Goal: Information Seeking & Learning: Check status

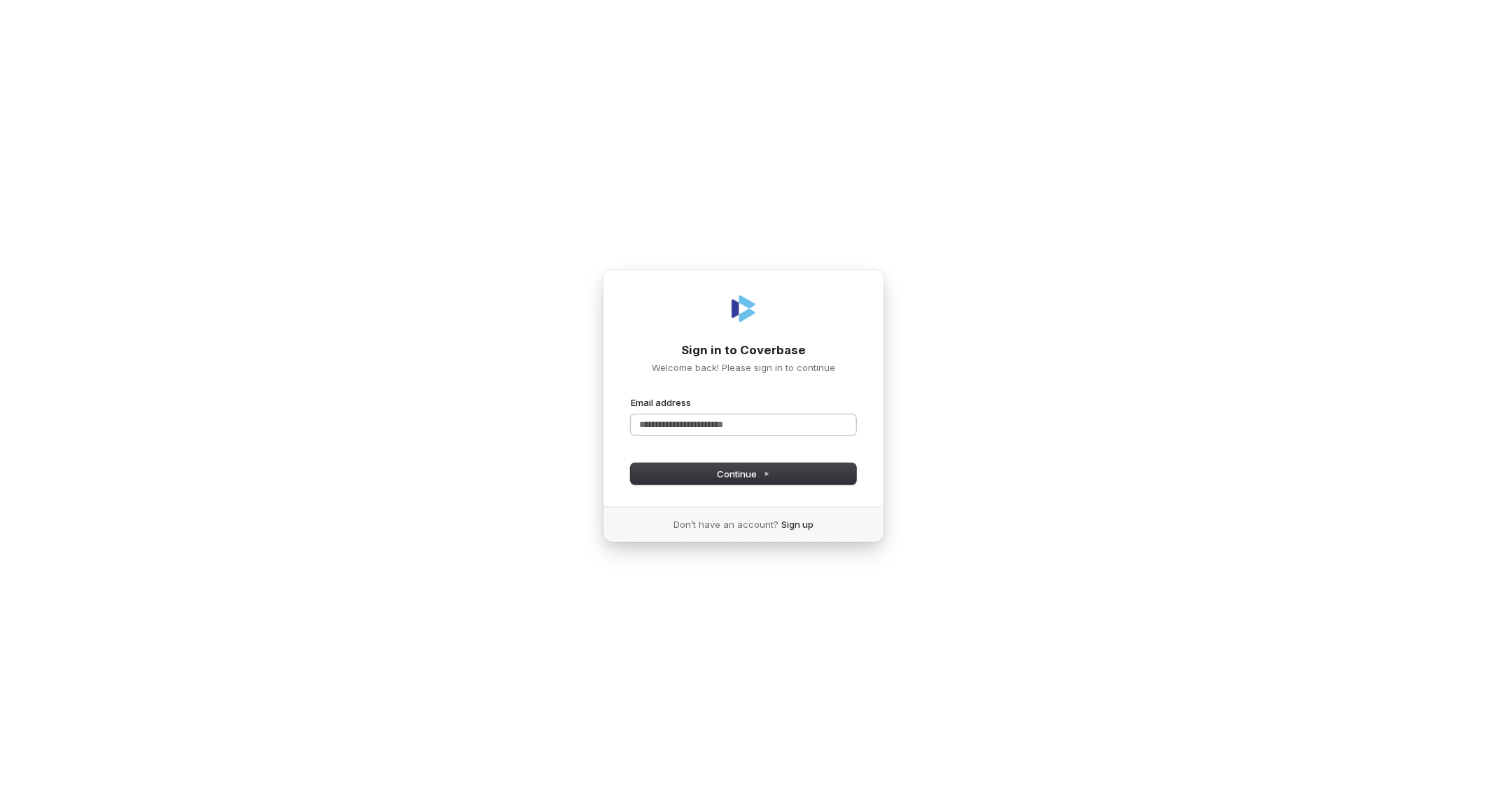
click at [731, 423] on input "Email address" at bounding box center [743, 425] width 226 height 21
click at [728, 423] on input "Email address" at bounding box center [743, 425] width 226 height 21
click at [630, 396] on button "submit" at bounding box center [630, 396] width 0 height 0
type input "**********"
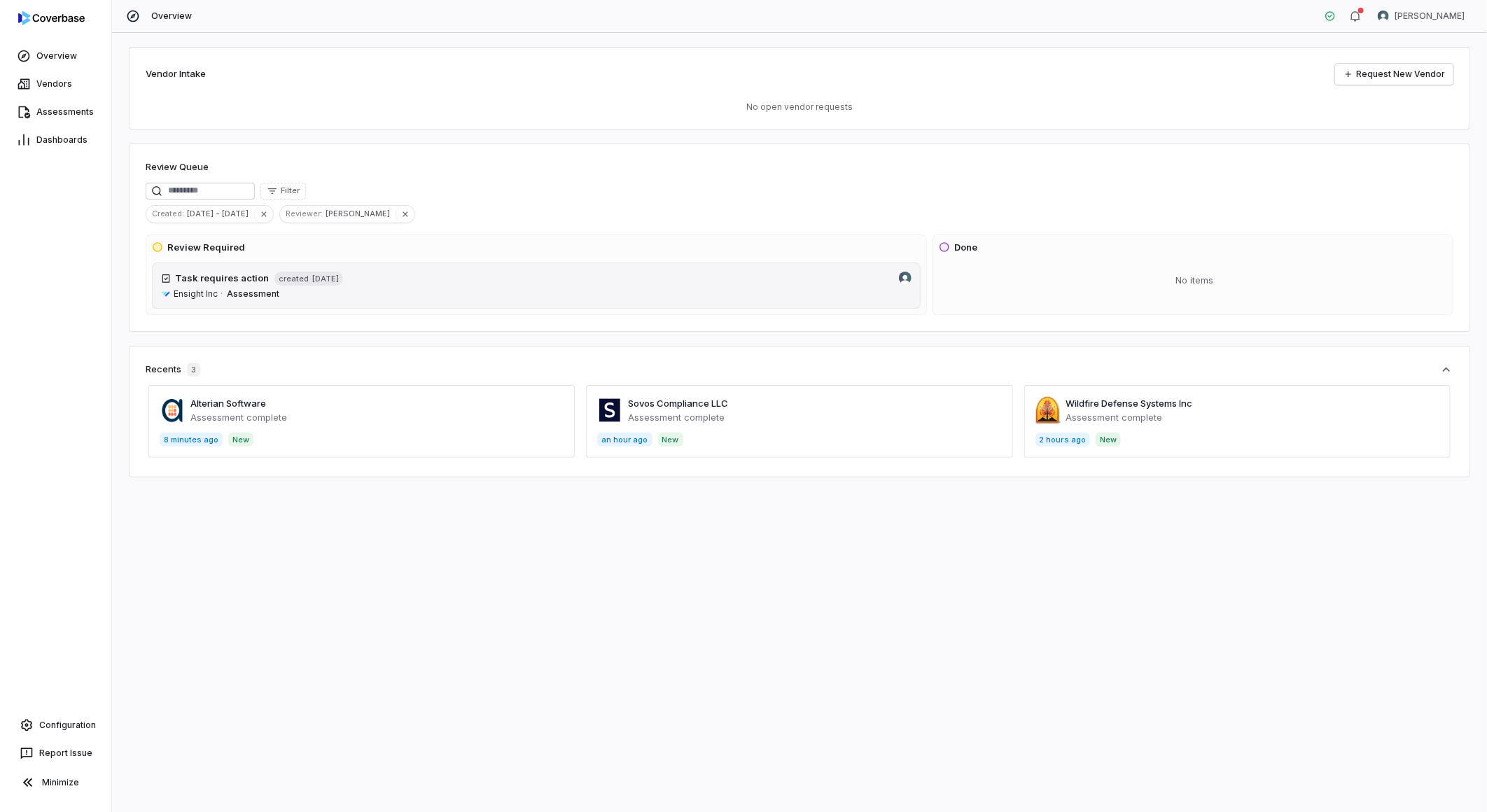
click at [192, 292] on span "Ensight Inc" at bounding box center [195, 294] width 44 height 11
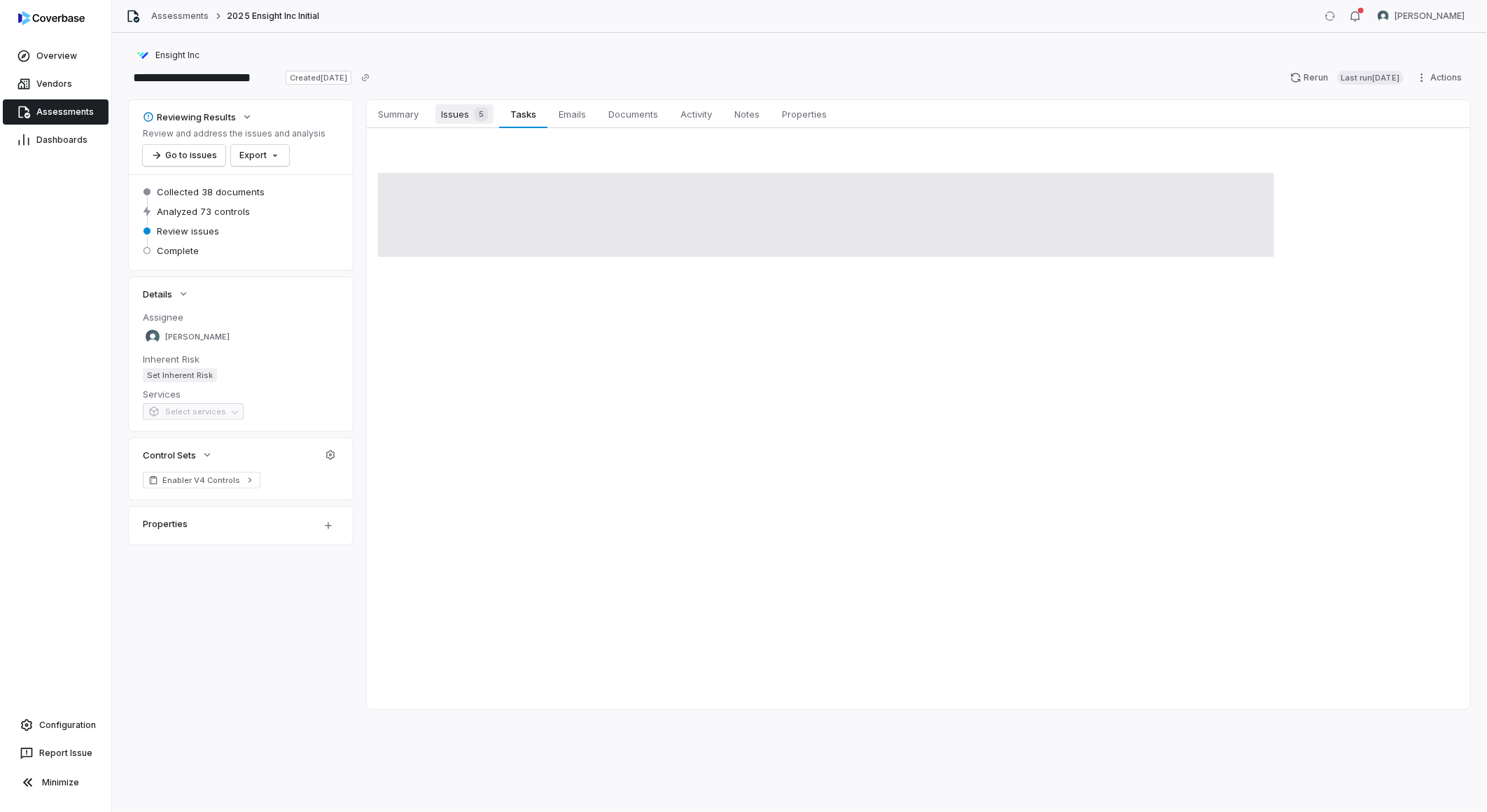
click at [487, 119] on span "5" at bounding box center [481, 114] width 14 height 14
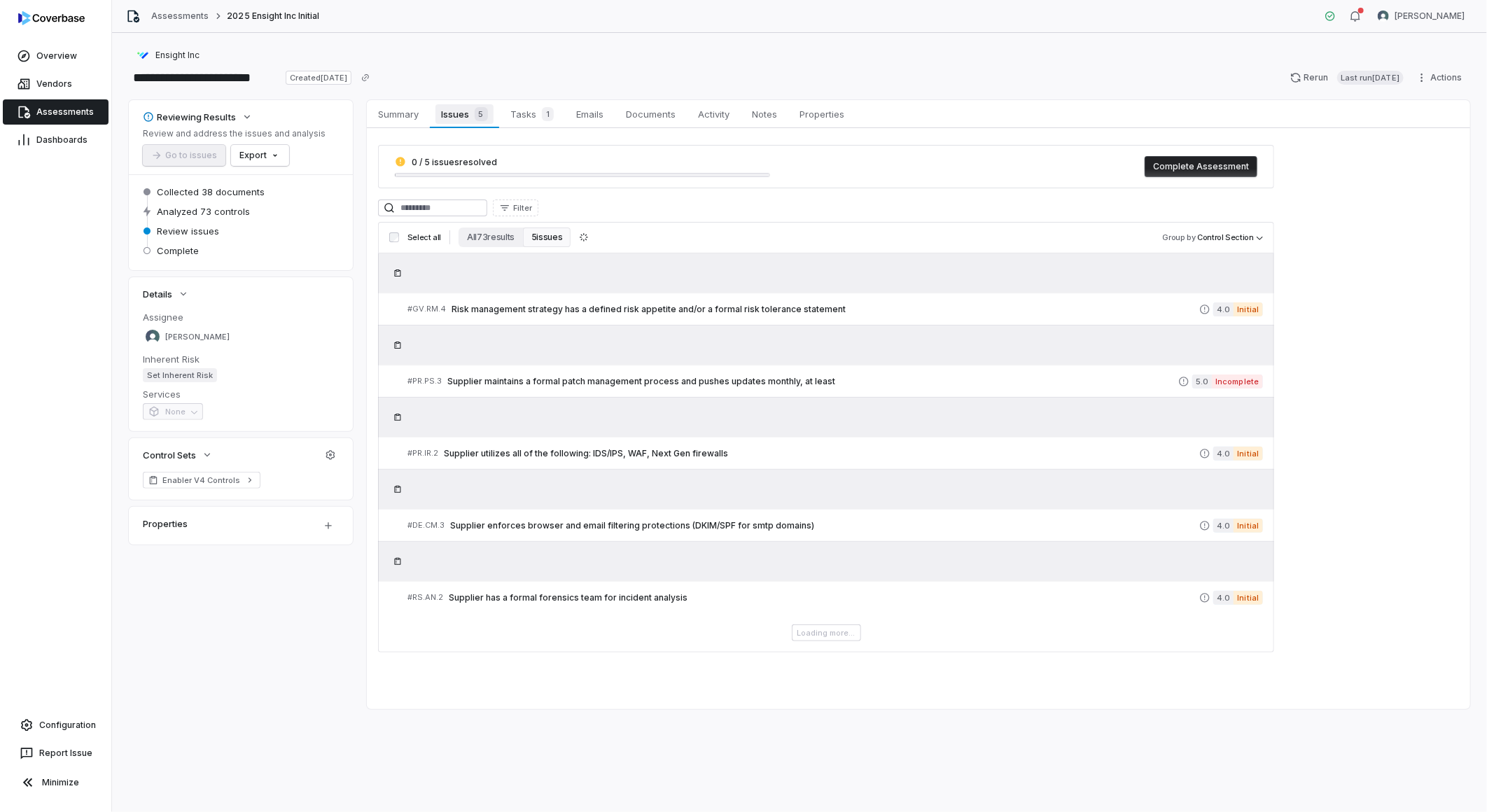
click at [464, 117] on span "Issues 5" at bounding box center [464, 114] width 57 height 20
click at [518, 109] on span "Tasks 1" at bounding box center [532, 114] width 55 height 20
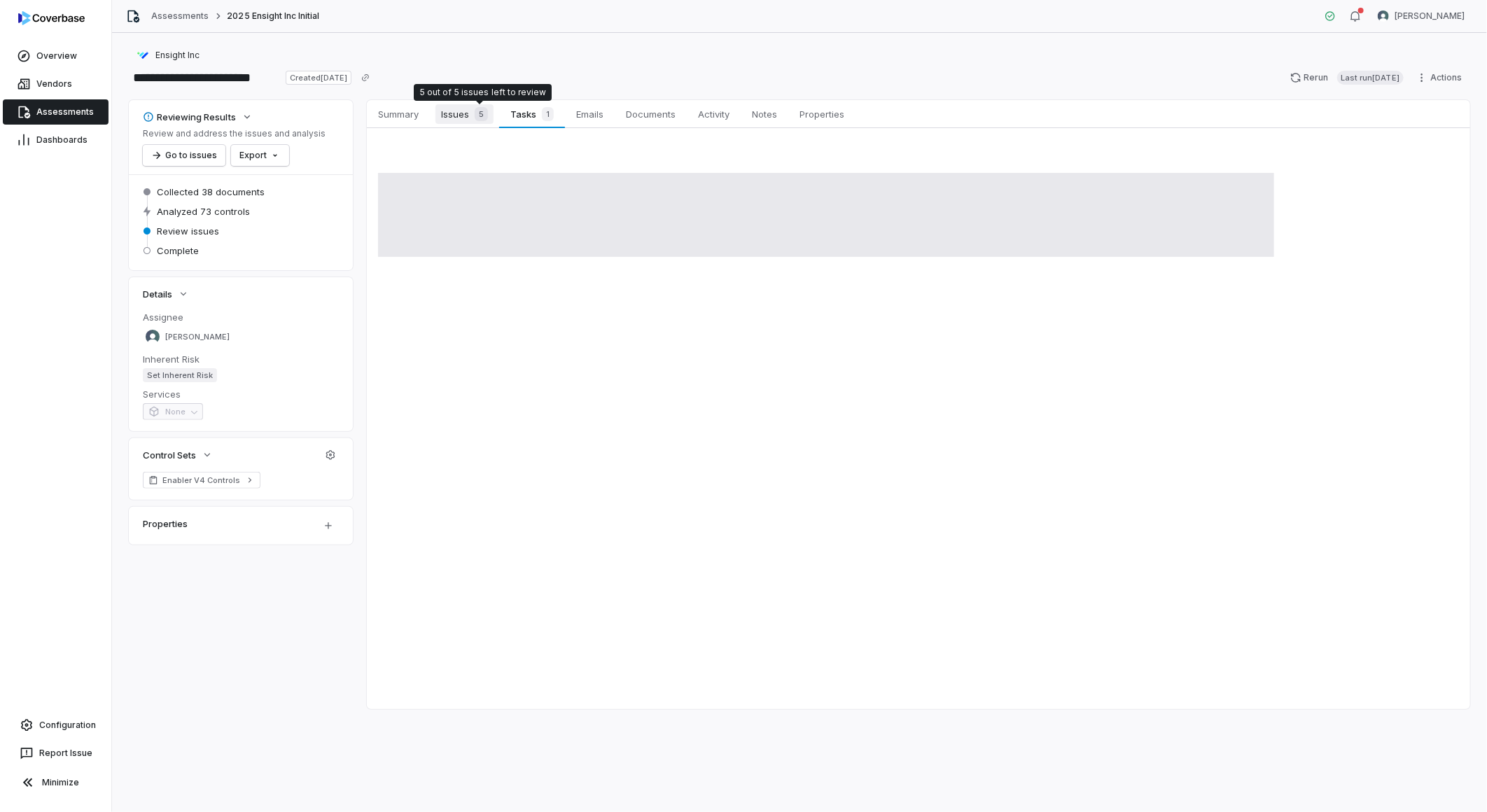
click at [478, 116] on span "5" at bounding box center [481, 114] width 14 height 14
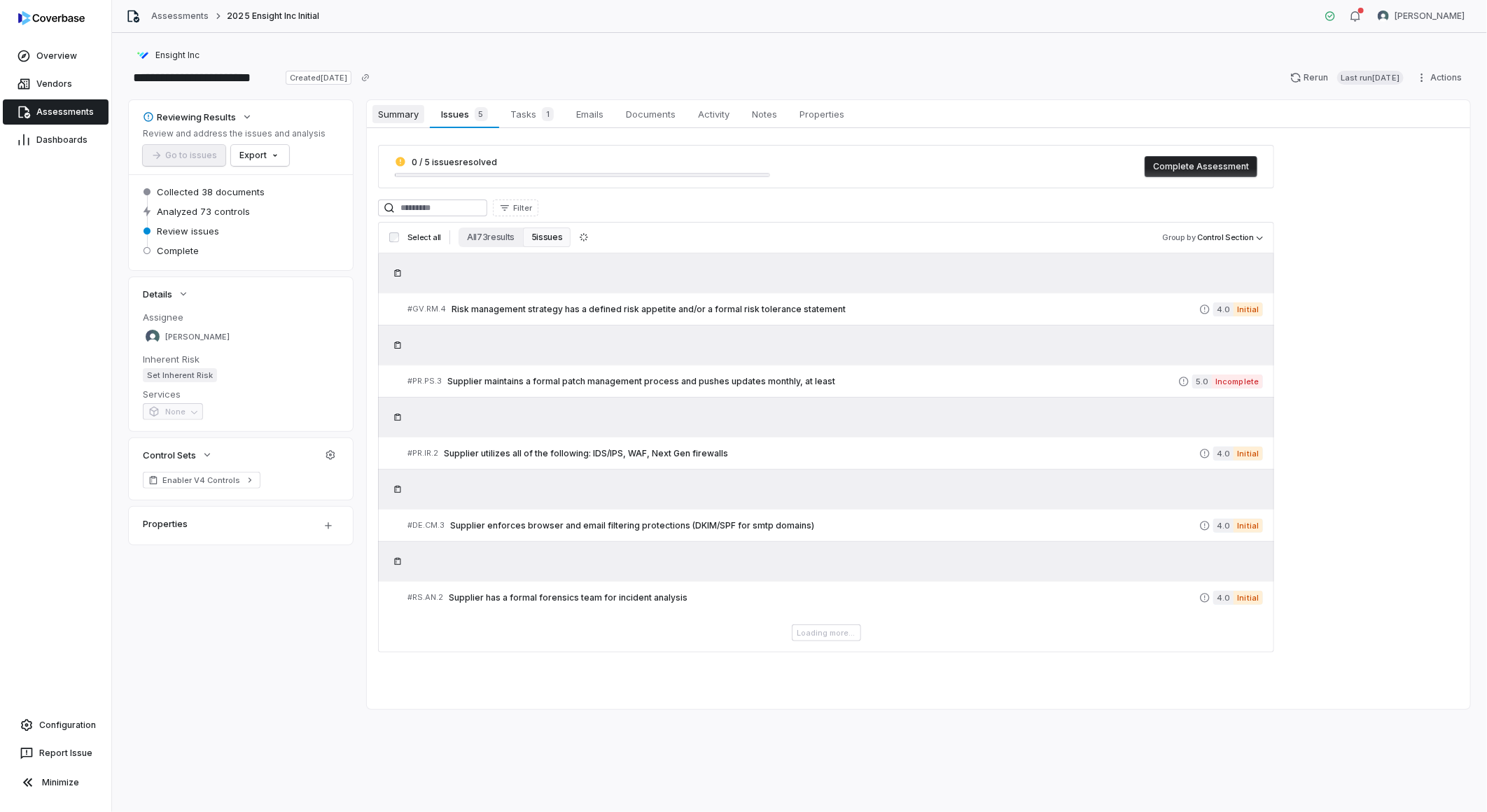
click at [410, 116] on span "Summary" at bounding box center [398, 114] width 52 height 18
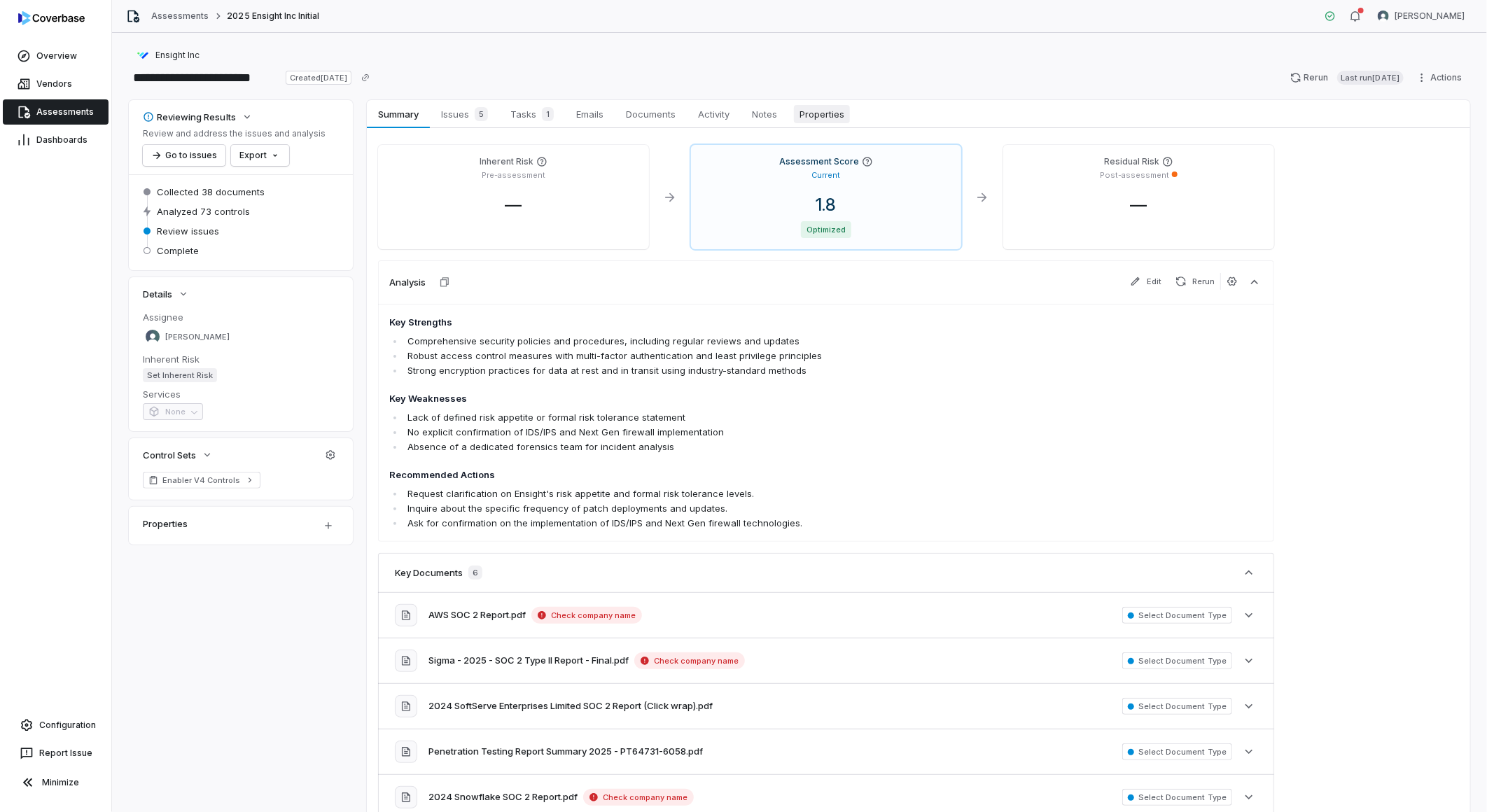
click at [820, 121] on span "Properties" at bounding box center [822, 114] width 56 height 18
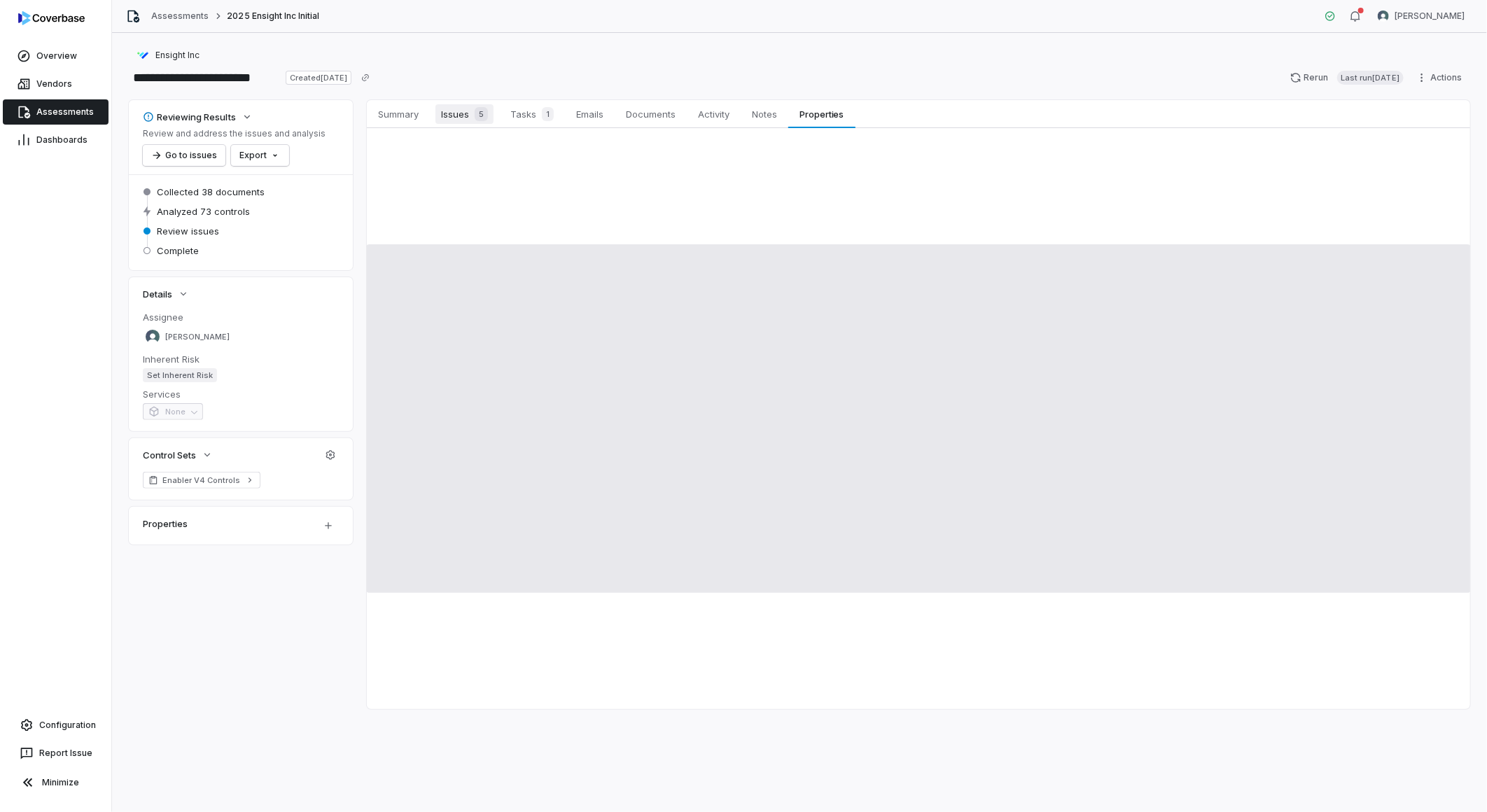
click at [485, 124] on link "Issues 5 Issues 5" at bounding box center [464, 114] width 69 height 28
click at [653, 109] on span "Documents" at bounding box center [650, 114] width 61 height 18
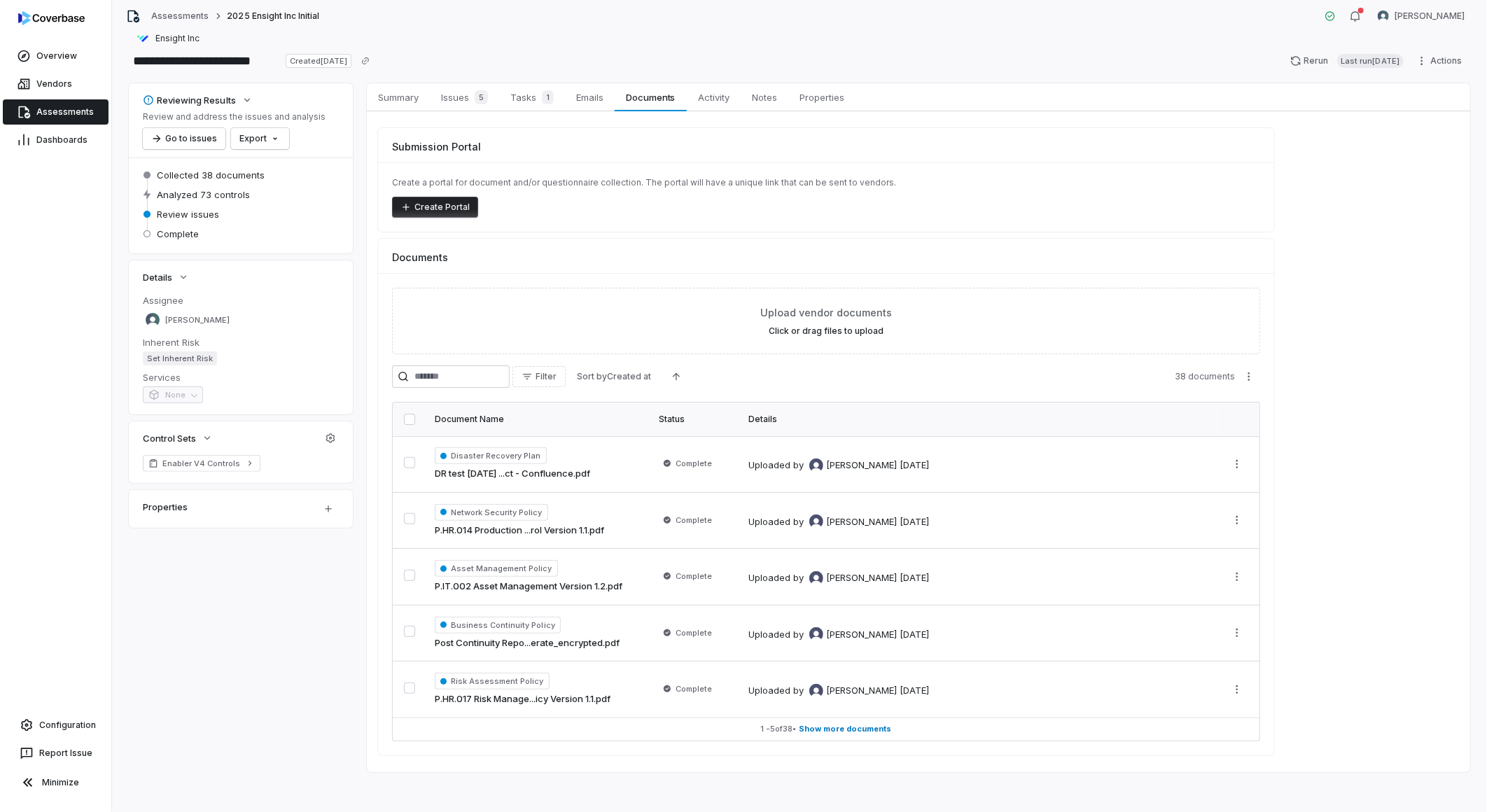
scroll to position [22, 0]
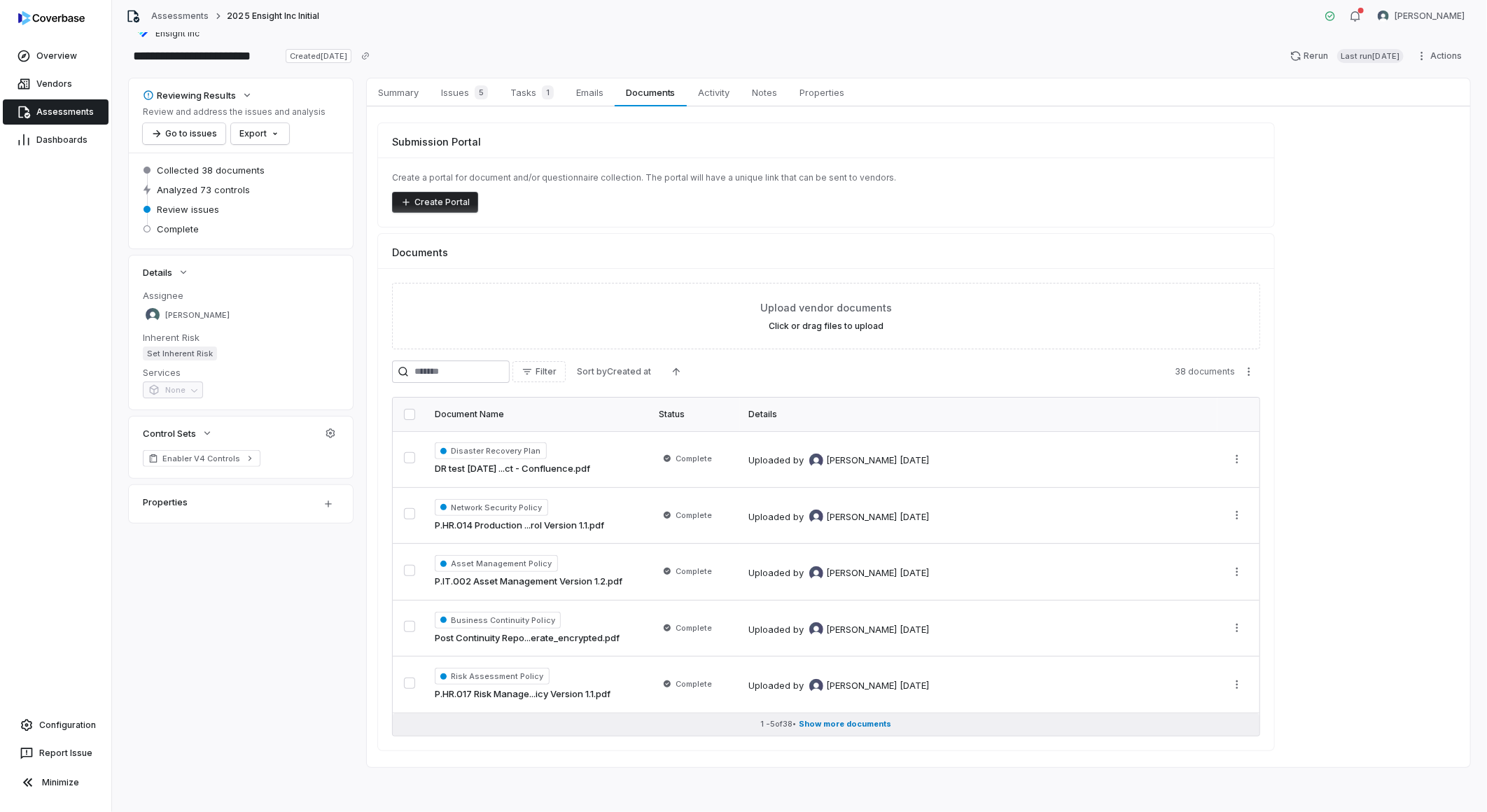
click at [814, 724] on span "Show more documents" at bounding box center [846, 724] width 92 height 10
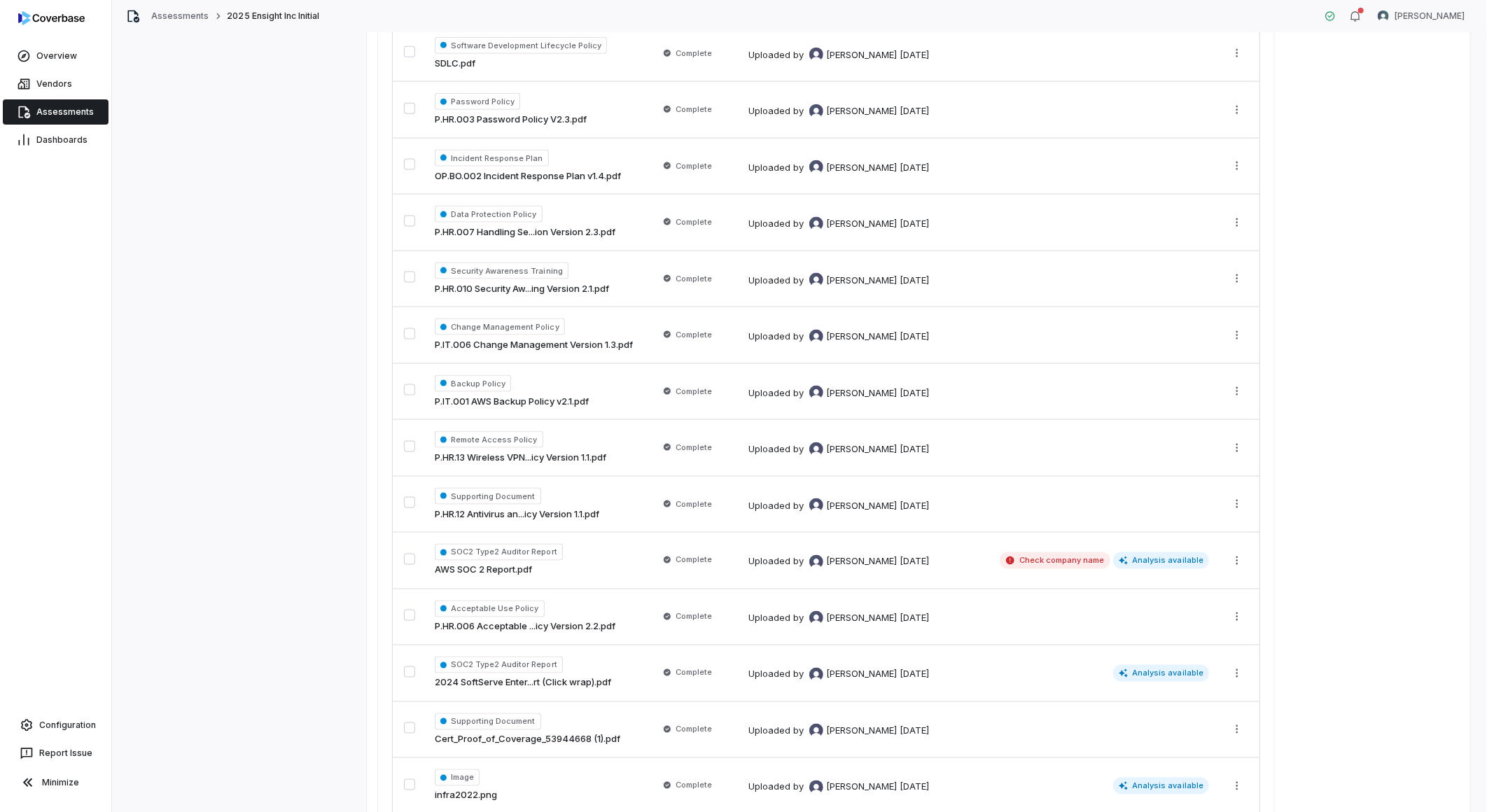
scroll to position [1166, 0]
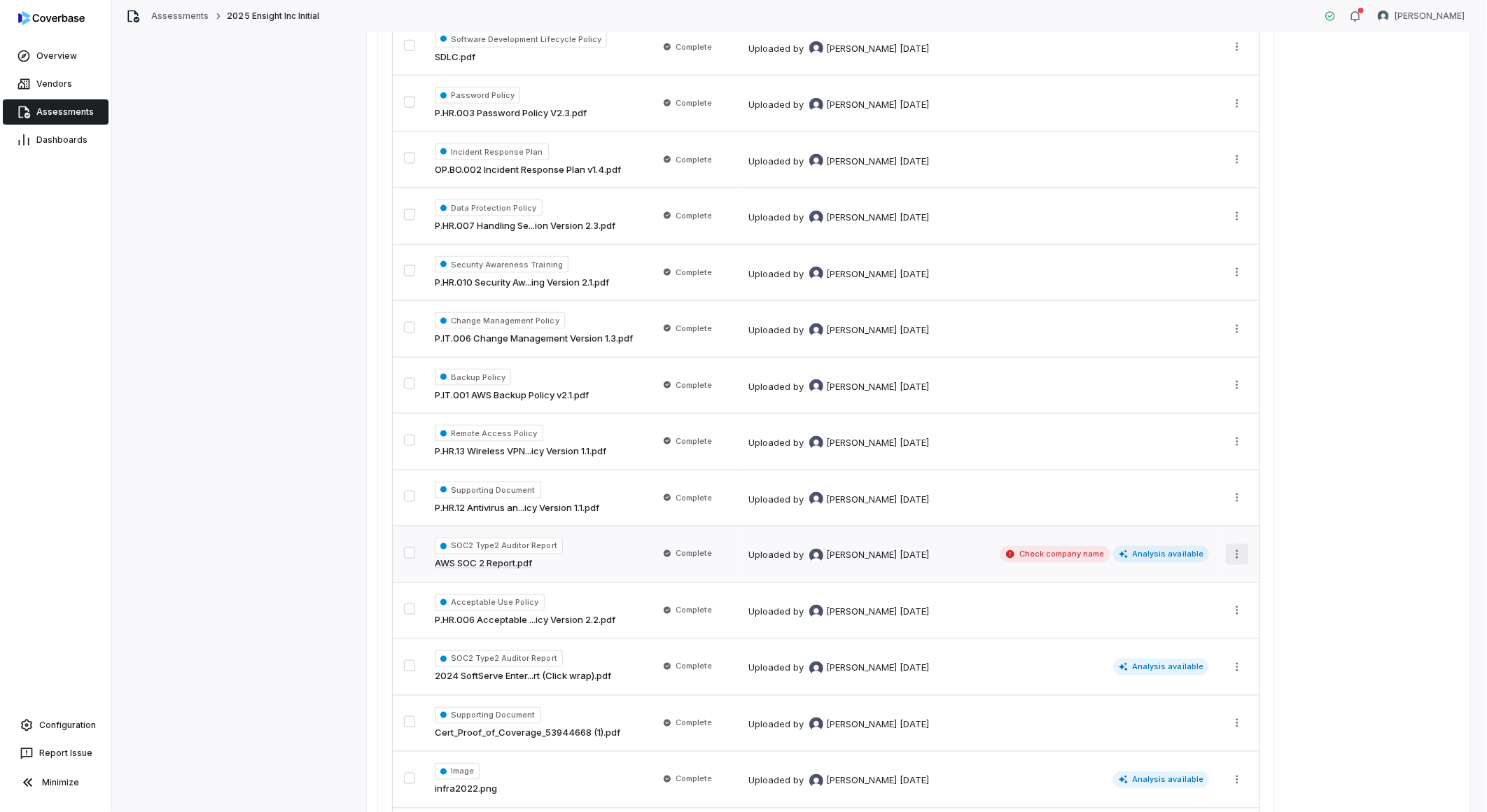
click at [1241, 556] on html "**********" at bounding box center [744, 406] width 1487 height 812
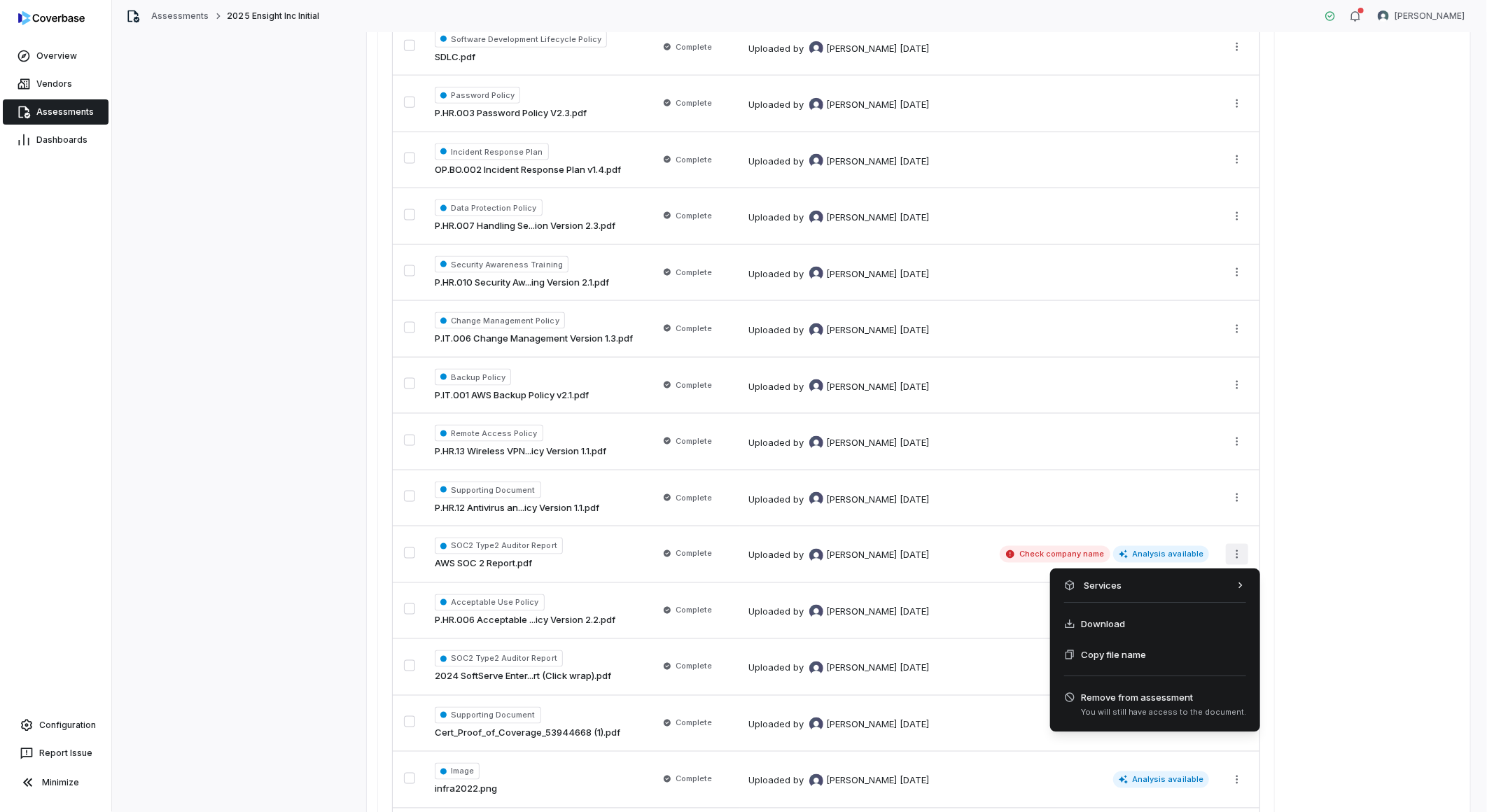
click at [1363, 581] on html "**********" at bounding box center [744, 406] width 1487 height 812
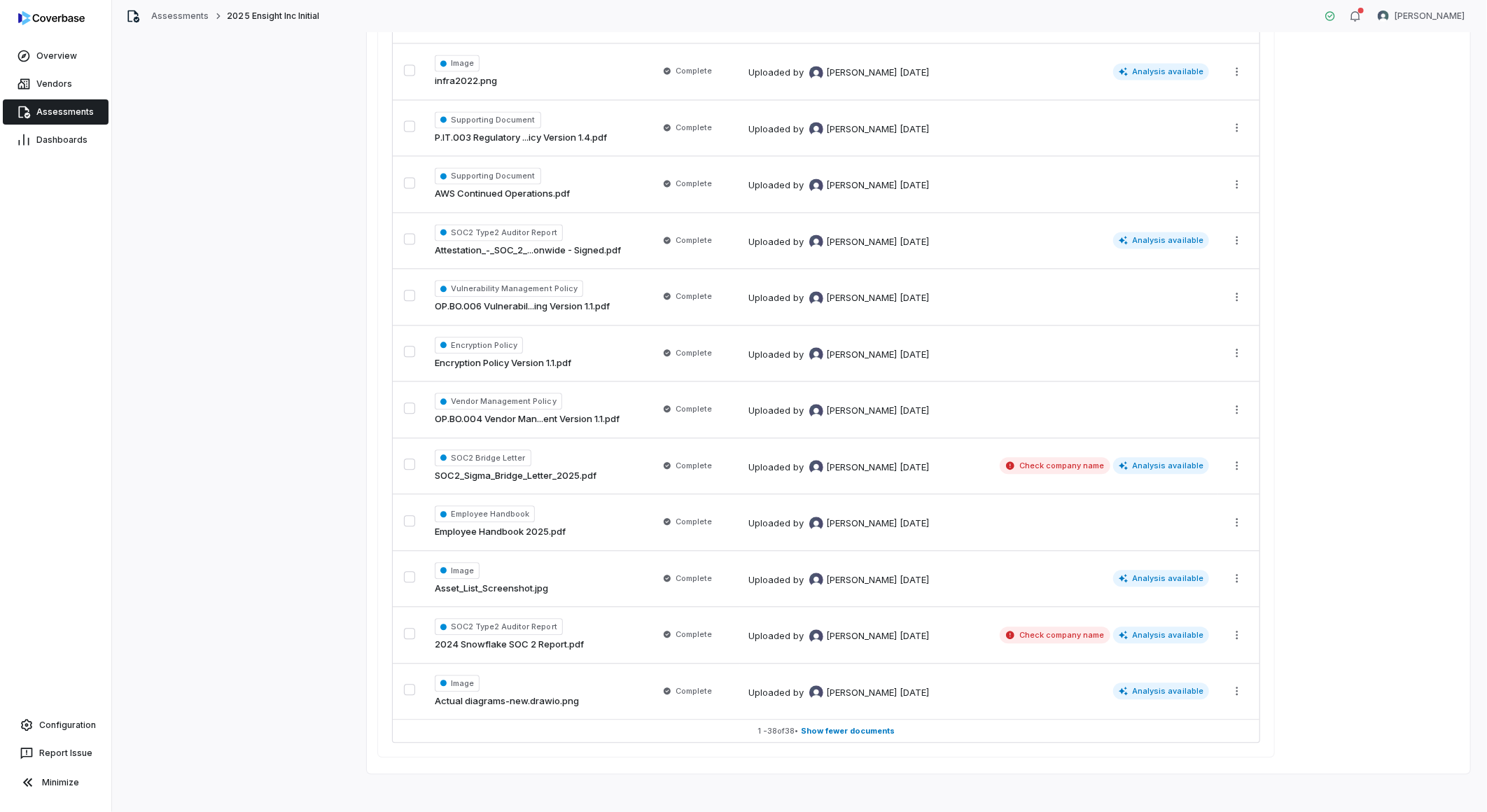
scroll to position [1883, 0]
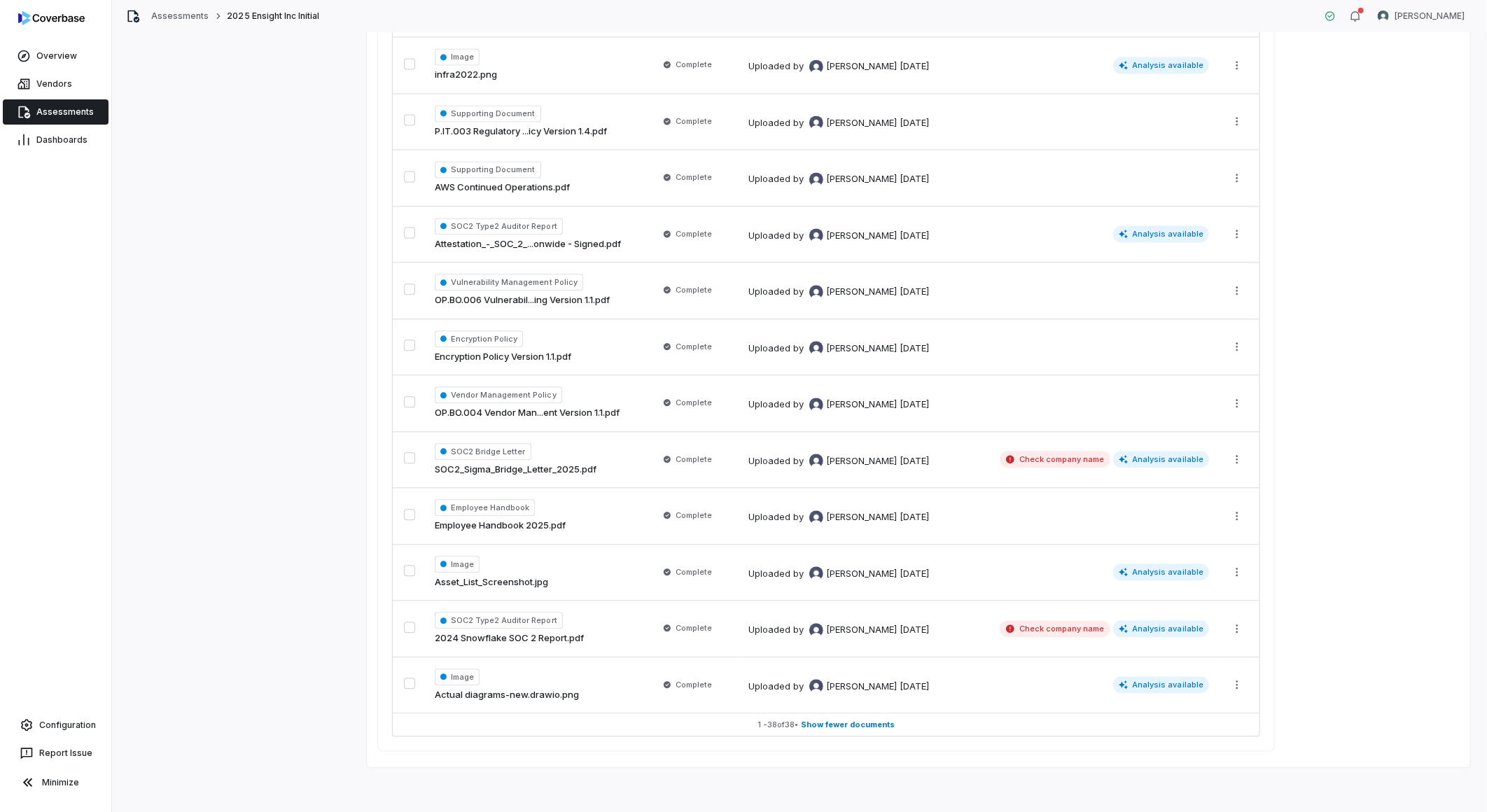
click at [1238, 628] on html "**********" at bounding box center [744, 406] width 1487 height 812
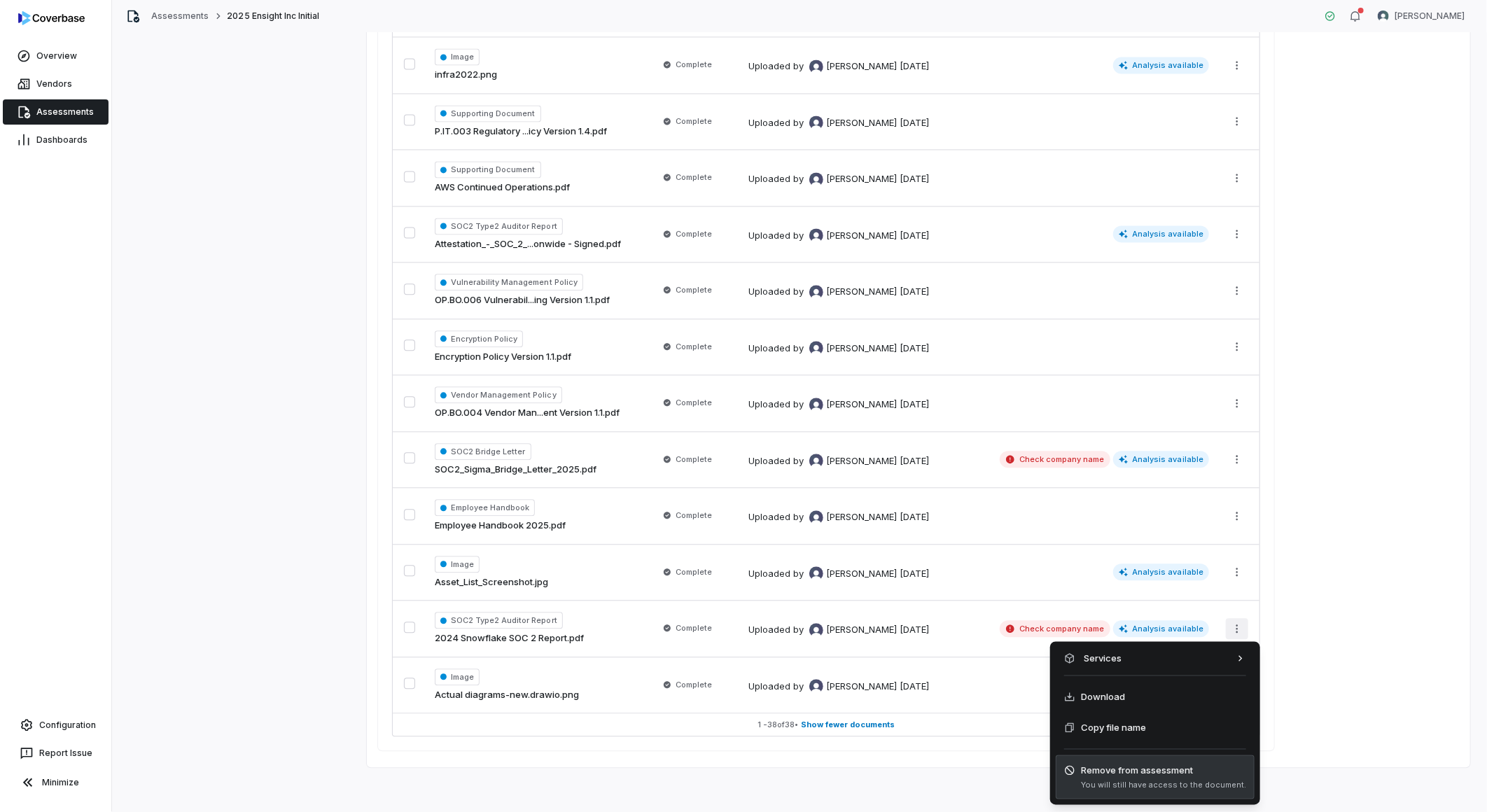
click at [1138, 769] on span "Remove from assessment" at bounding box center [1163, 771] width 165 height 14
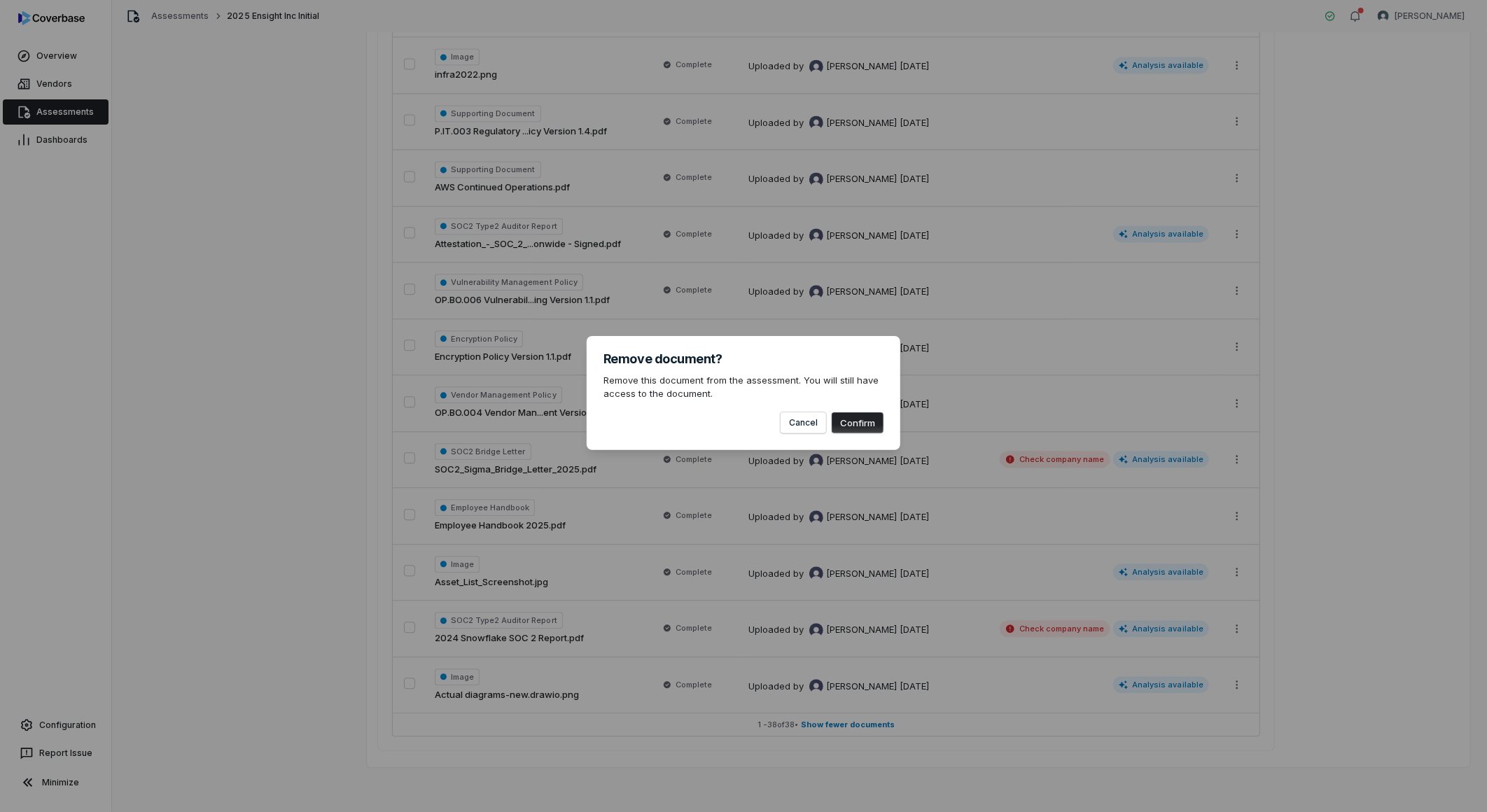
click at [871, 428] on button "Confirm" at bounding box center [857, 422] width 52 height 21
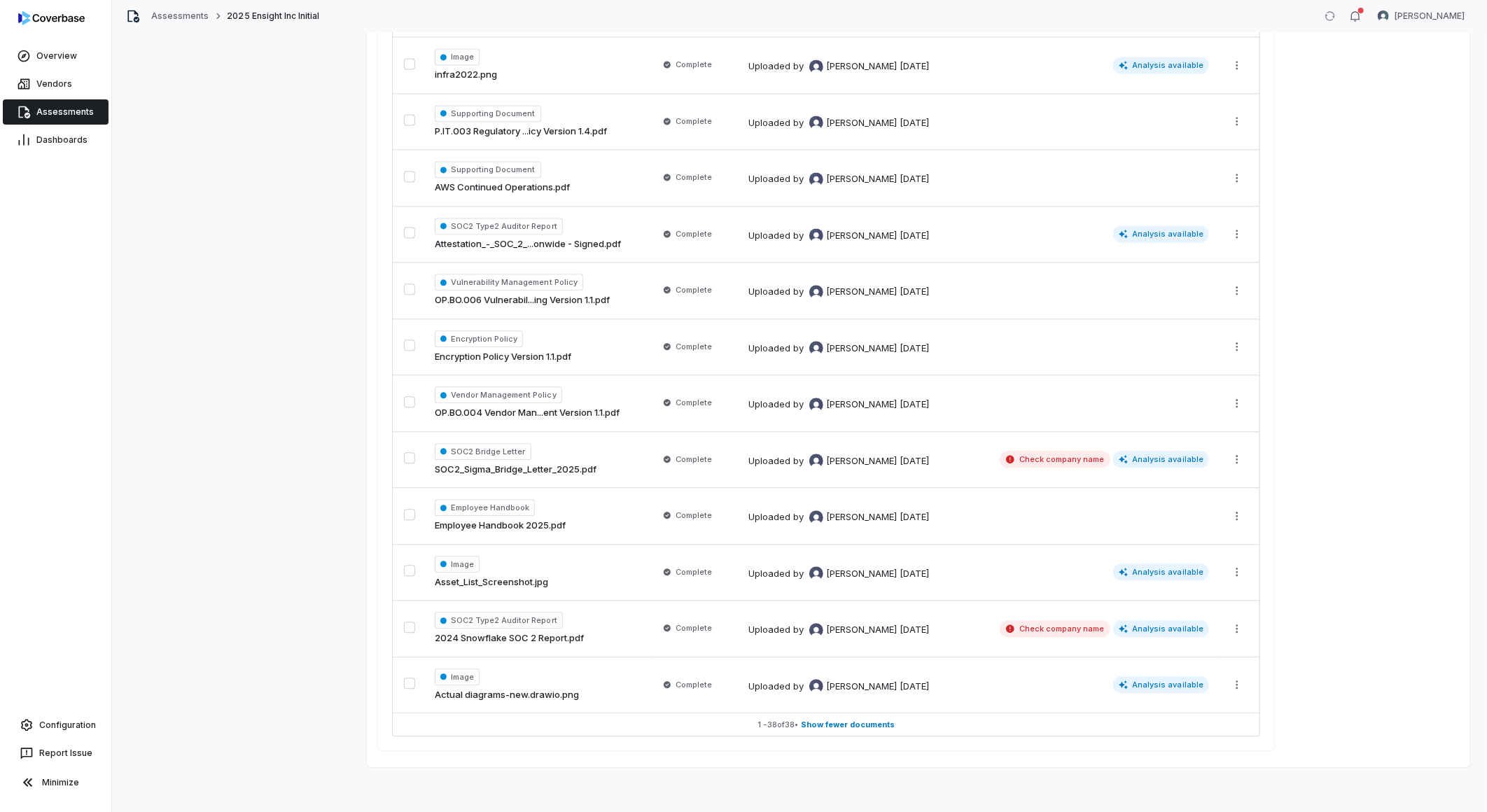
click at [1244, 457] on html "**********" at bounding box center [744, 406] width 1487 height 812
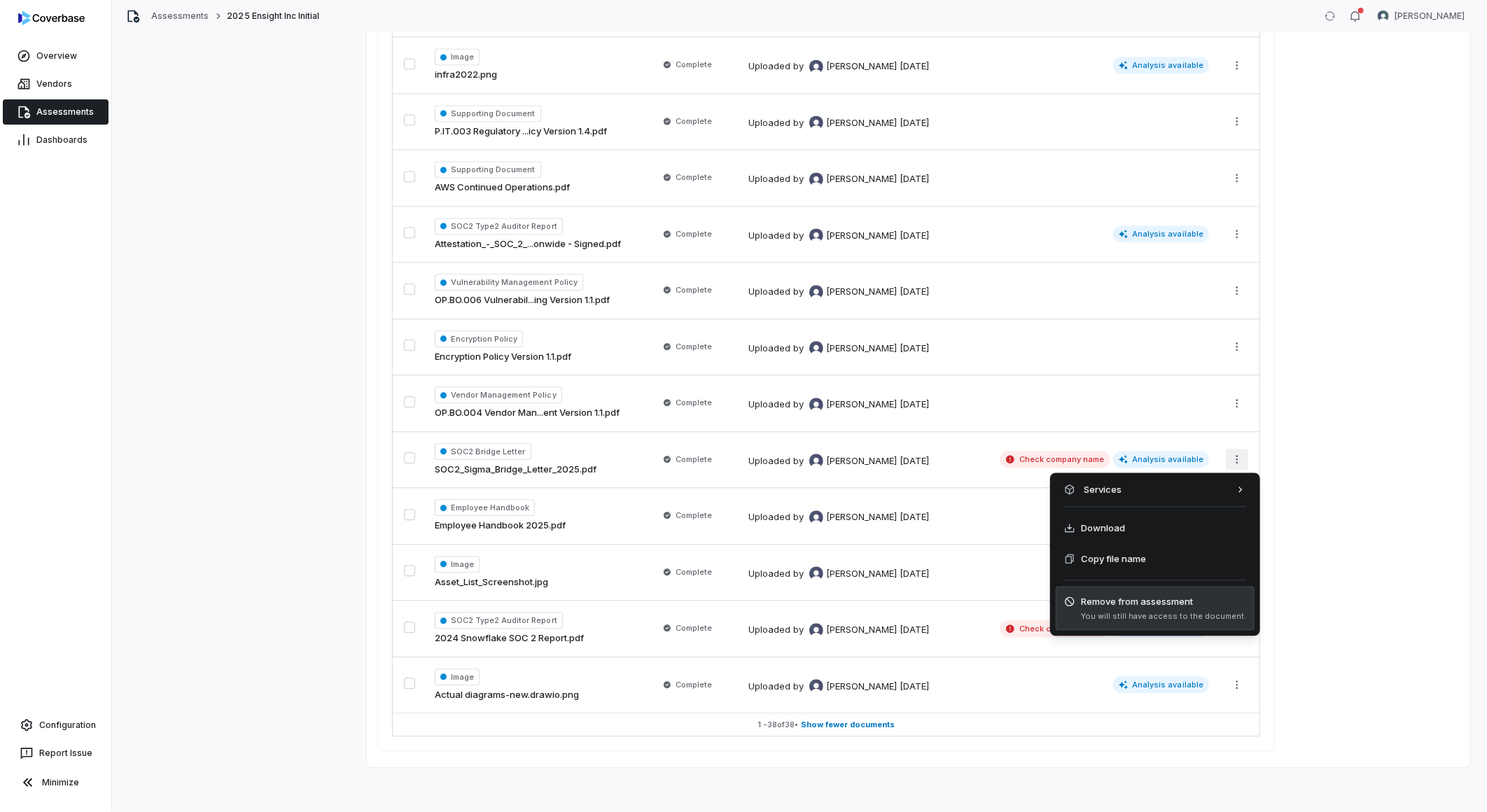
click at [1127, 618] on span "You will still have access to the document." at bounding box center [1163, 617] width 165 height 10
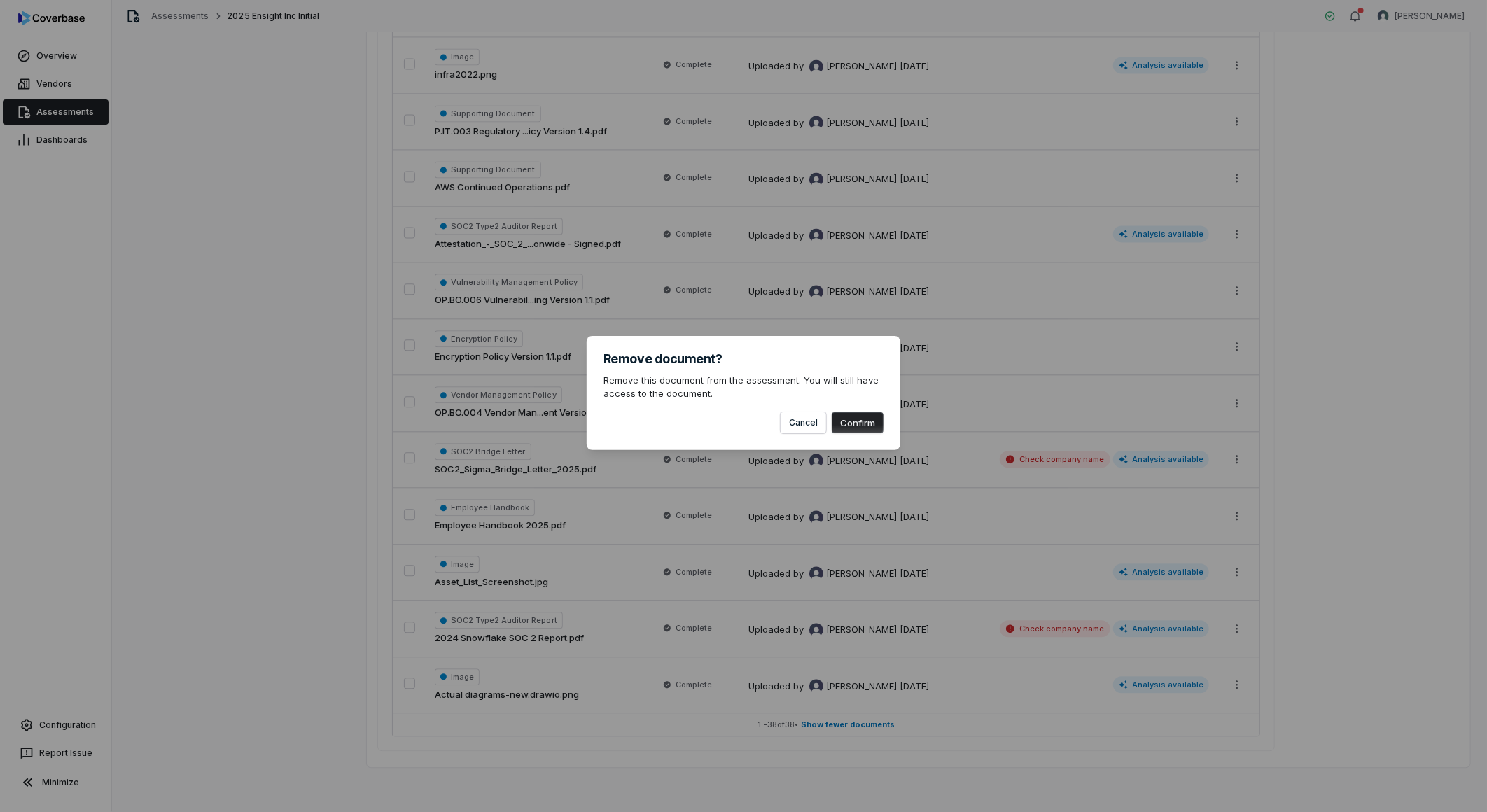
click at [871, 425] on button "Confirm" at bounding box center [857, 422] width 52 height 21
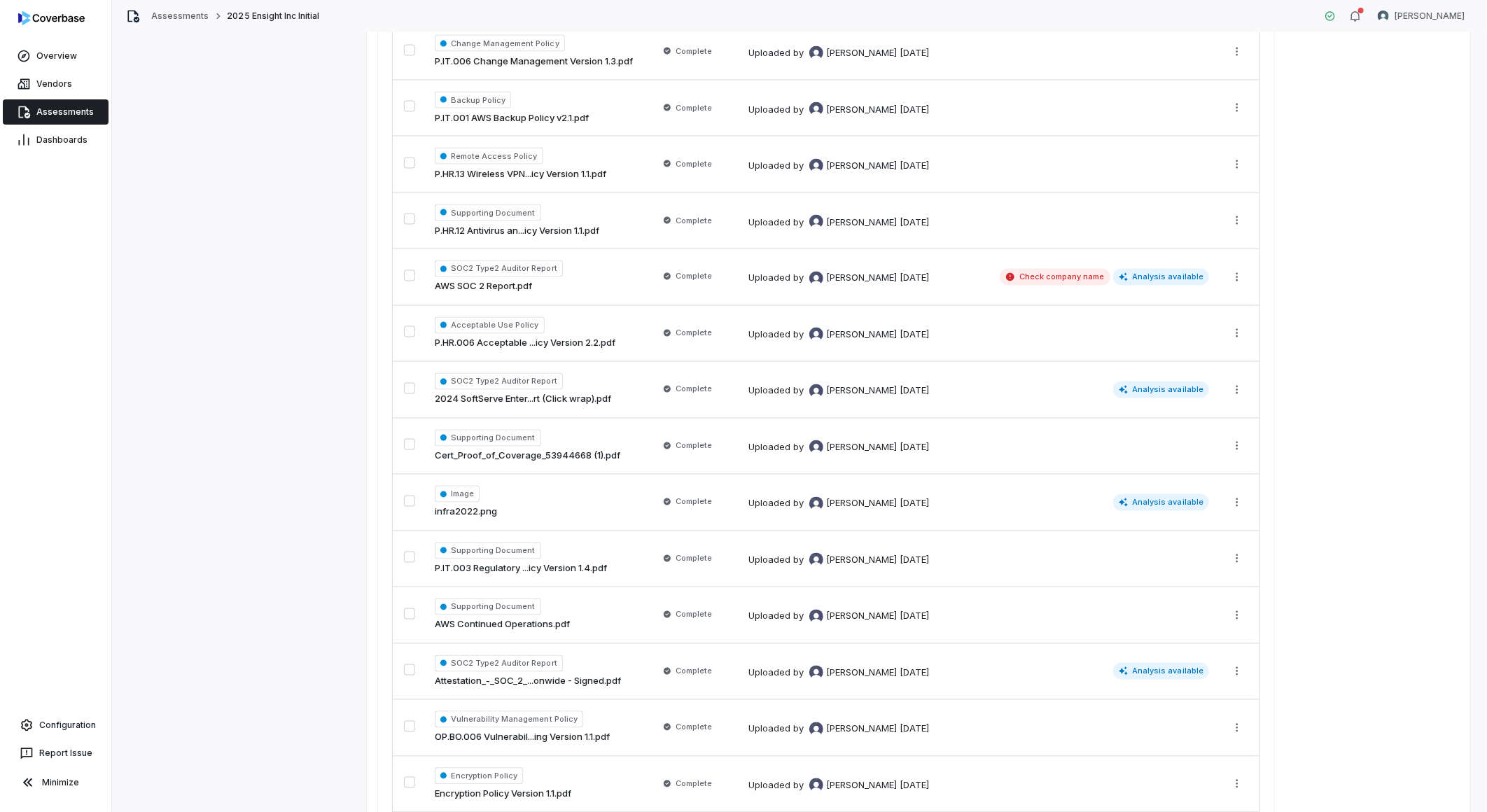
scroll to position [1416, 0]
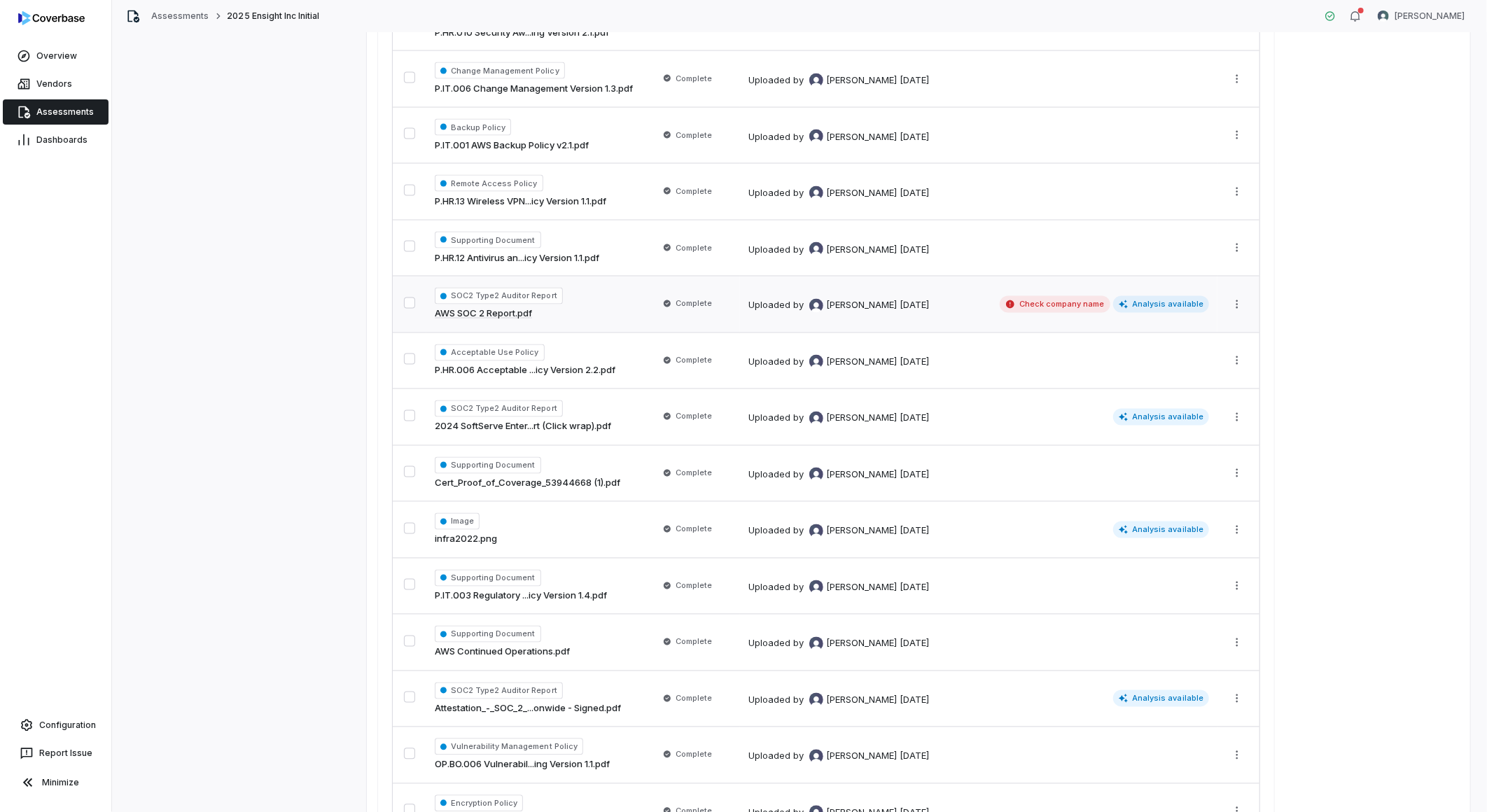
click at [1239, 312] on html "**********" at bounding box center [744, 406] width 1487 height 812
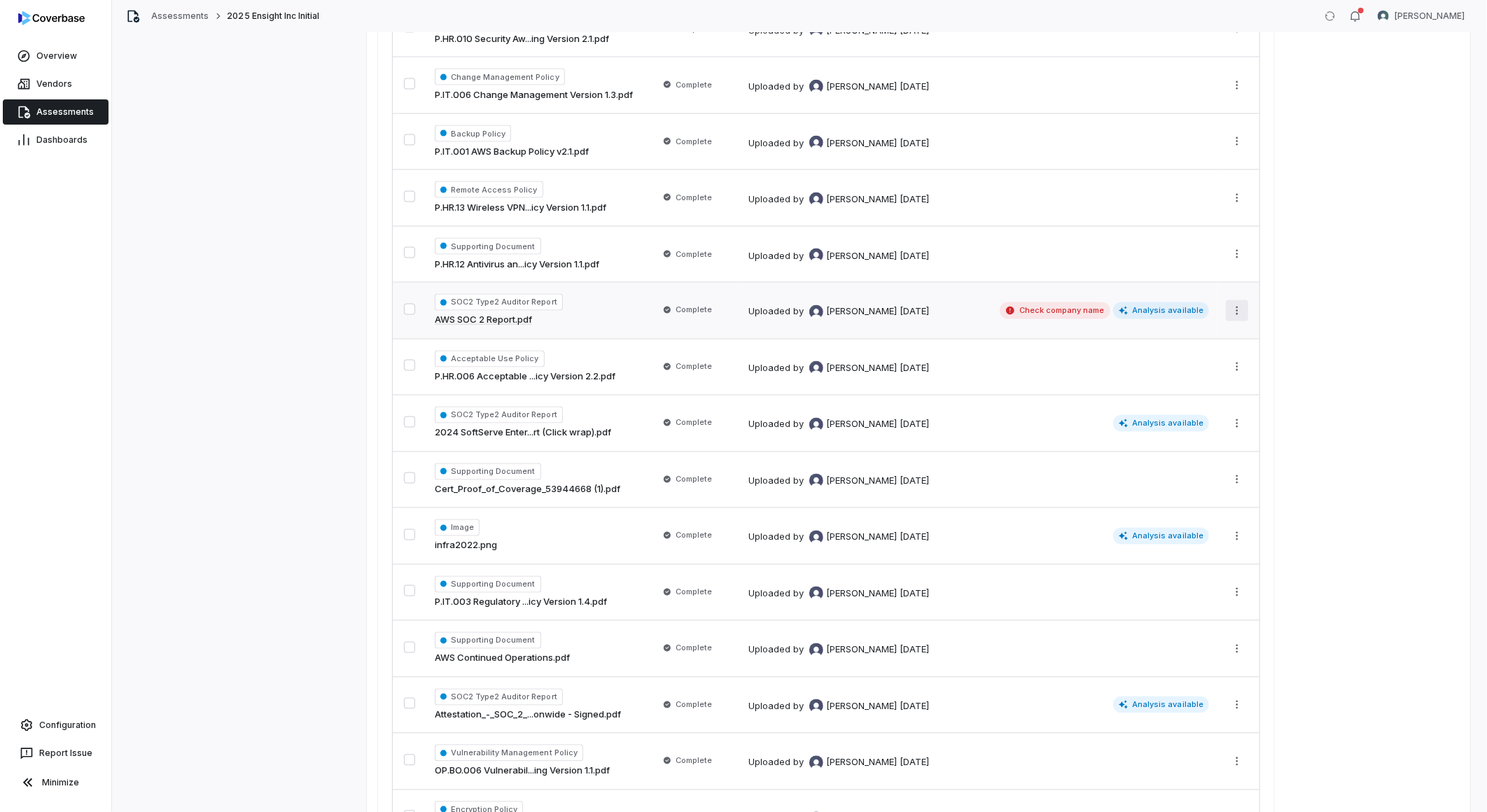
scroll to position [1422, 0]
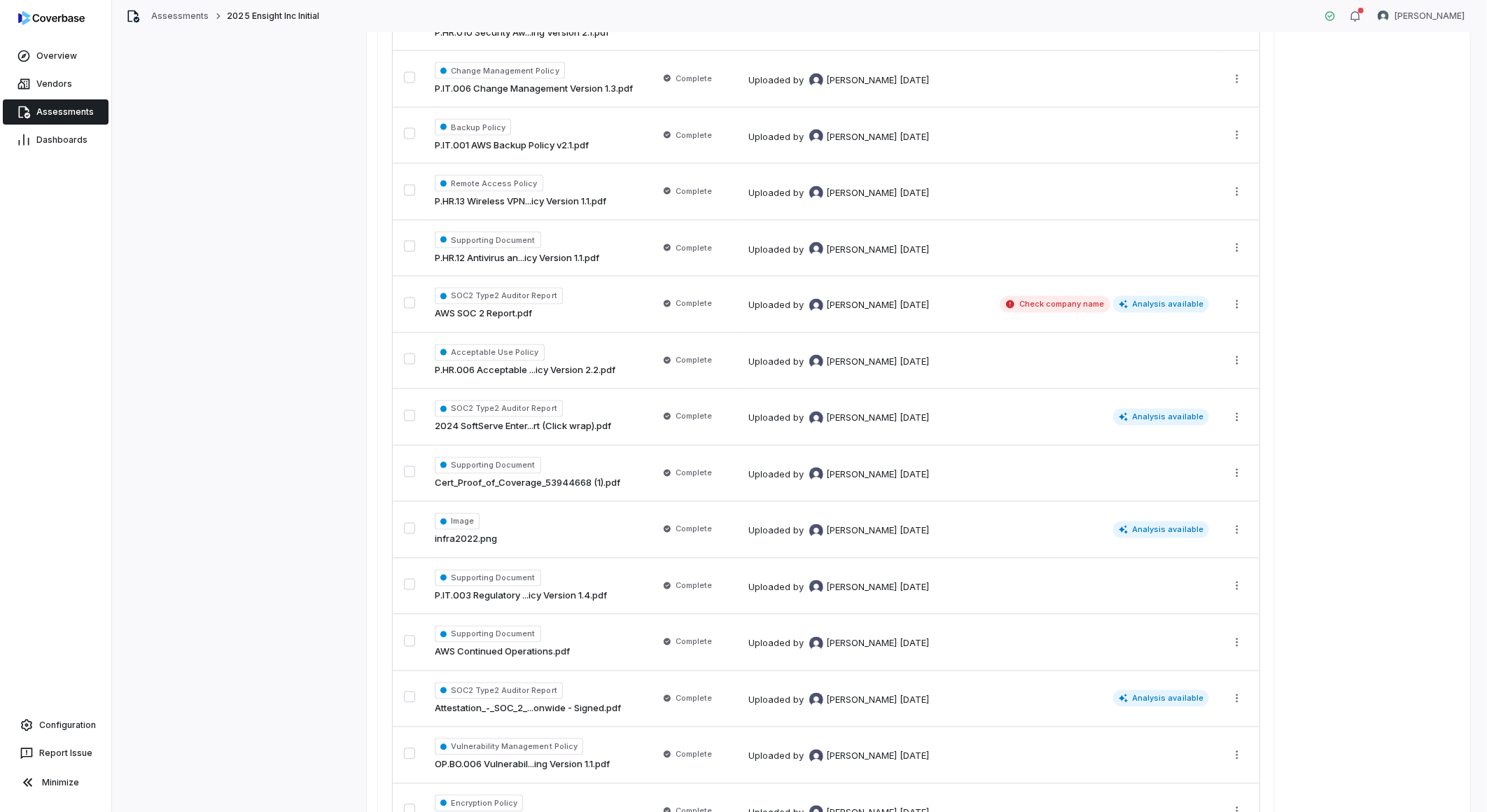
click at [1239, 303] on html "**********" at bounding box center [744, 406] width 1487 height 812
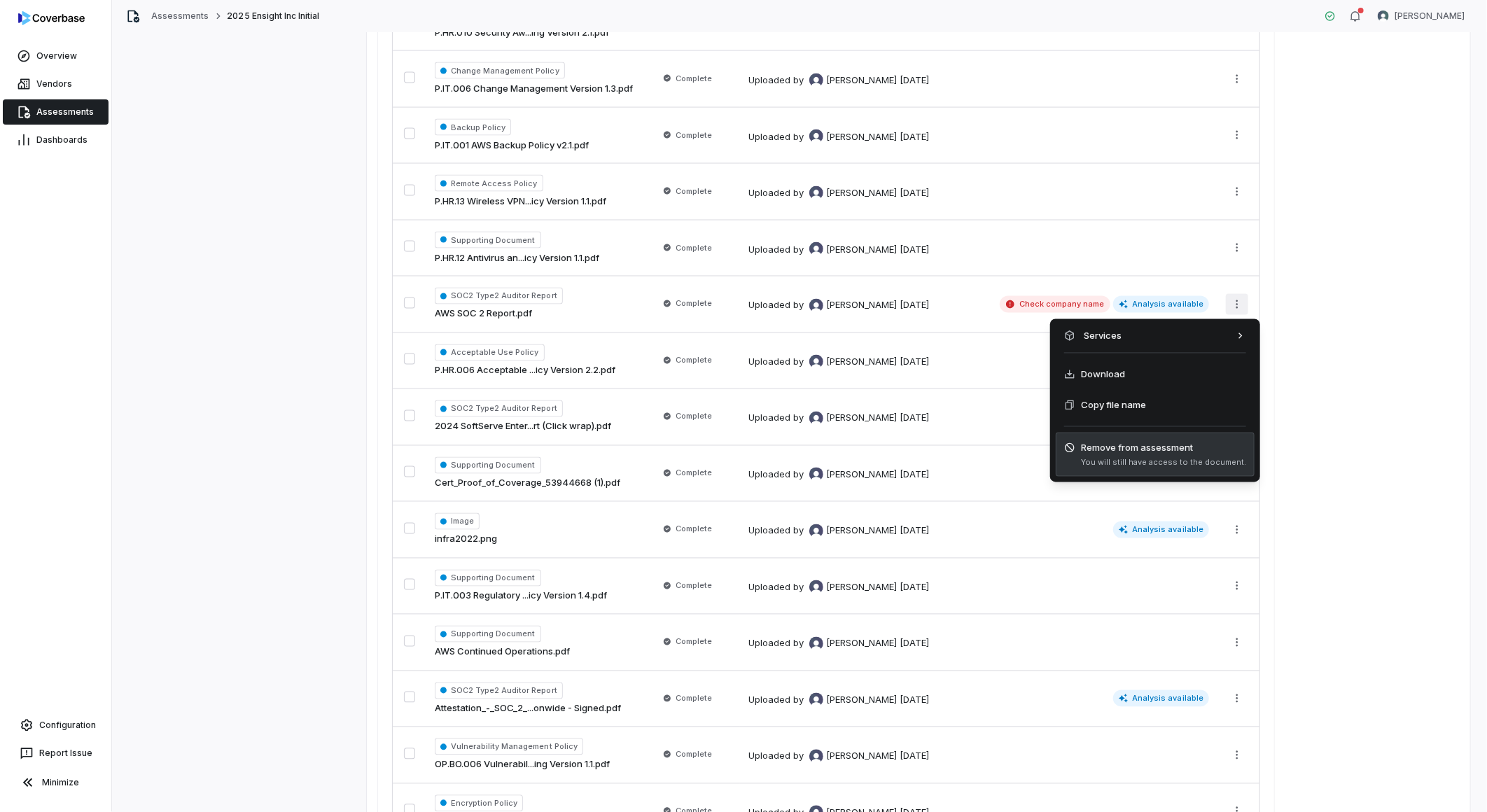
click at [1114, 458] on span "You will still have access to the document." at bounding box center [1163, 462] width 165 height 10
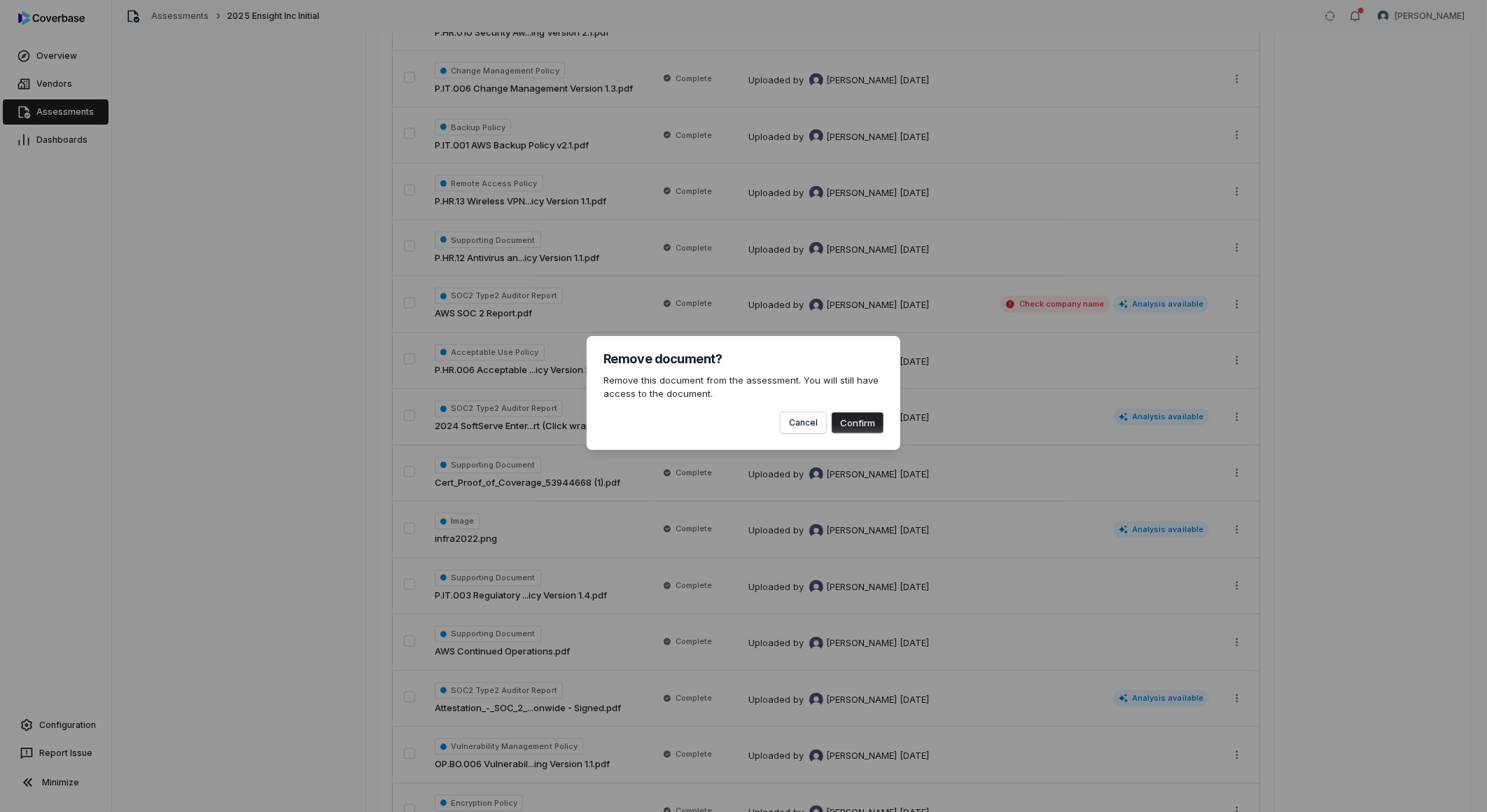
click at [843, 415] on button "Confirm" at bounding box center [857, 422] width 52 height 21
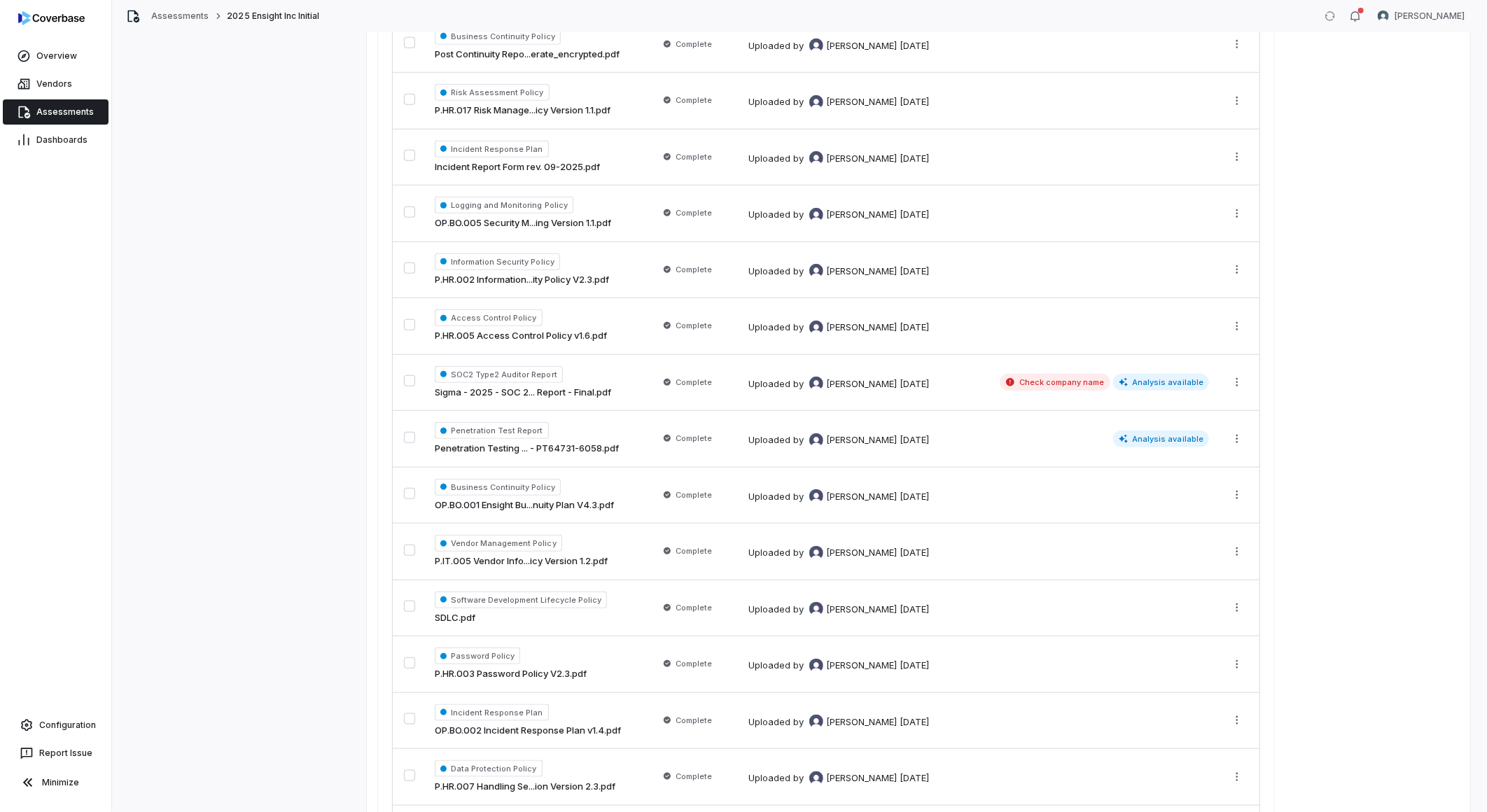
scroll to position [567, 0]
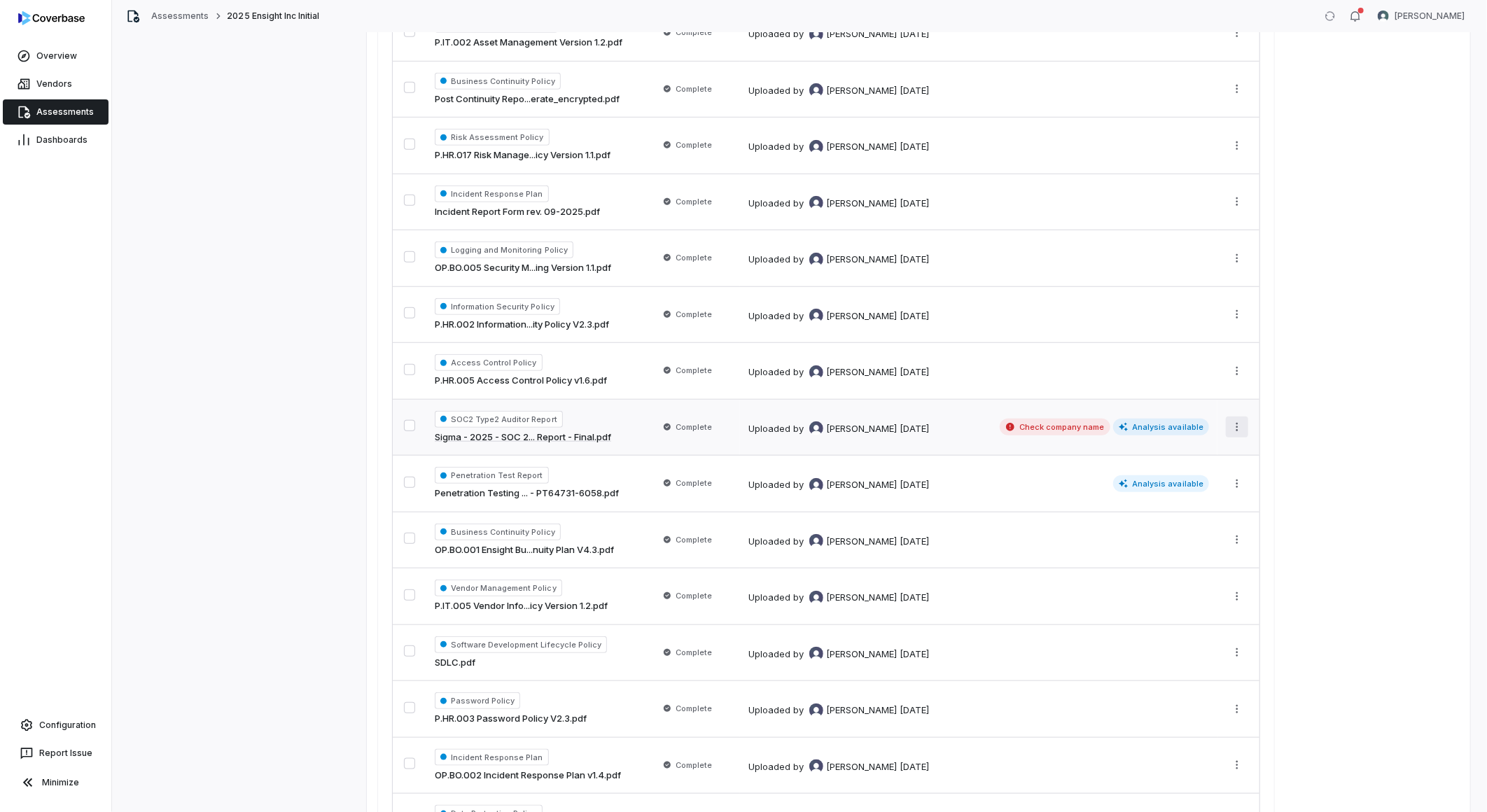
click at [1230, 429] on html "**********" at bounding box center [744, 406] width 1487 height 812
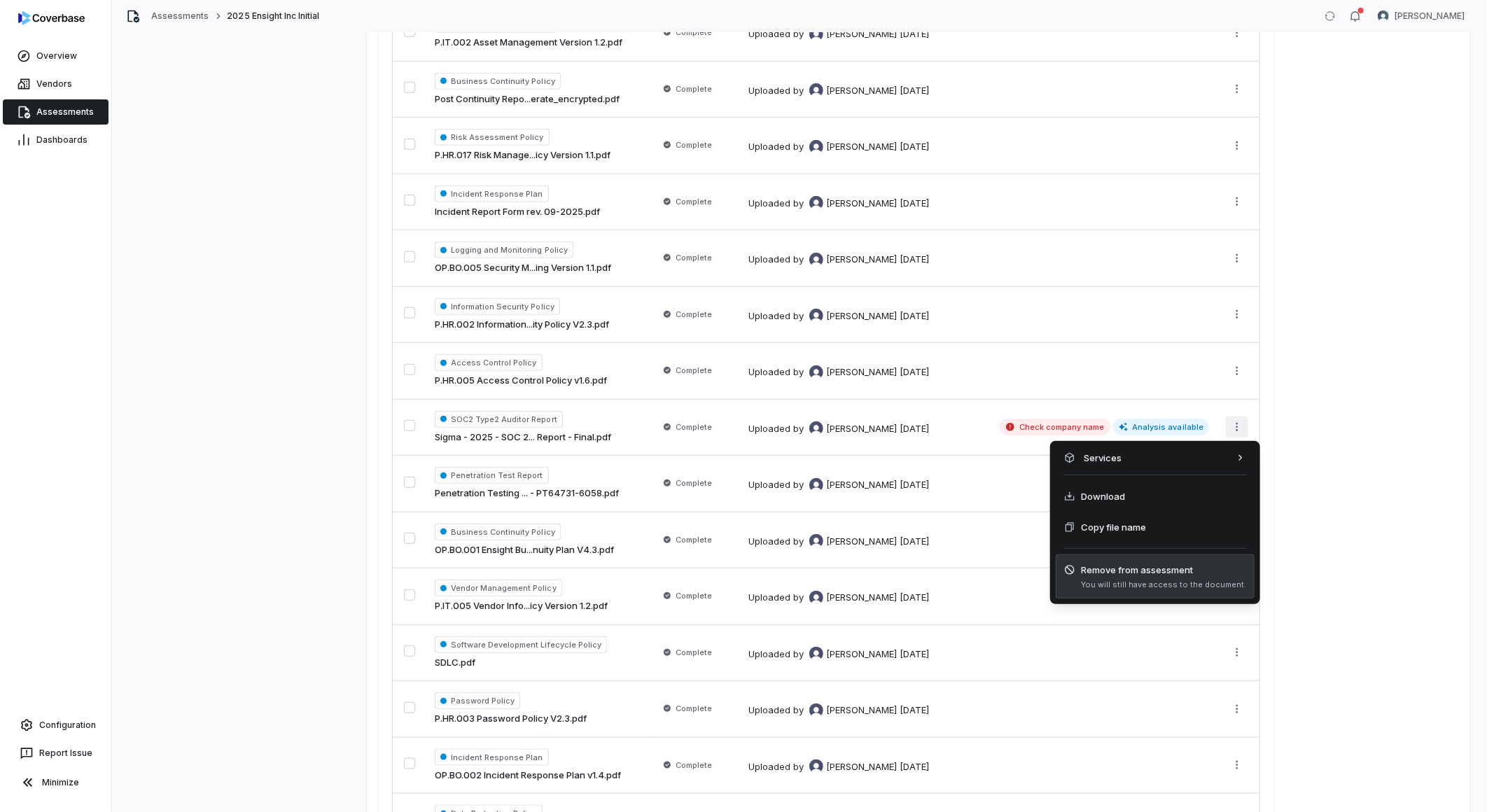
click at [1128, 568] on span "Remove from assessment" at bounding box center [1163, 570] width 165 height 14
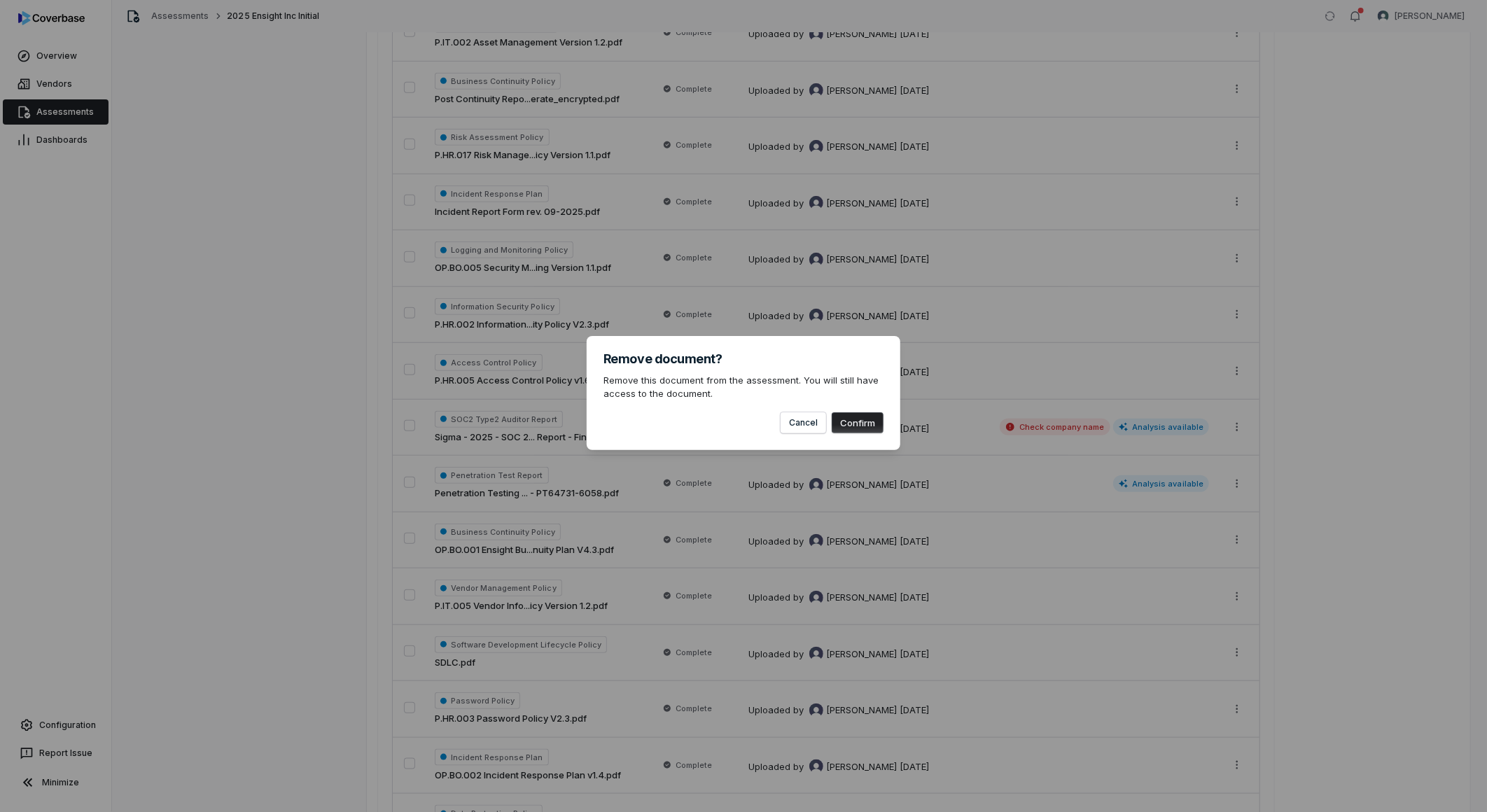
click at [861, 421] on button "Confirm" at bounding box center [857, 422] width 52 height 21
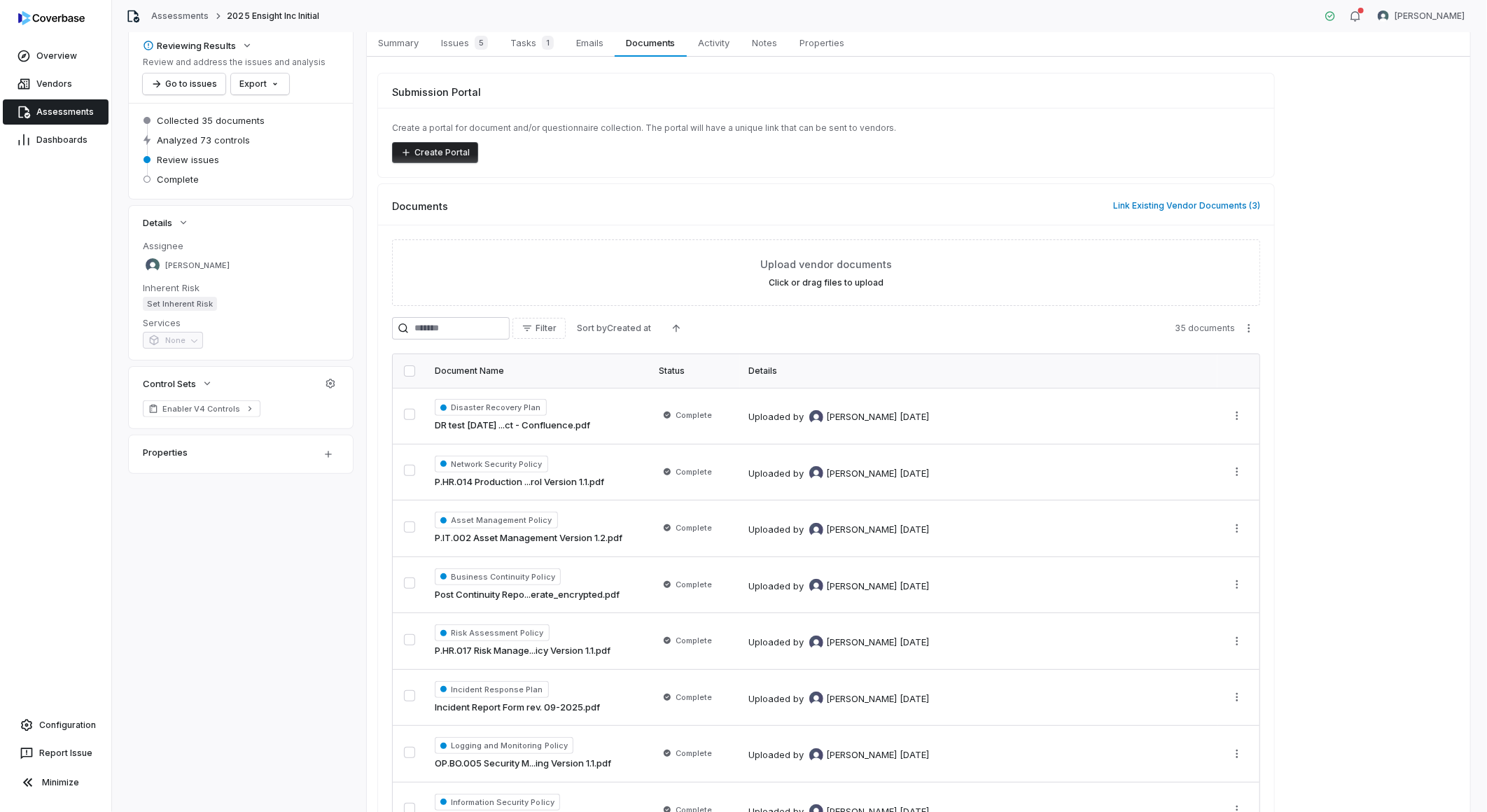
scroll to position [0, 0]
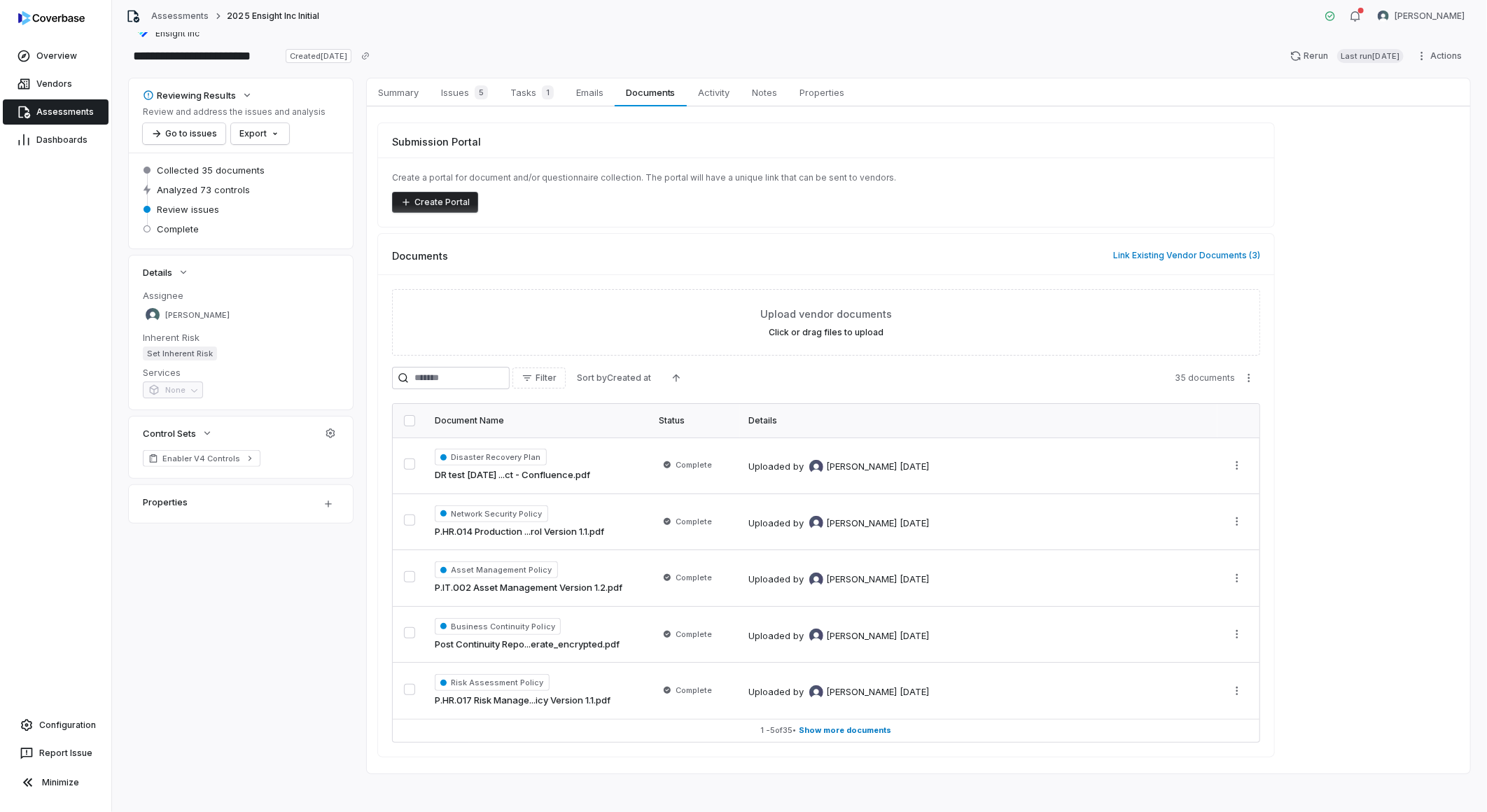
scroll to position [28, 0]
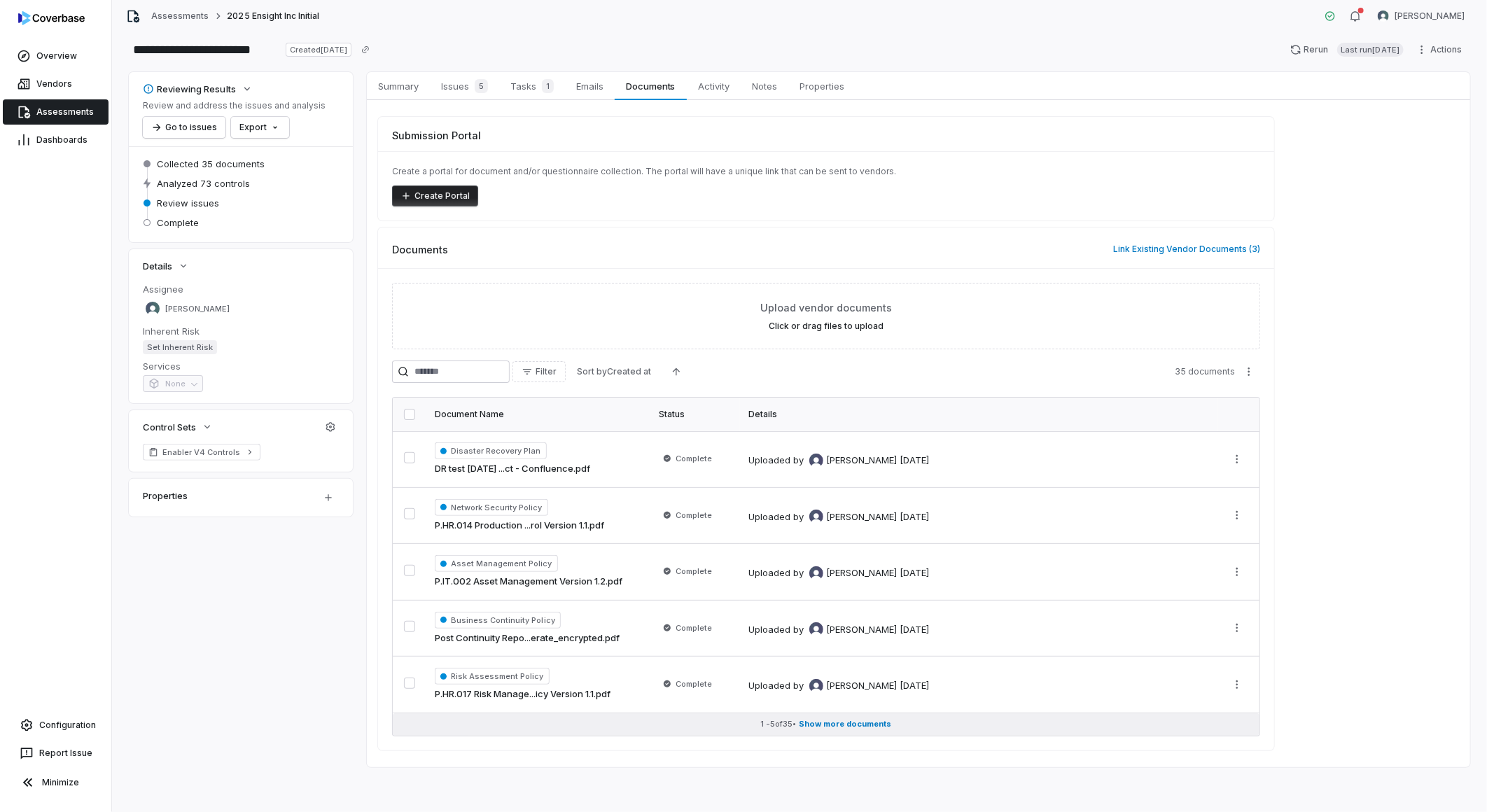
click at [845, 734] on button "1 - 5 of 35 • Show more documents" at bounding box center [826, 724] width 866 height 22
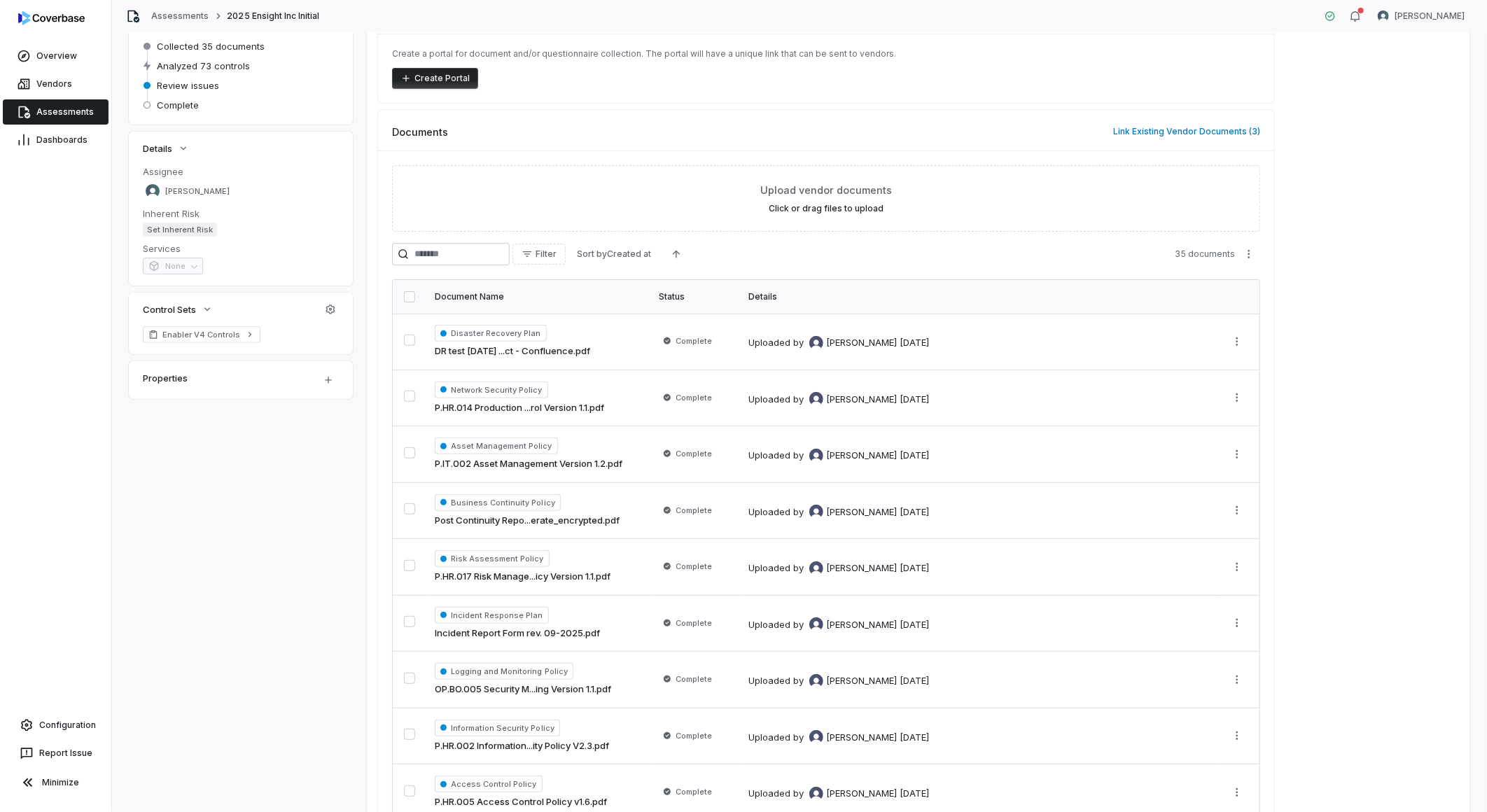
scroll to position [0, 0]
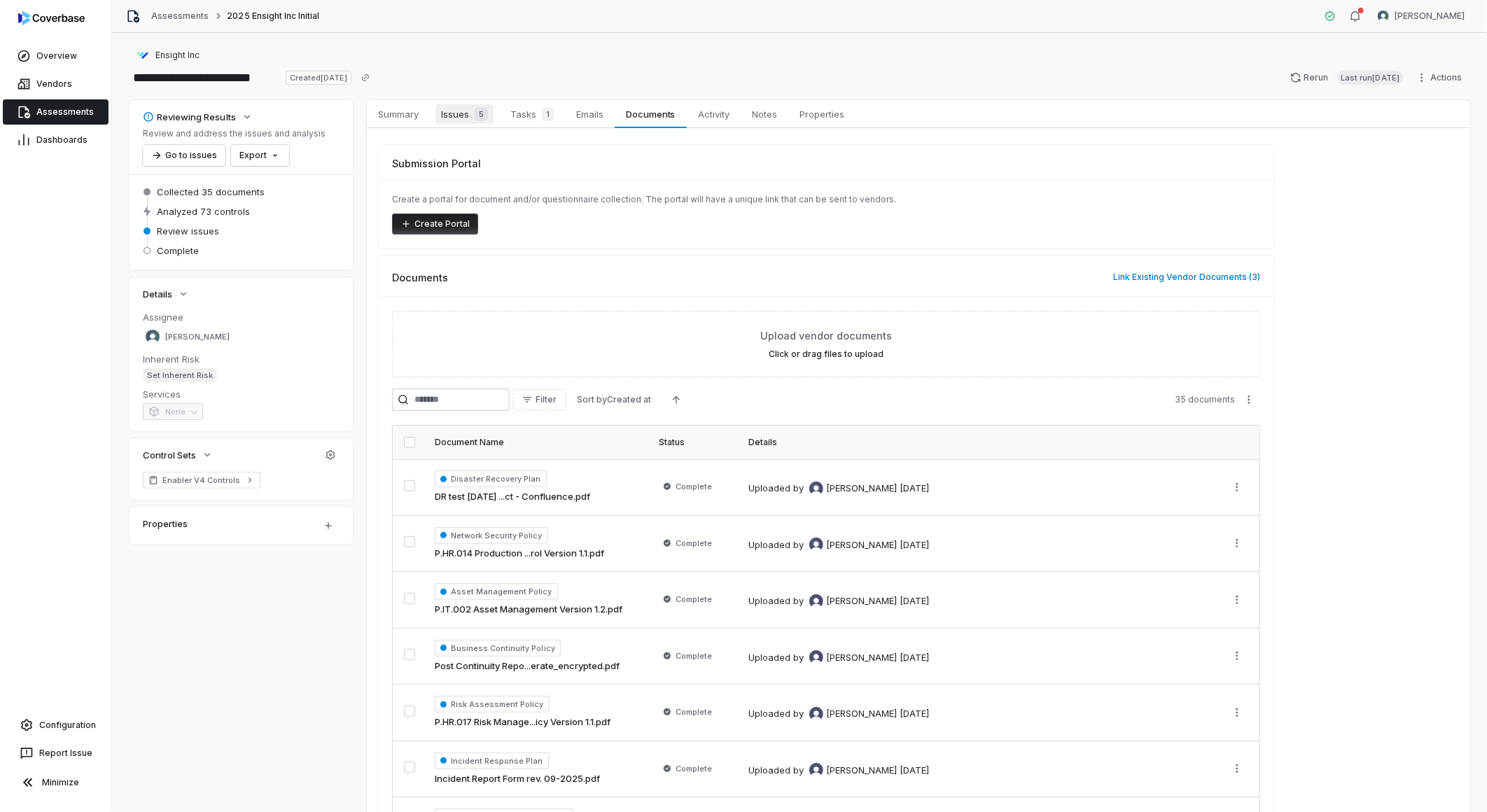
click at [467, 109] on span "Issues 5" at bounding box center [464, 114] width 58 height 20
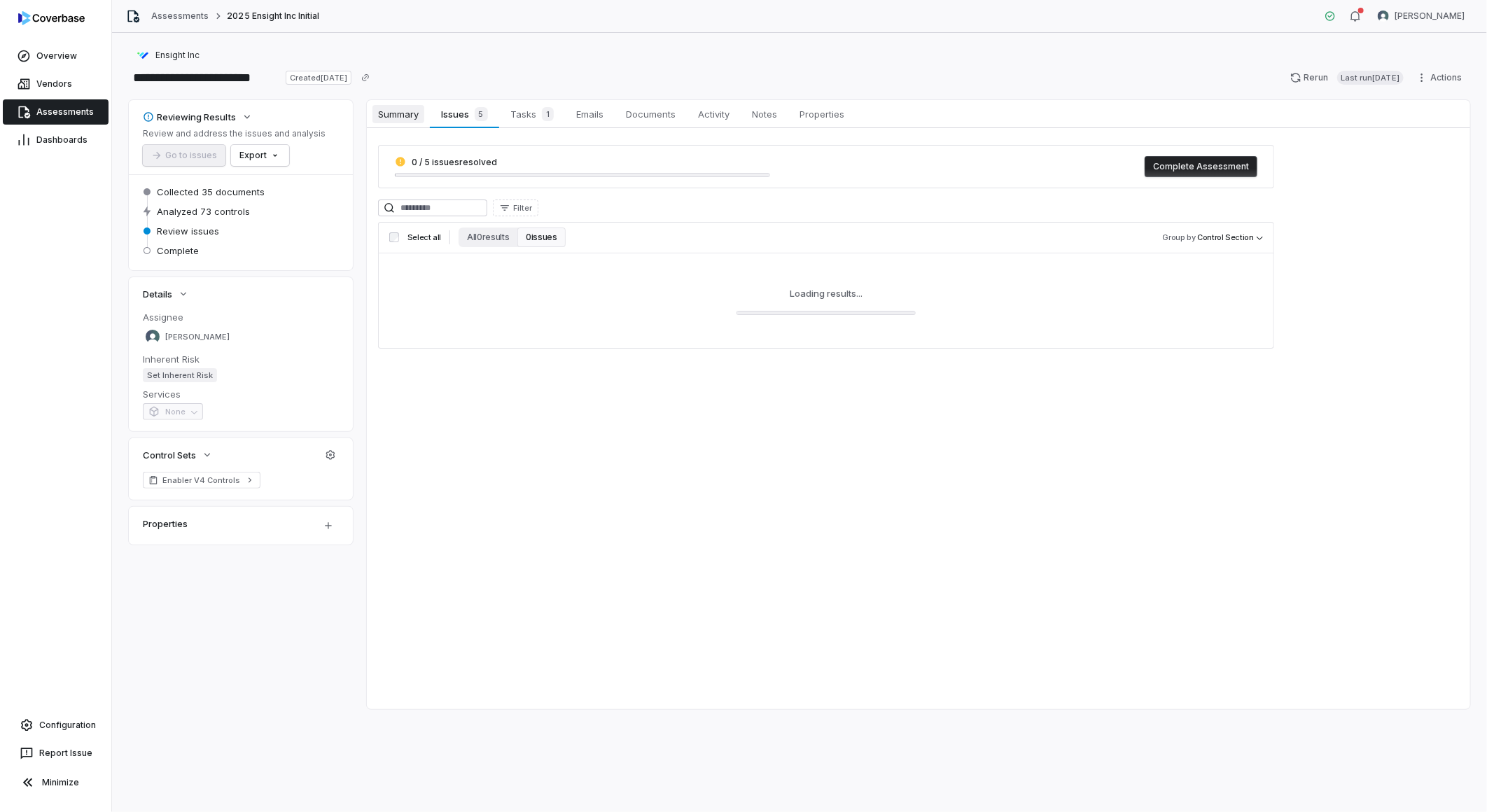
click at [408, 119] on span "Summary" at bounding box center [398, 114] width 52 height 18
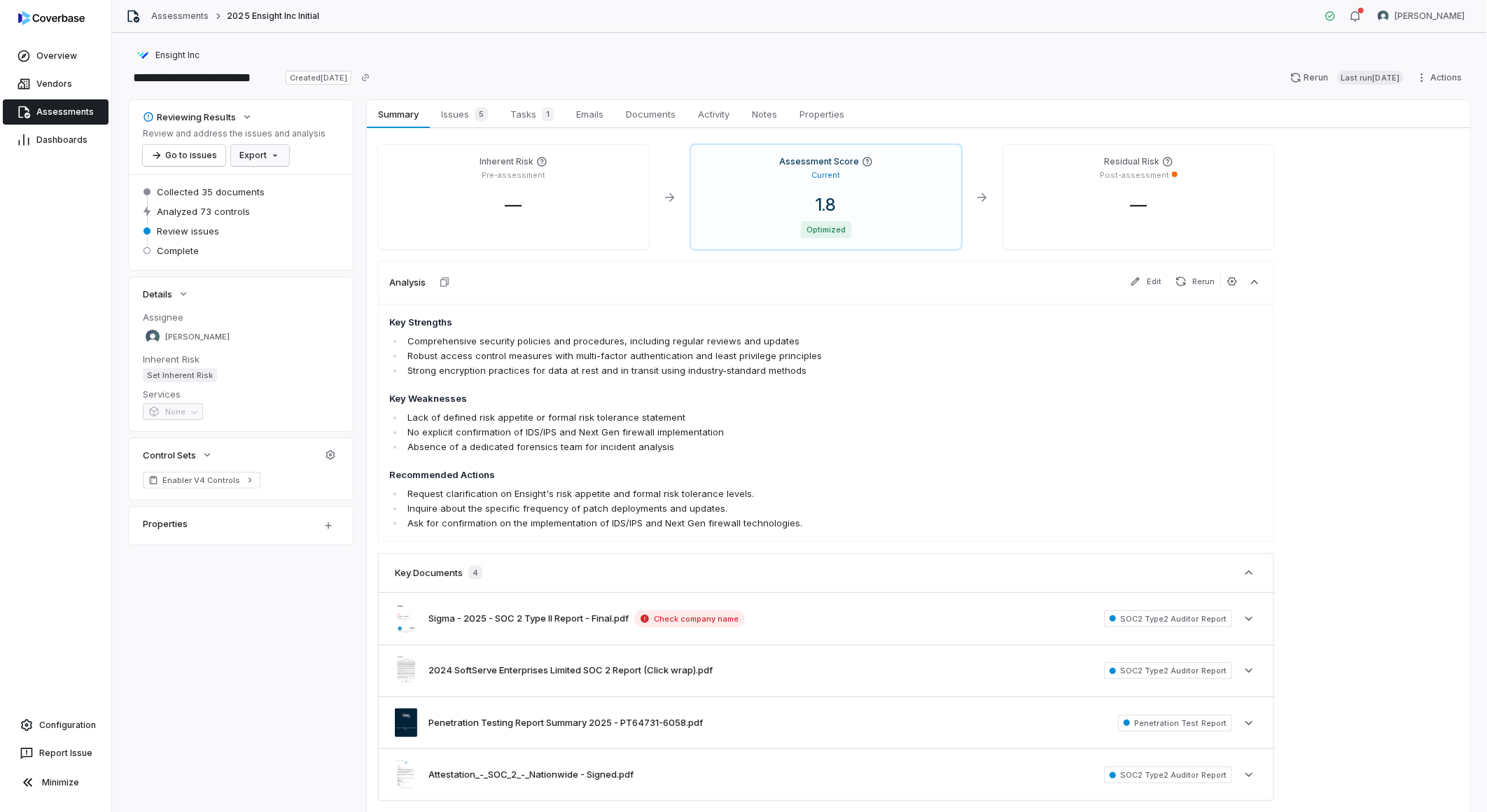
click at [273, 154] on html "**********" at bounding box center [744, 406] width 1487 height 812
click at [369, 156] on html "**********" at bounding box center [744, 406] width 1487 height 812
click at [1295, 75] on button "Rerun Last run 2 days ago" at bounding box center [1346, 77] width 130 height 21
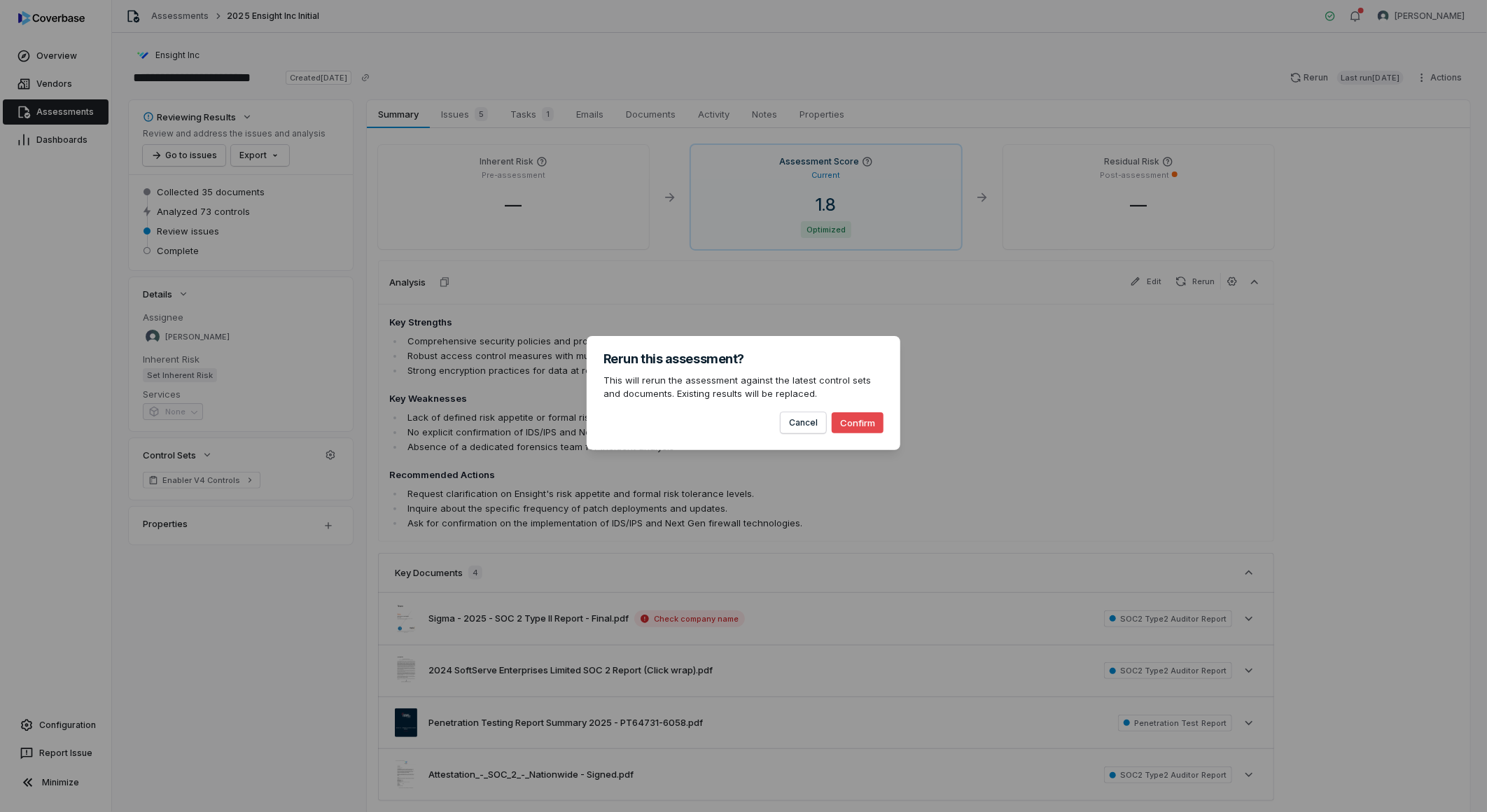
click at [857, 423] on button "Confirm" at bounding box center [857, 422] width 52 height 21
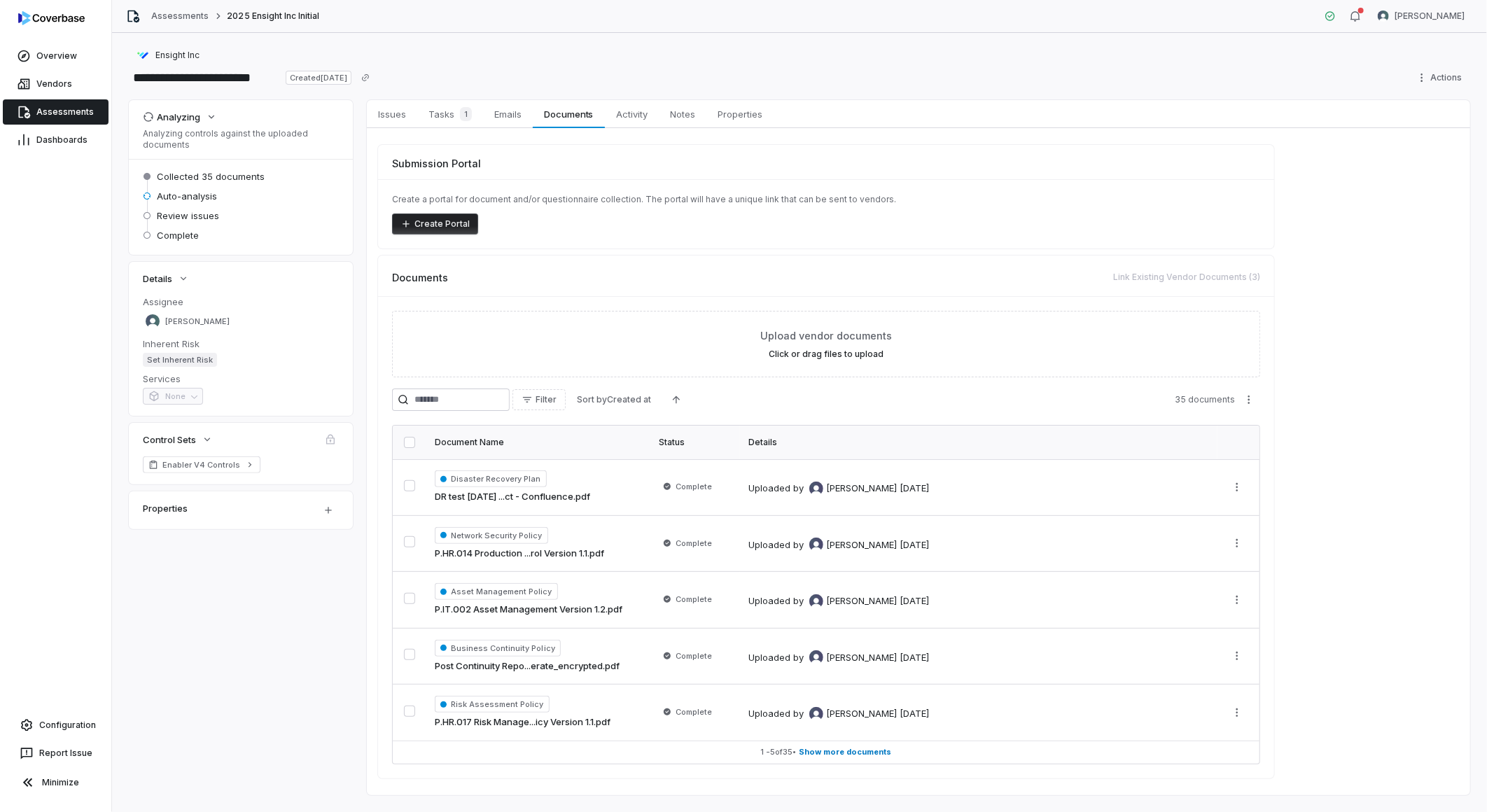
click at [43, 102] on link "Assessments" at bounding box center [56, 112] width 106 height 25
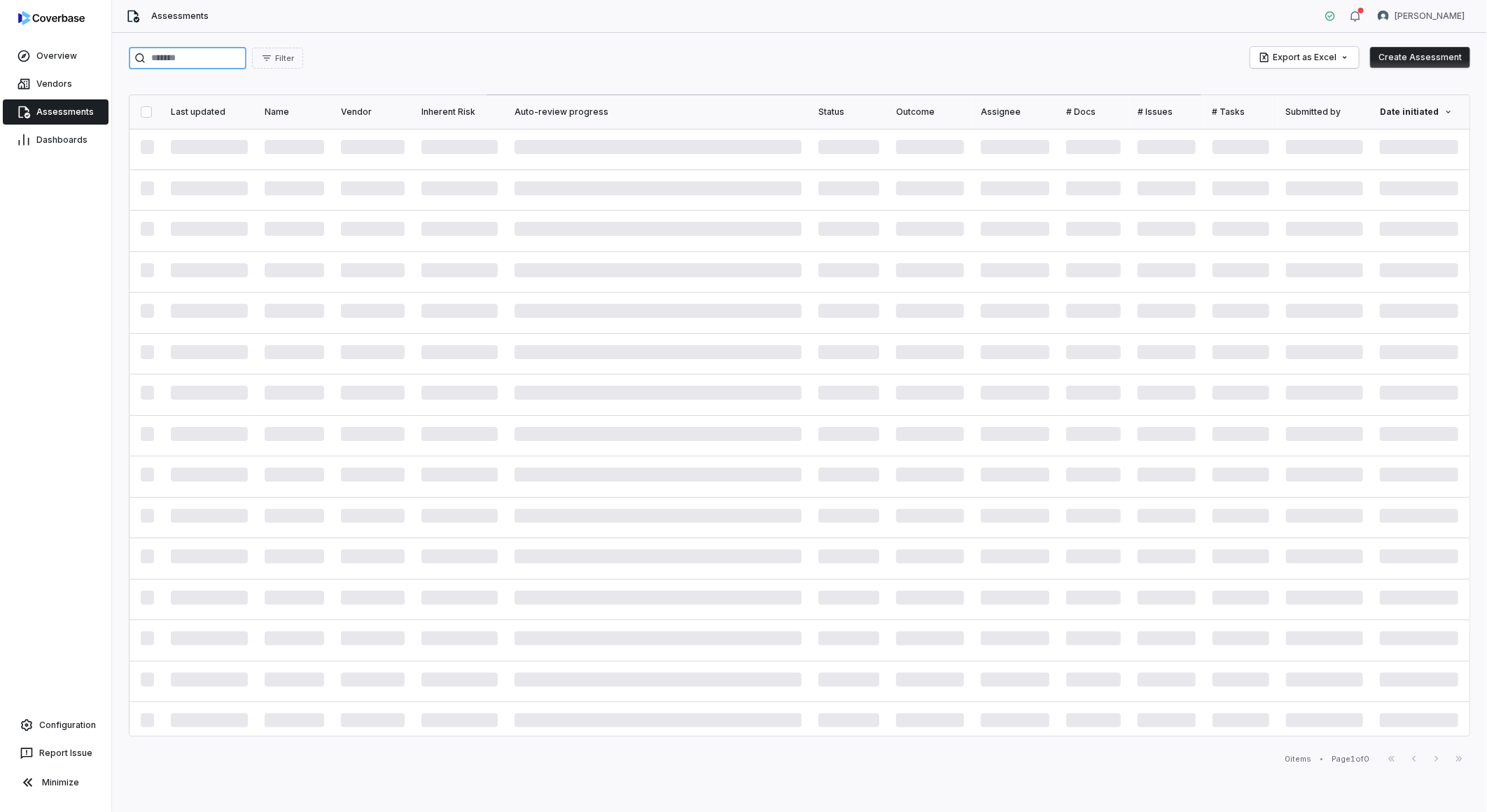
click at [242, 69] on input "search" at bounding box center [188, 58] width 118 height 22
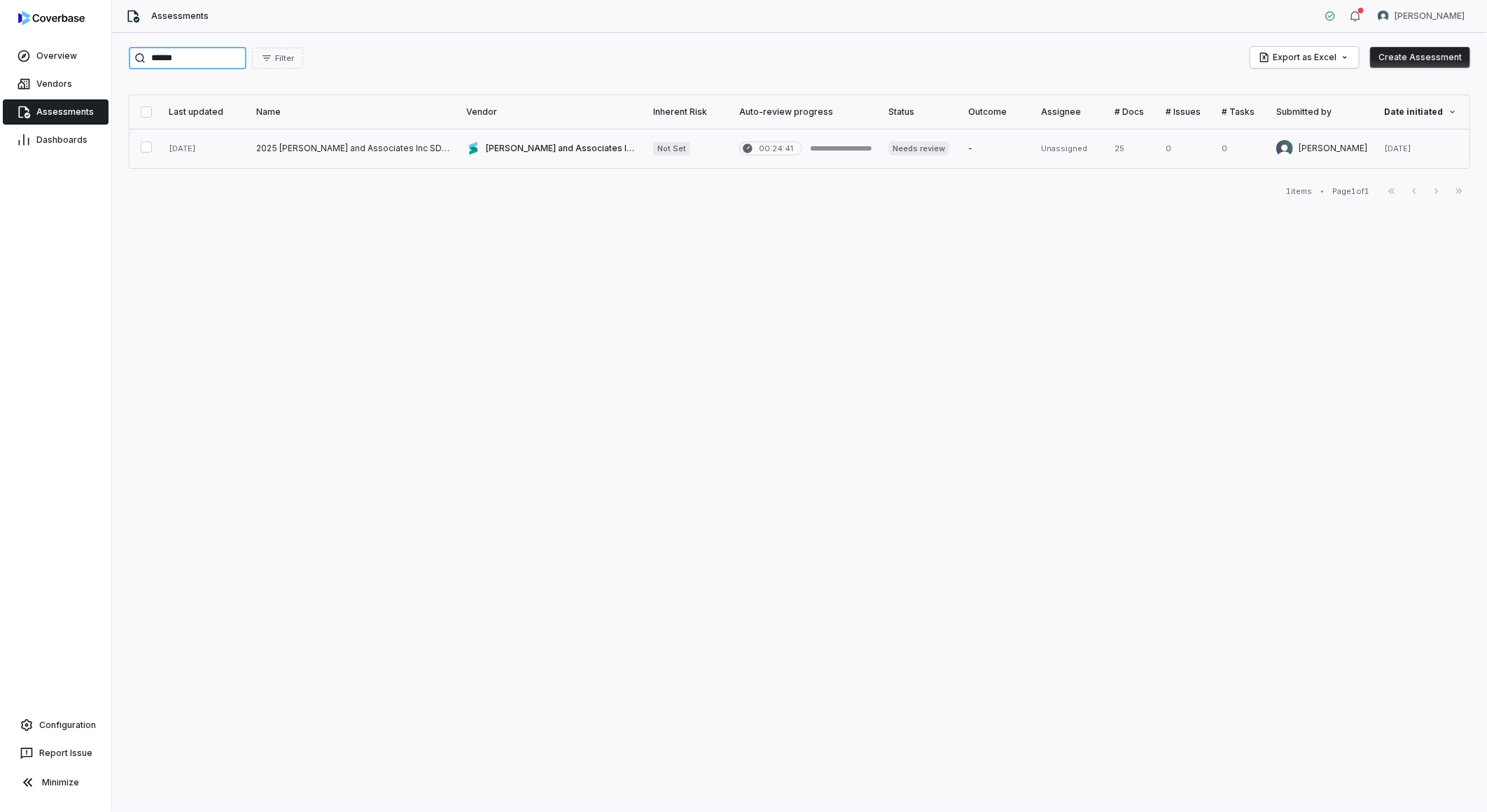
type input "******"
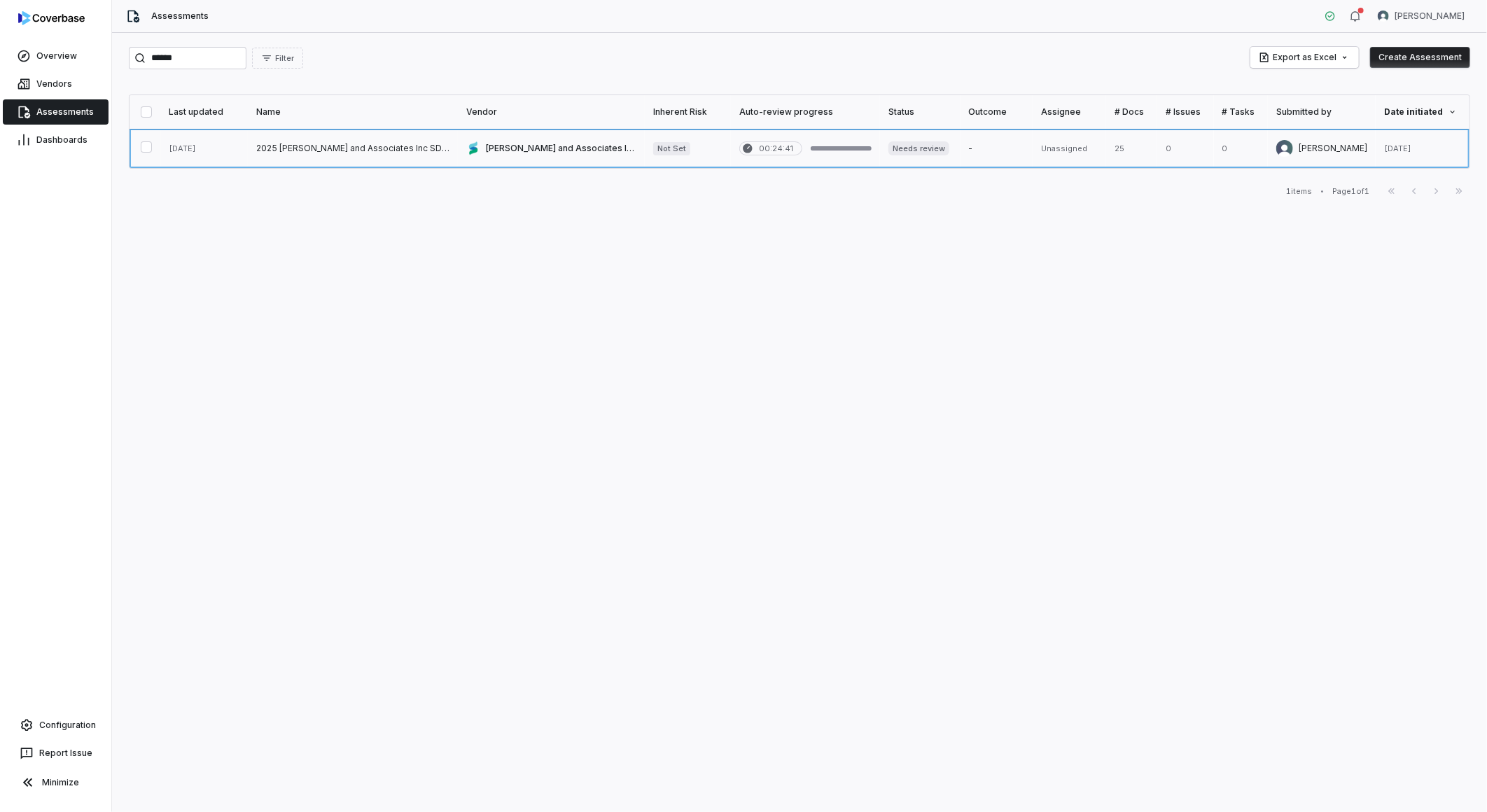
click at [279, 143] on link at bounding box center [353, 148] width 210 height 39
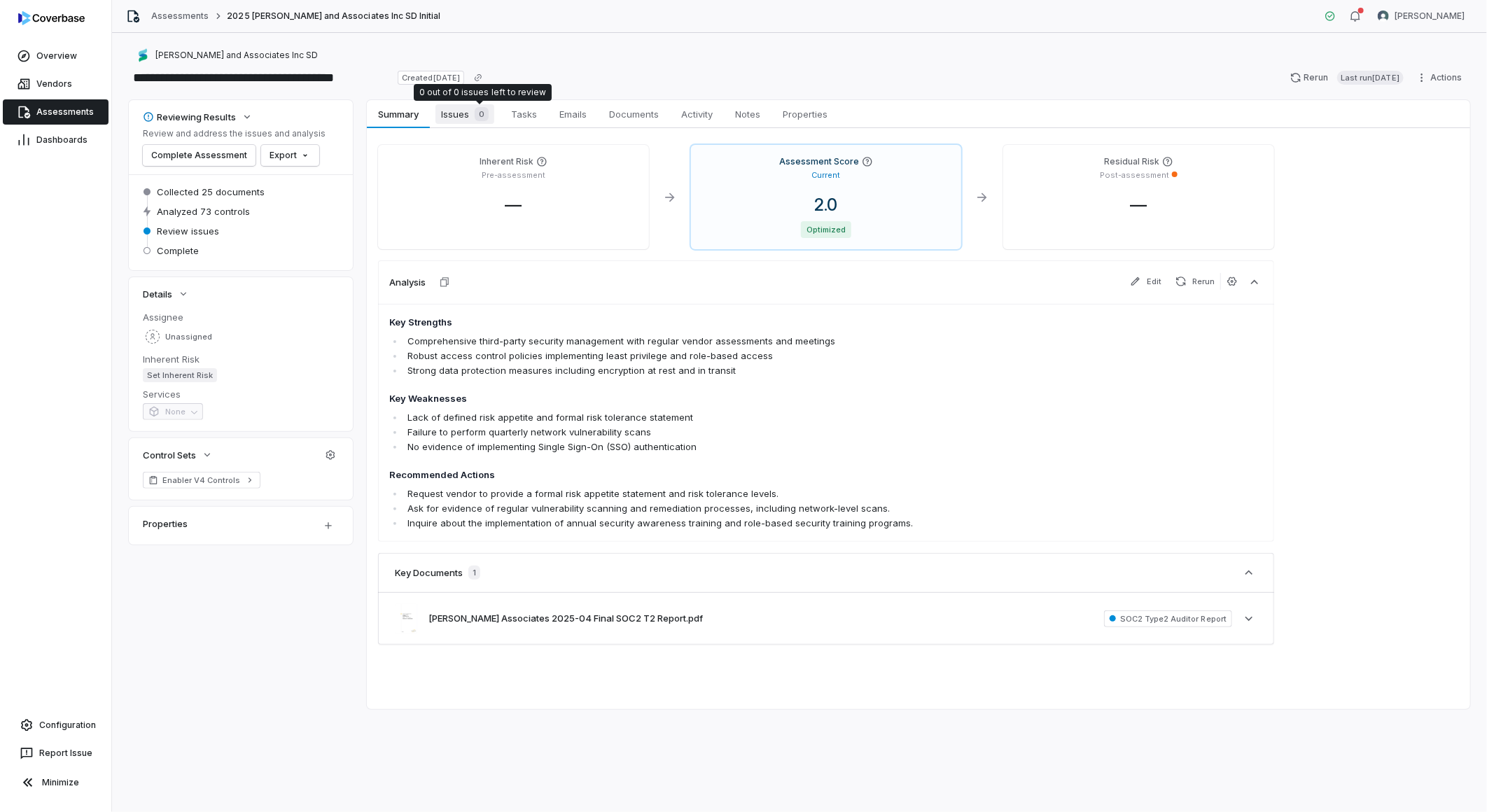
click at [465, 114] on span "Issues 0" at bounding box center [465, 114] width 59 height 20
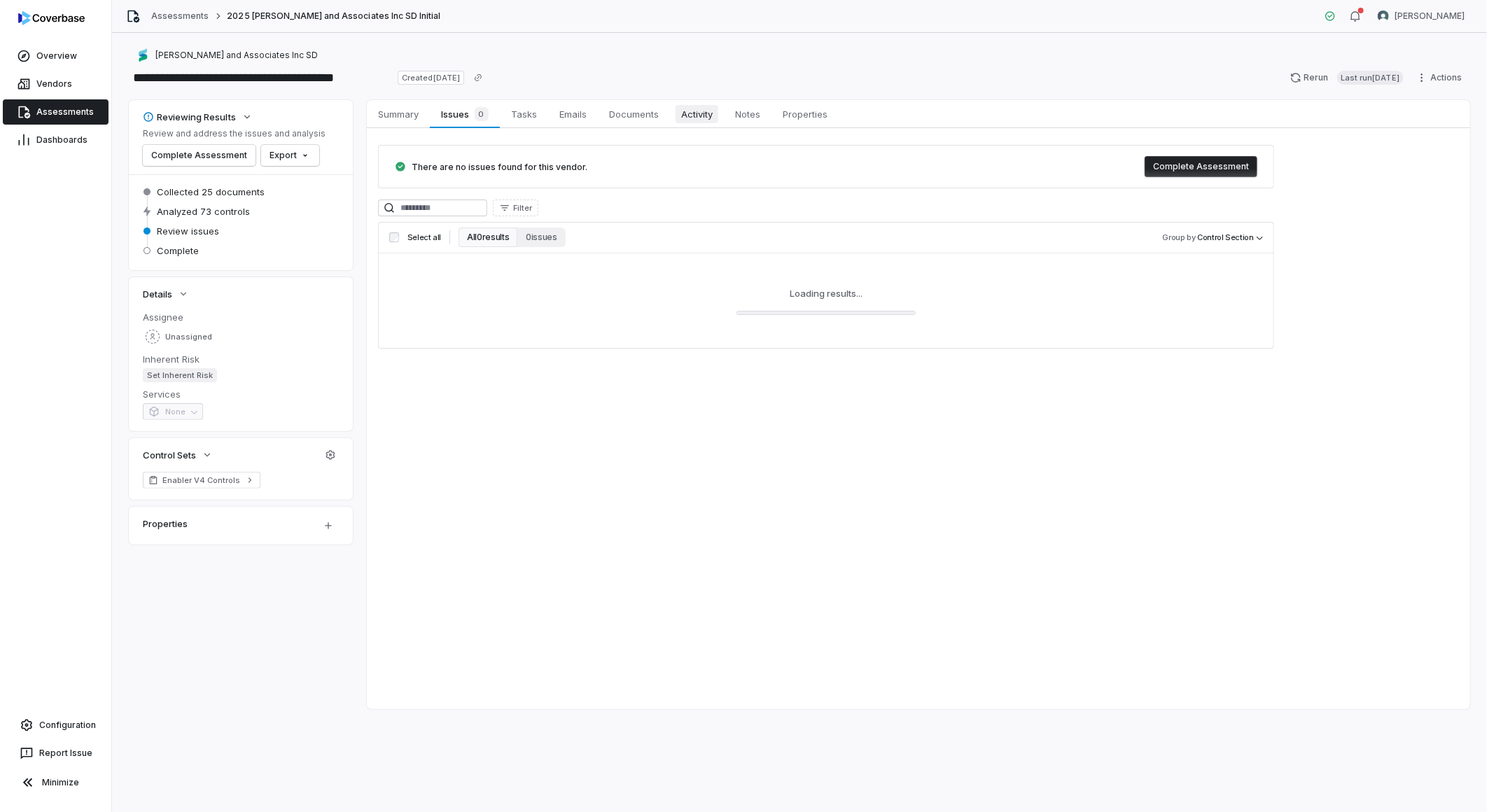
click at [721, 121] on link "Activity Activity" at bounding box center [697, 114] width 54 height 28
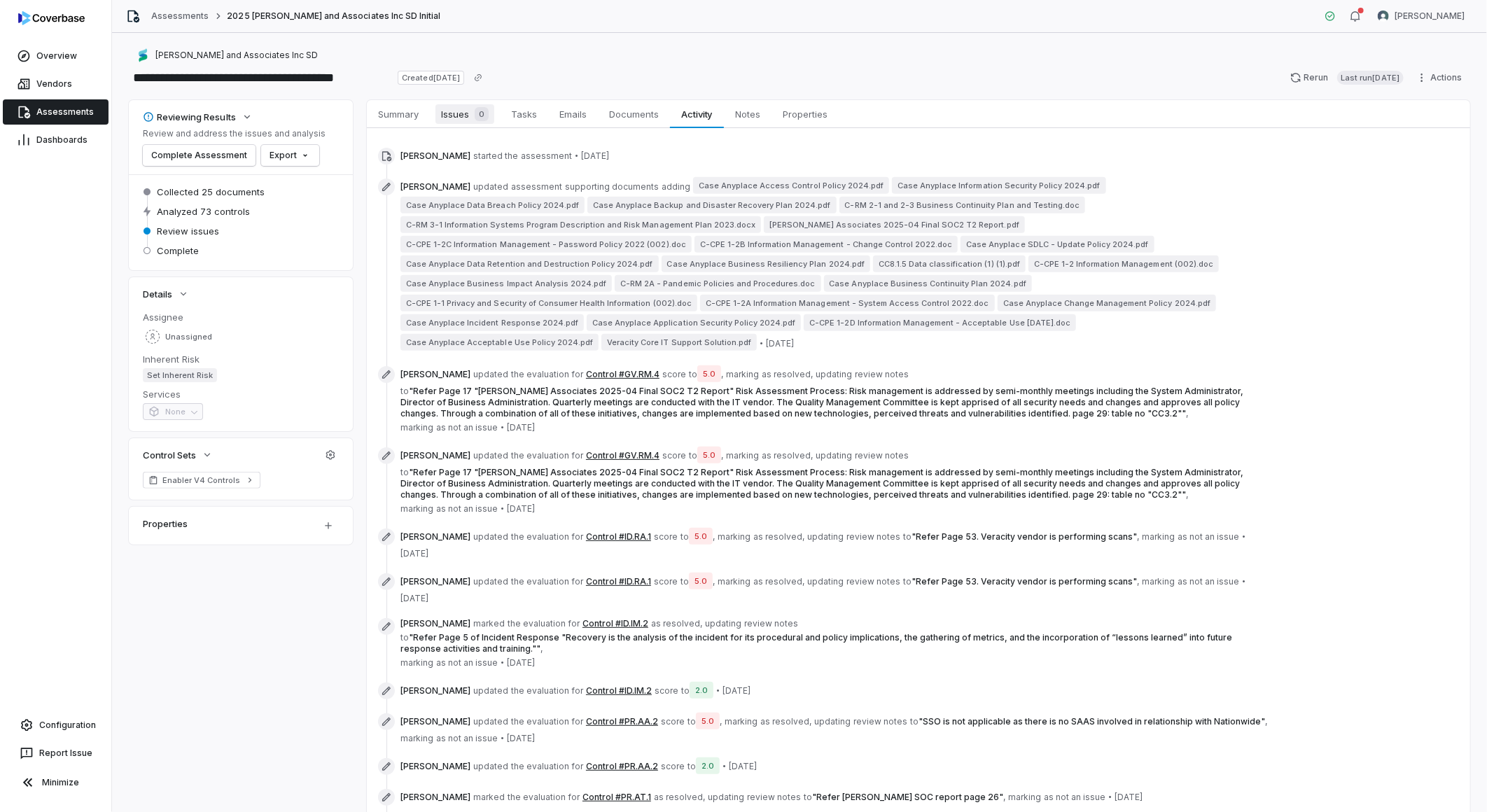
click at [463, 106] on span "Issues 0" at bounding box center [465, 114] width 59 height 20
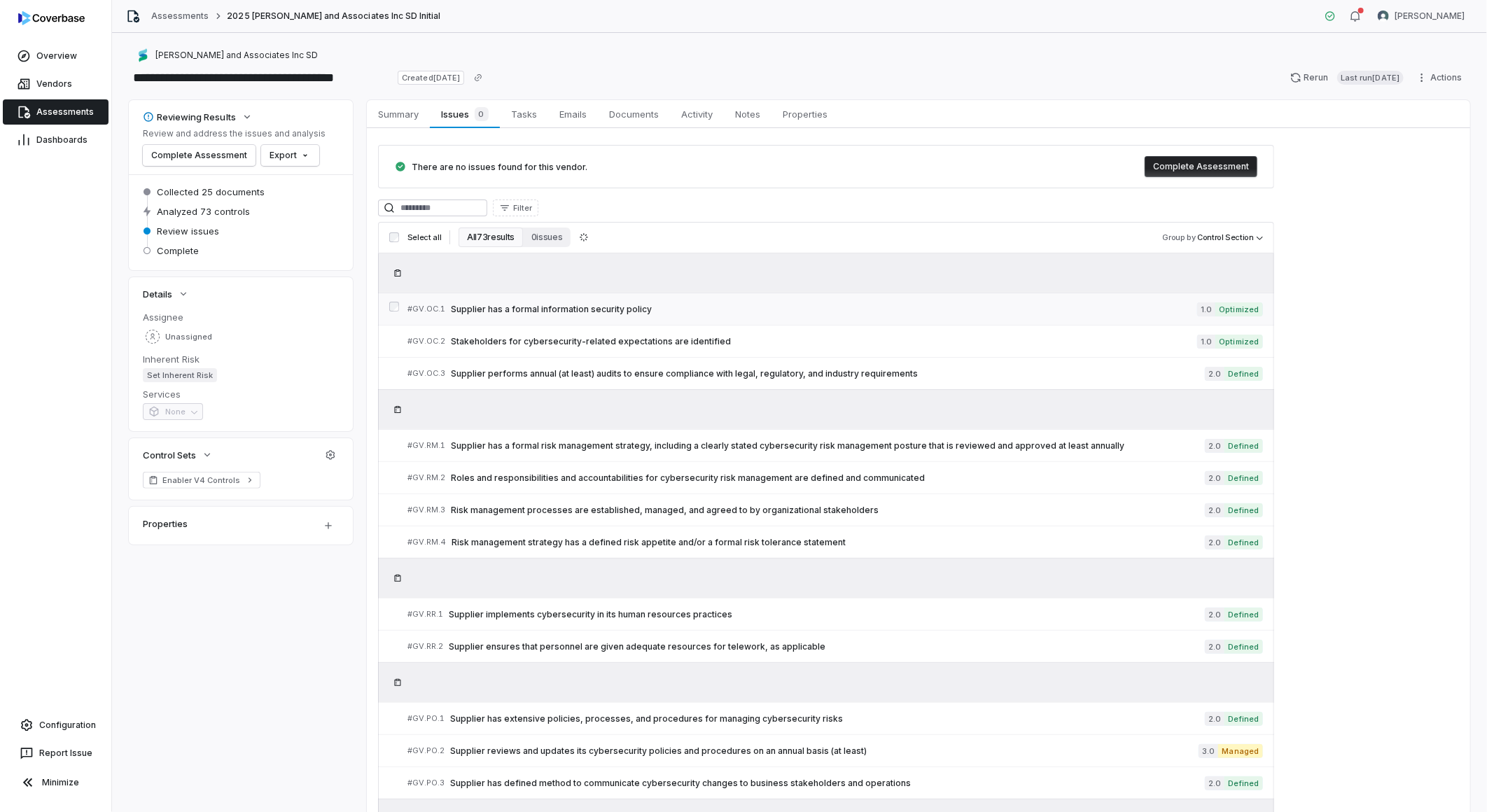
click at [581, 305] on span "Supplier has a formal information security policy" at bounding box center [824, 309] width 746 height 11
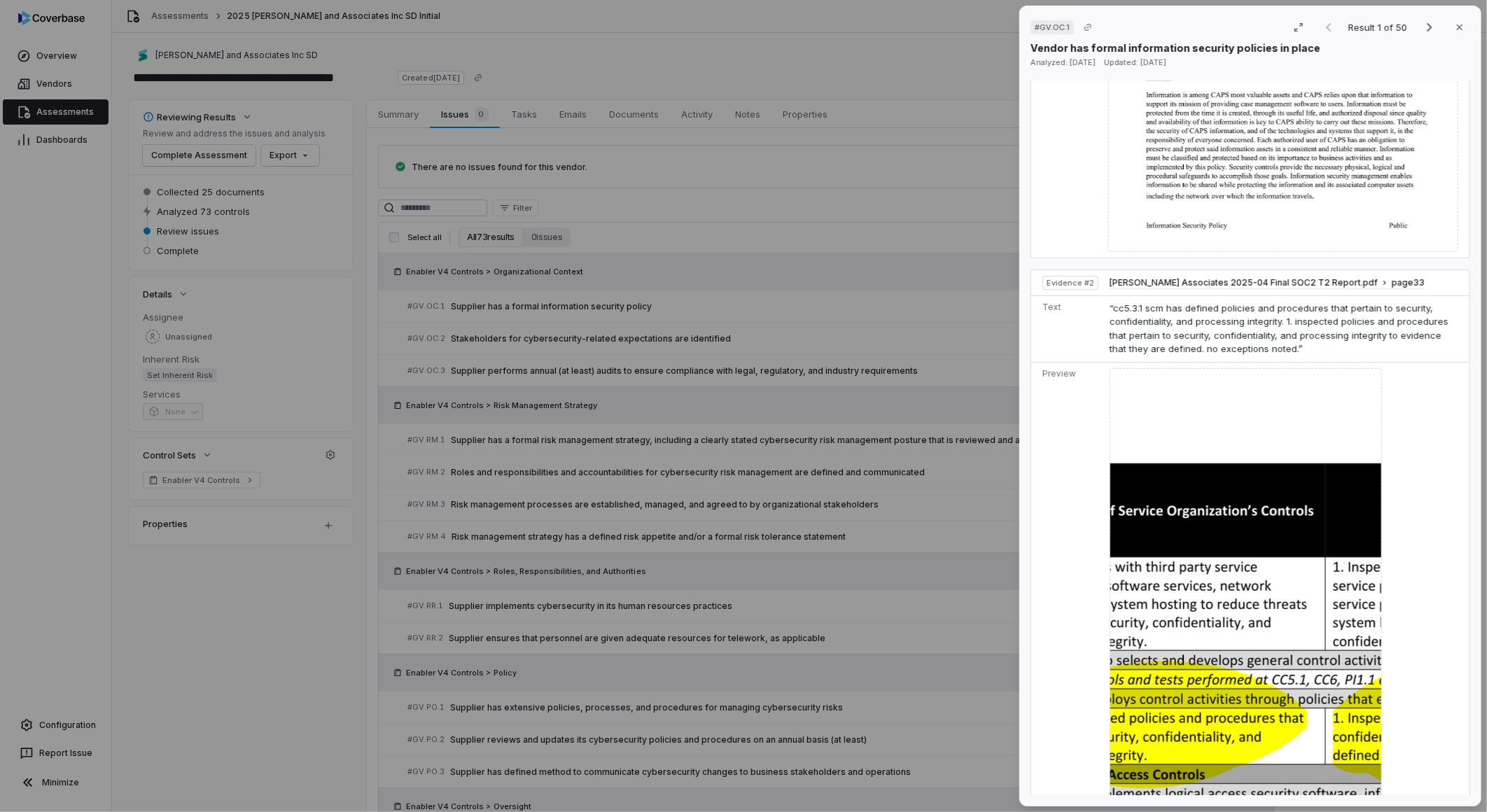
scroll to position [1010, 0]
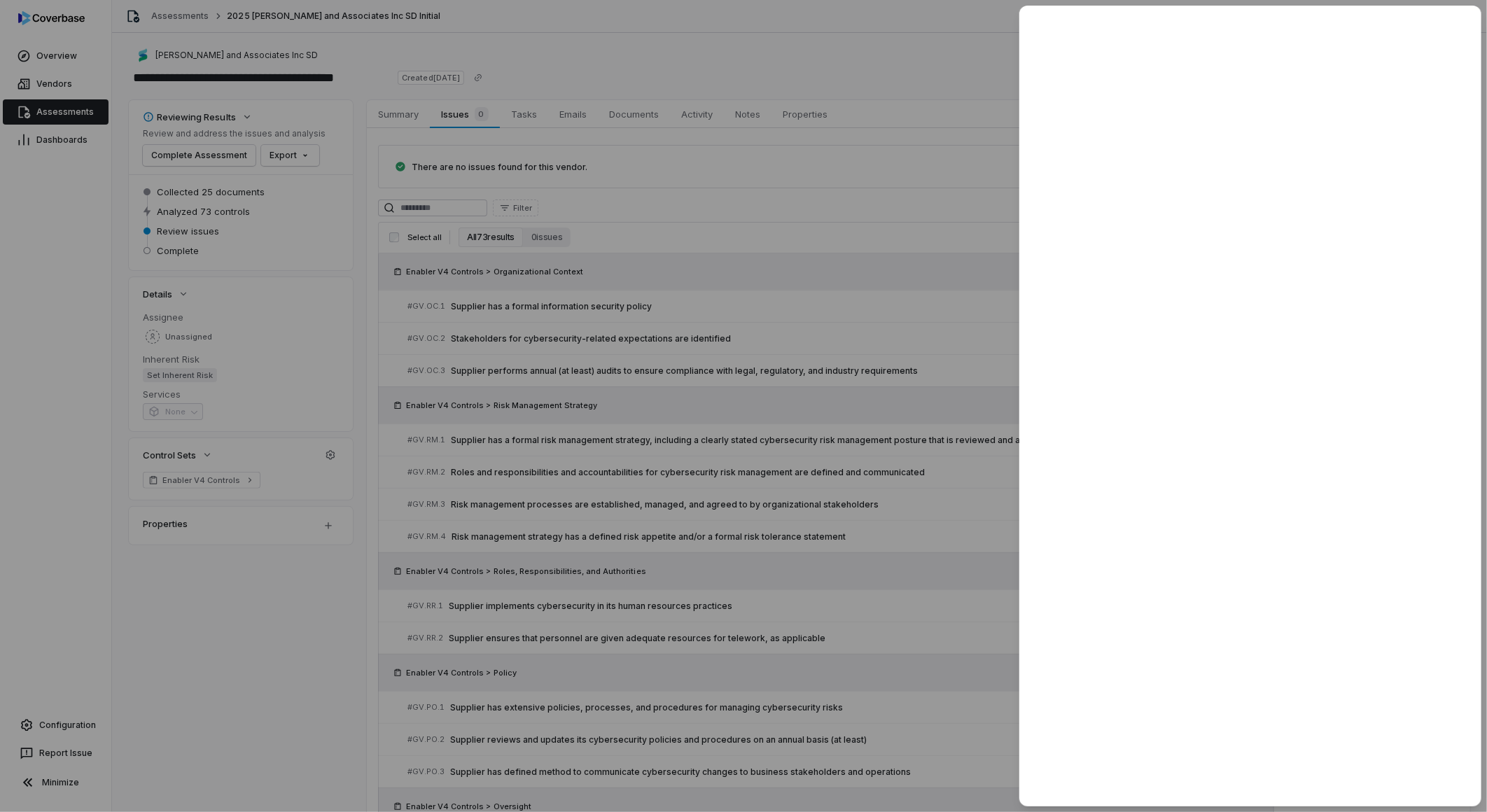
click at [644, 605] on div at bounding box center [744, 406] width 1487 height 812
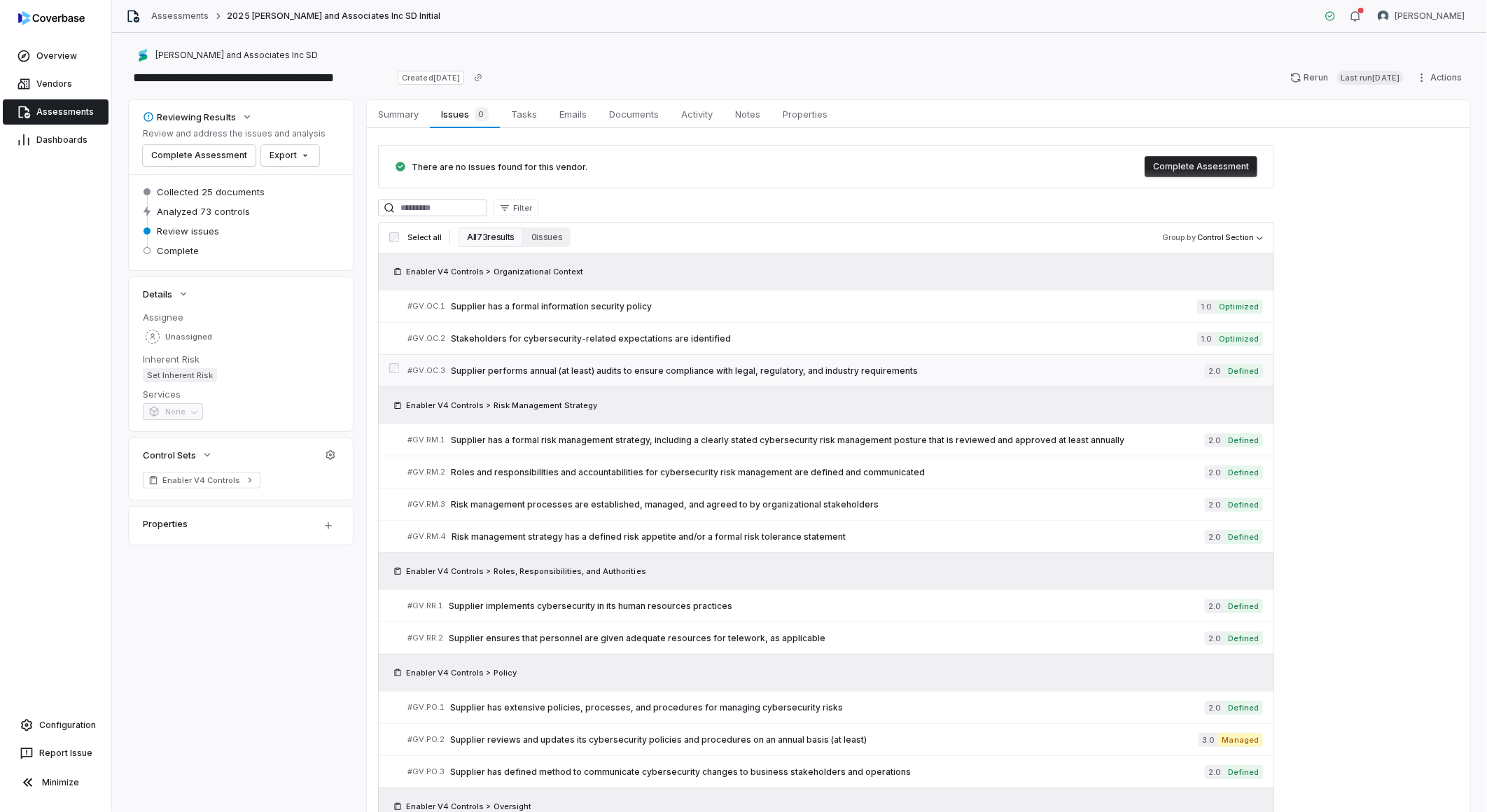
click at [750, 367] on span "Supplier performs annual (at least) audits to ensure compliance with legal, reg…" at bounding box center [828, 371] width 754 height 11
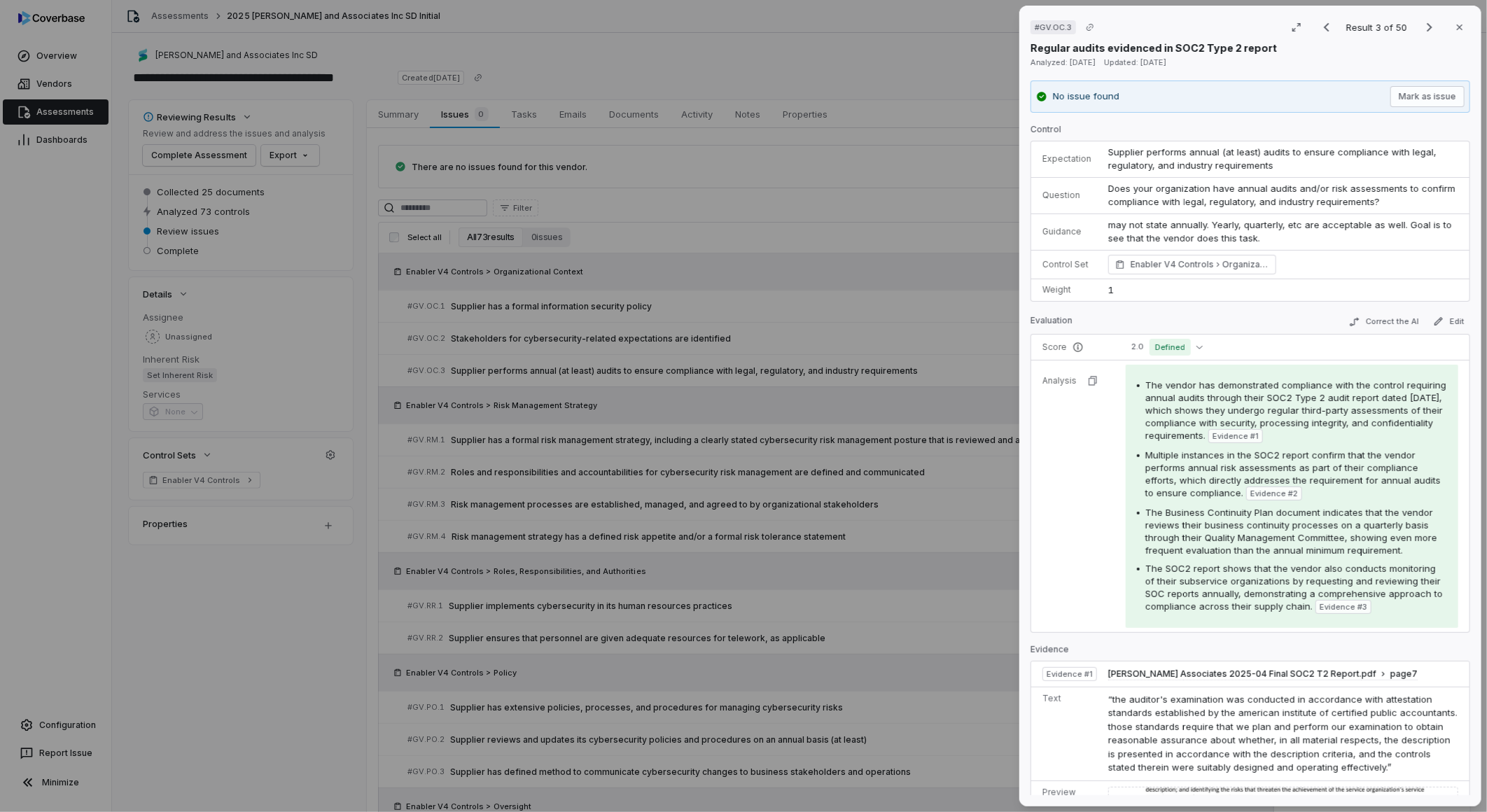
click at [756, 355] on div "# GV.OC.3 Result 3 of 50 Close Regular audits evidenced in SOC2 Type 2 report A…" at bounding box center [744, 406] width 1487 height 812
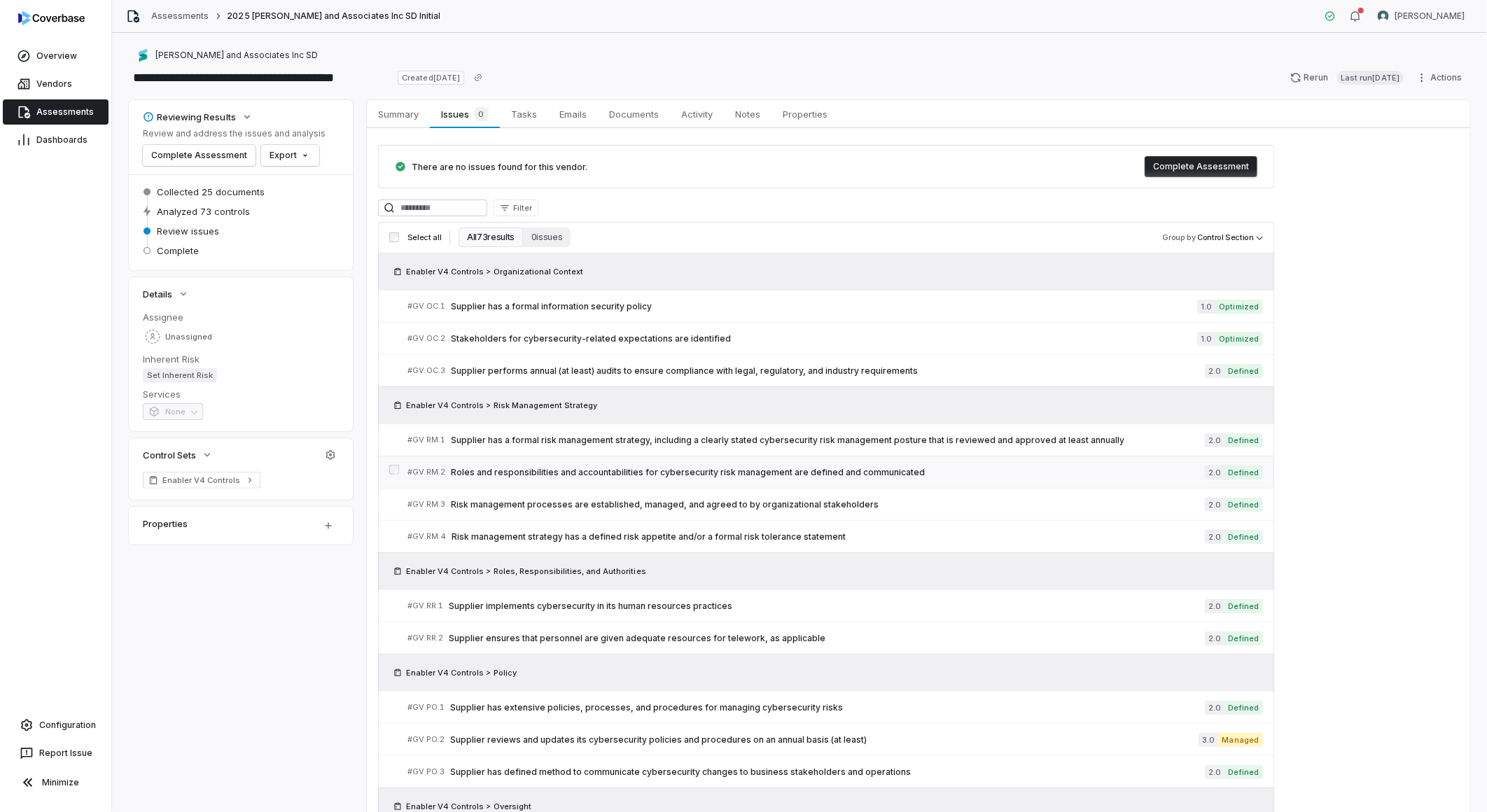
click at [787, 462] on link "# GV.RM.2 Roles and responsibilities and accountabilities for cybersecurity ris…" at bounding box center [834, 473] width 855 height 32
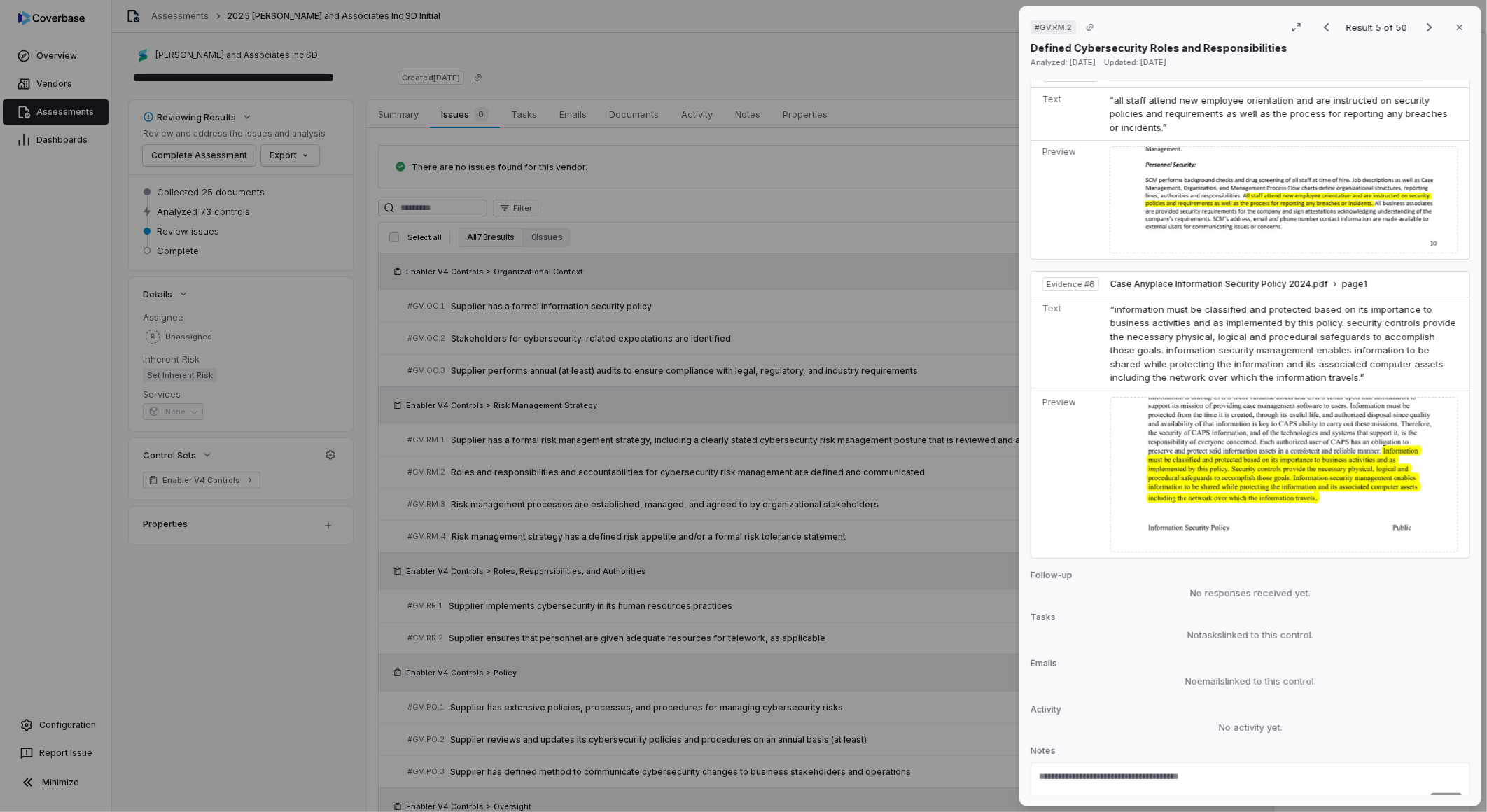
scroll to position [1615, 0]
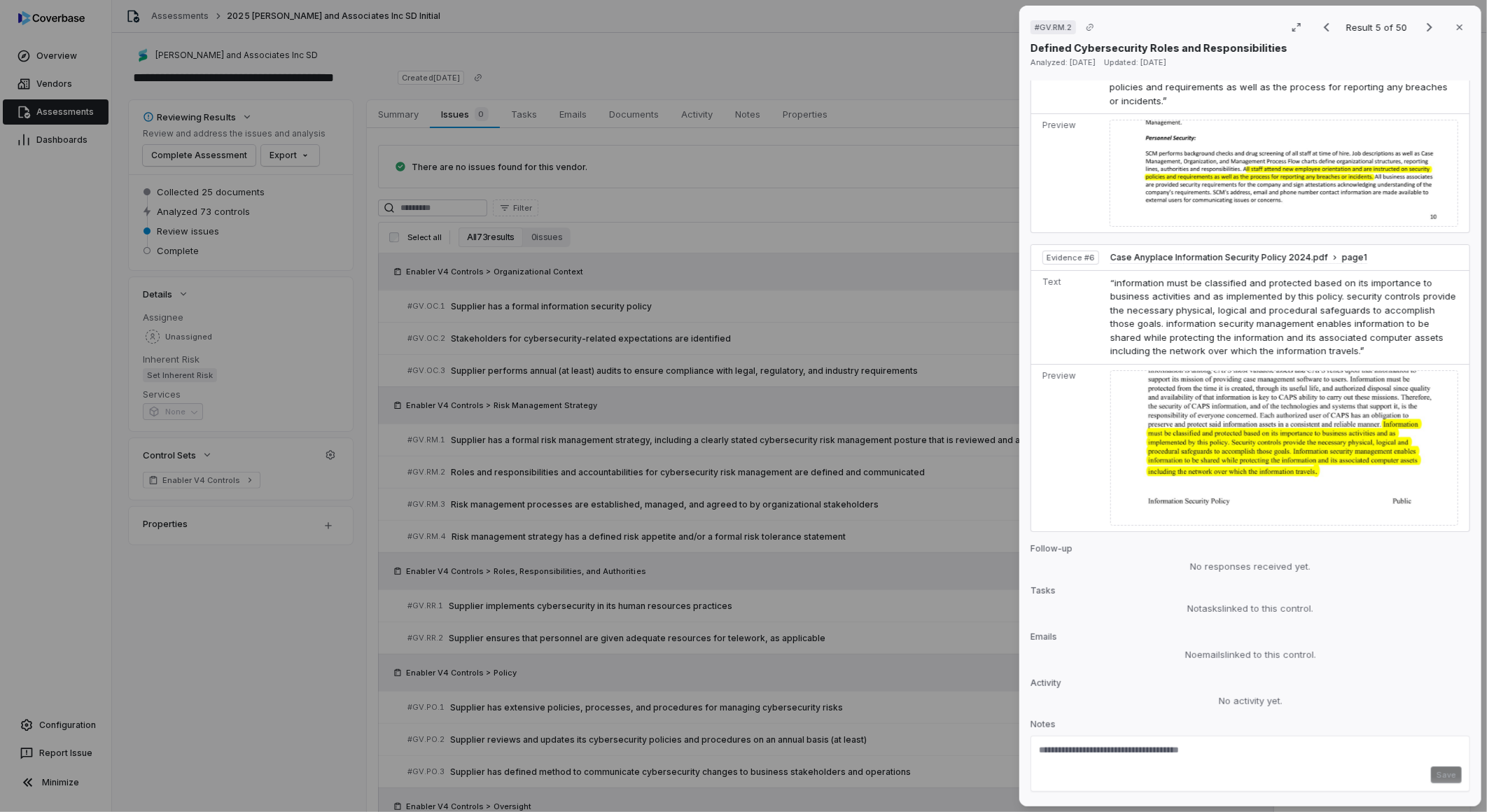
click at [798, 586] on div "# GV.RM.2 Result 5 of 50 Close Defined Cybersecurity Roles and Responsibilities…" at bounding box center [744, 406] width 1487 height 812
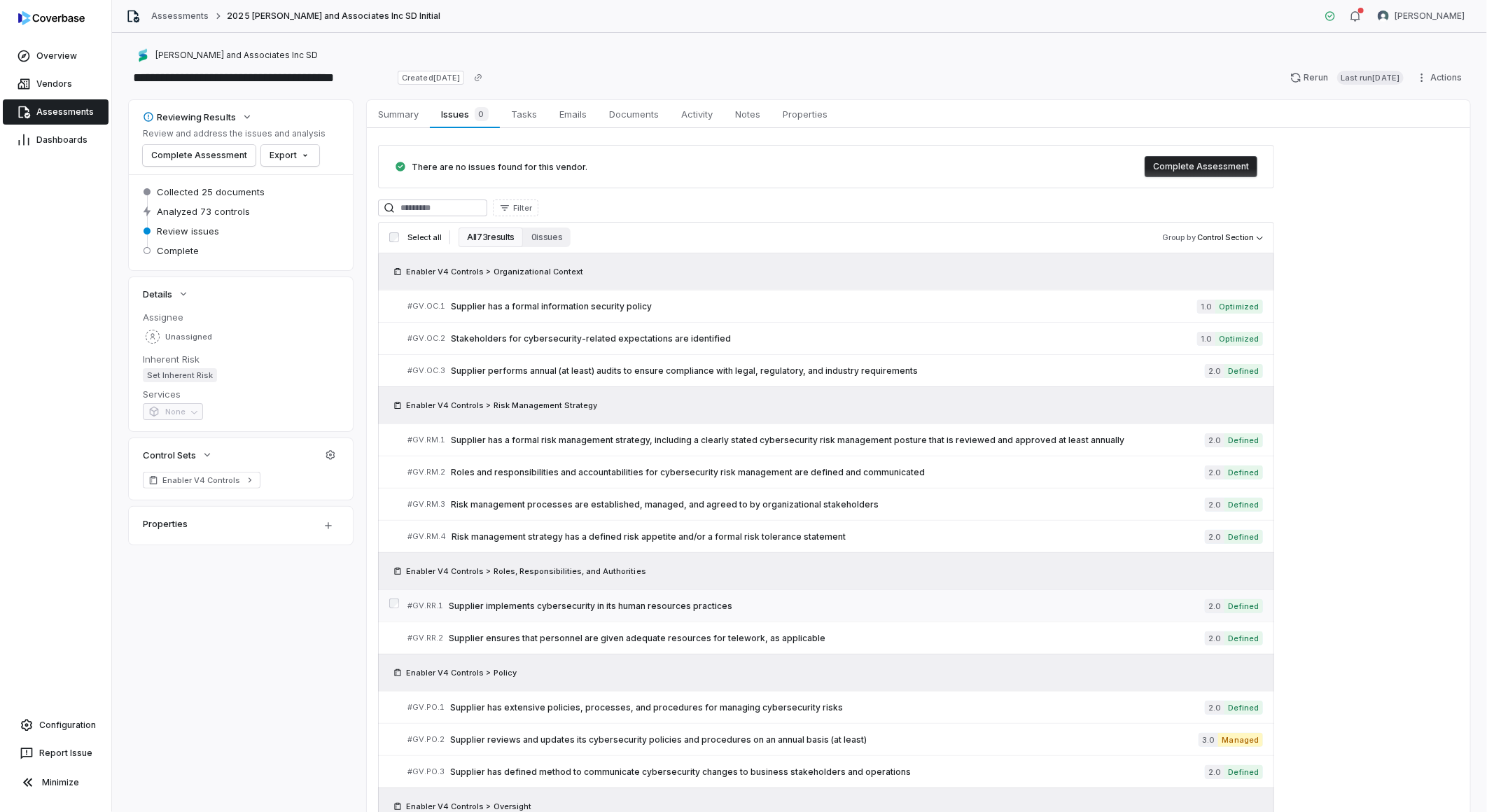
click at [684, 609] on span "Supplier implements cybersecurity in its human resources practices" at bounding box center [826, 606] width 756 height 11
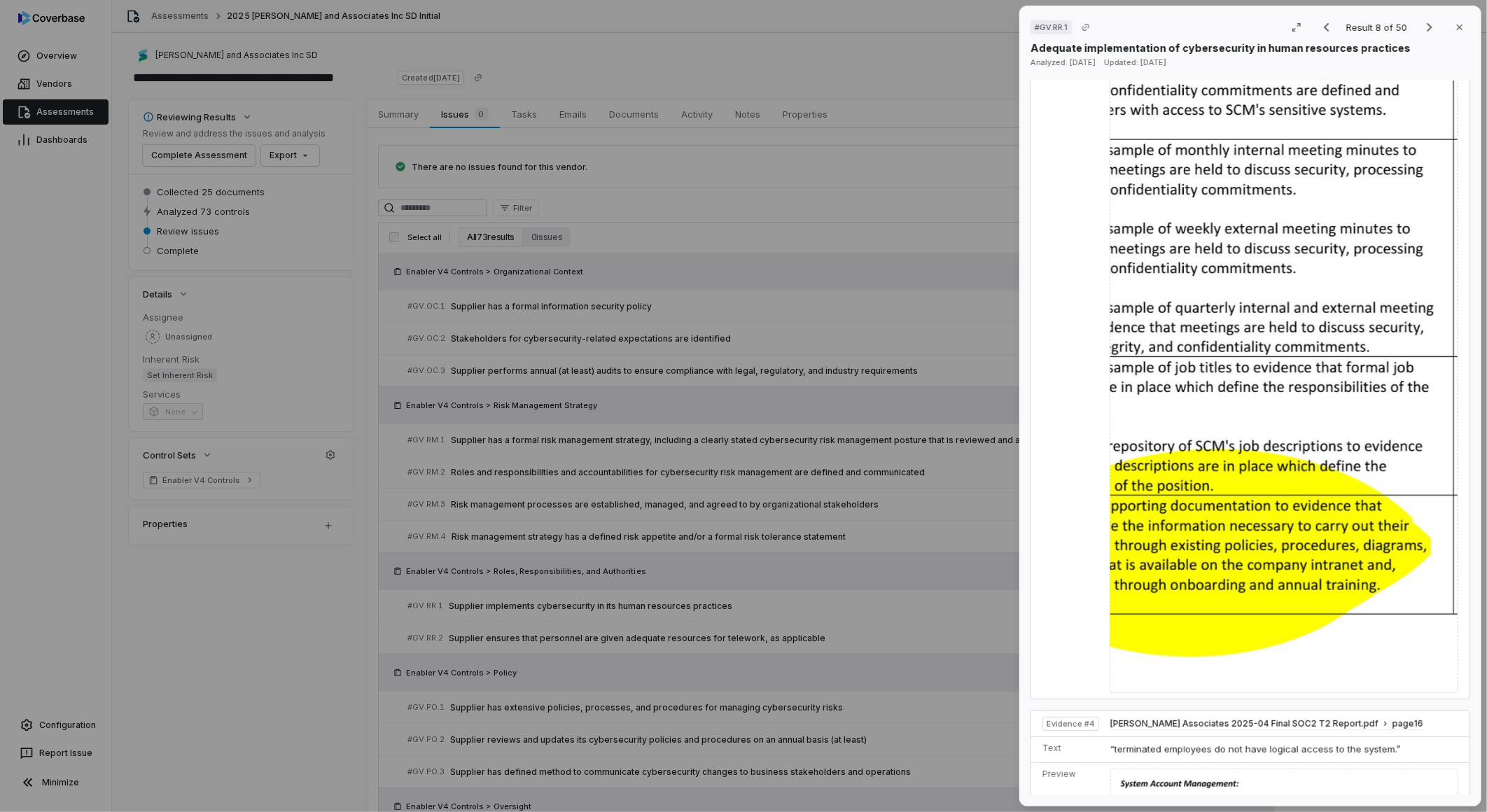
scroll to position [1362, 0]
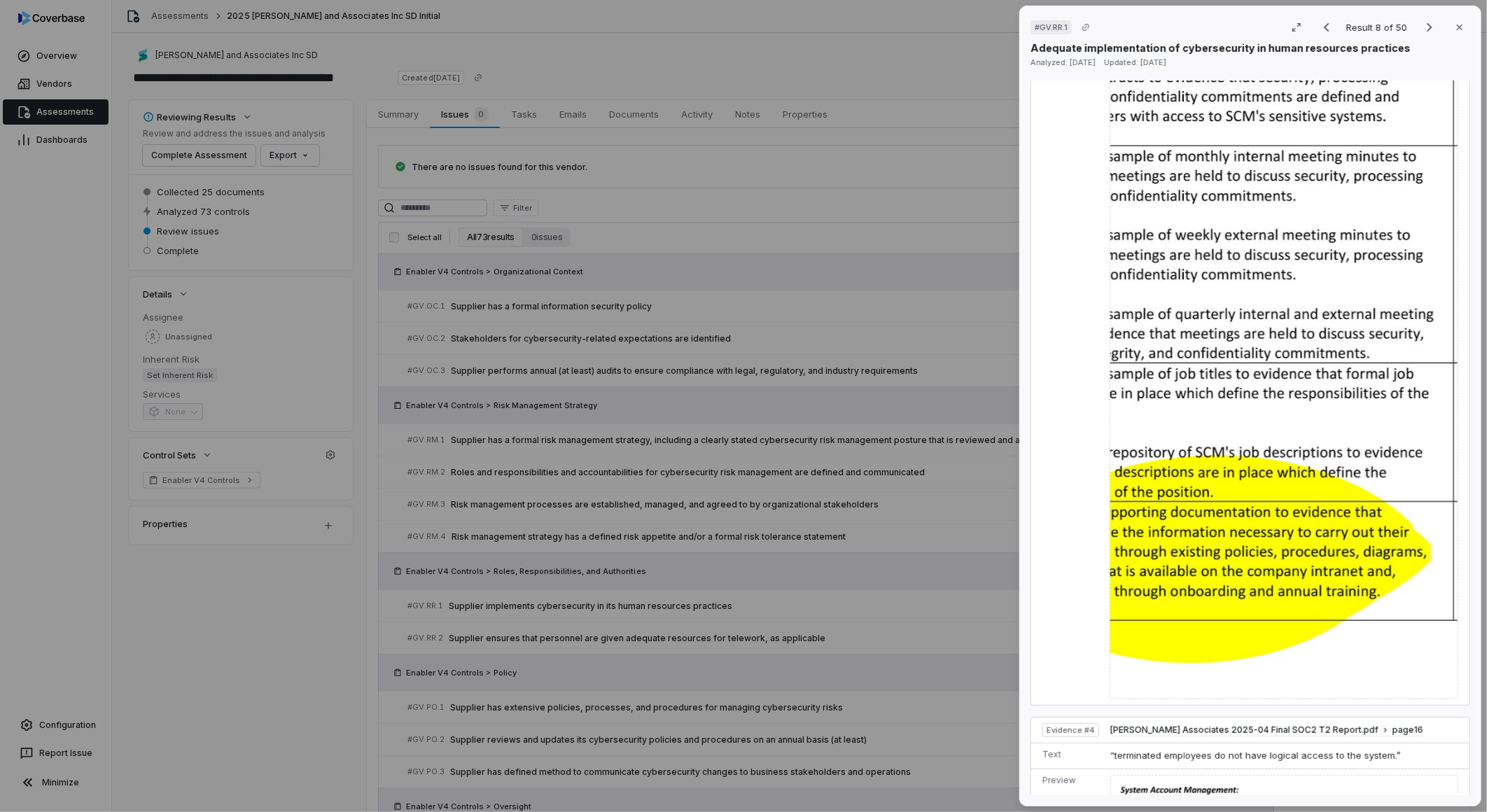
click at [1166, 589] on img at bounding box center [1283, 331] width 348 height 736
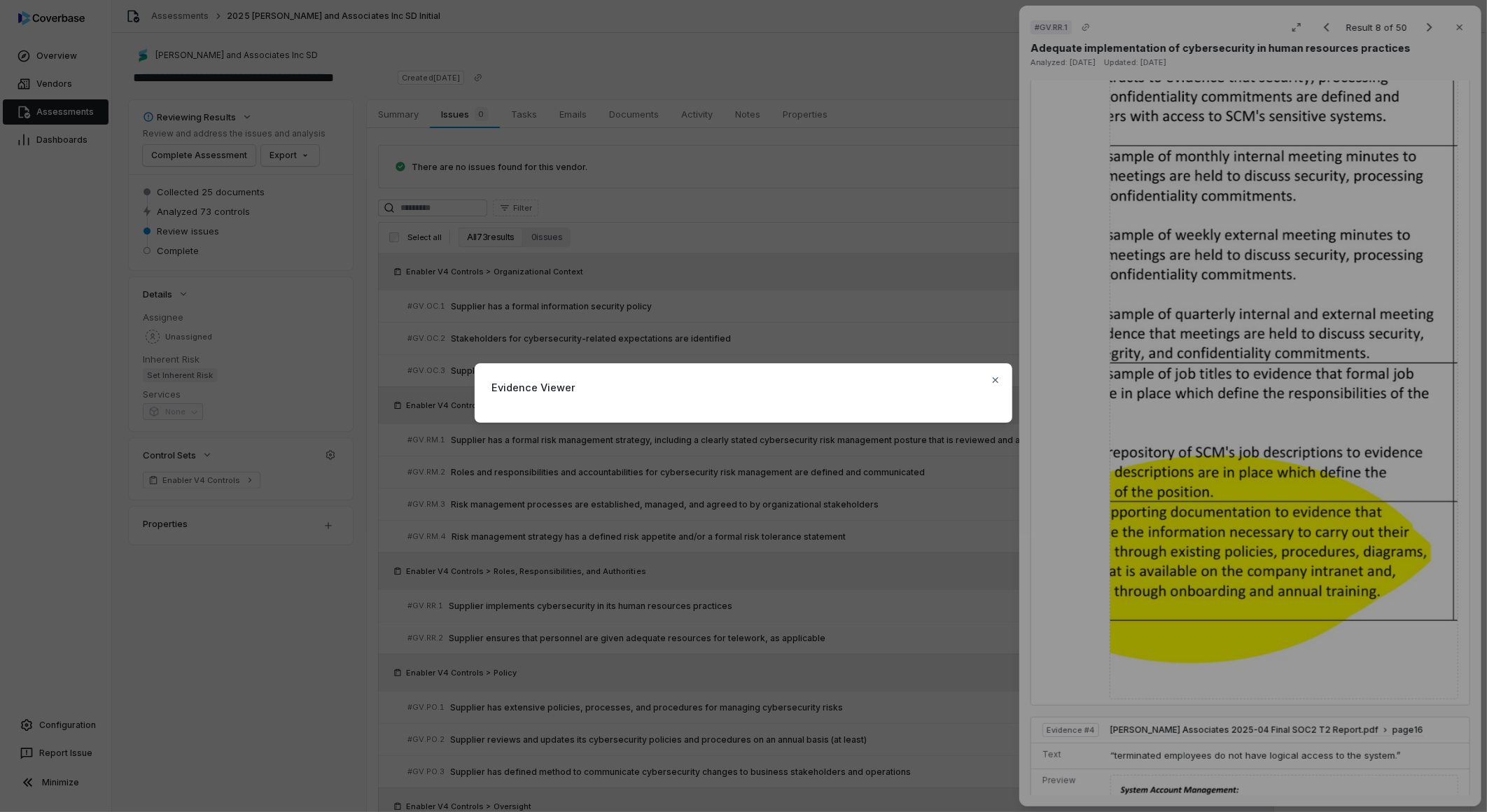
click at [716, 759] on div "Evidence Viewer Close" at bounding box center [744, 406] width 1487 height 812
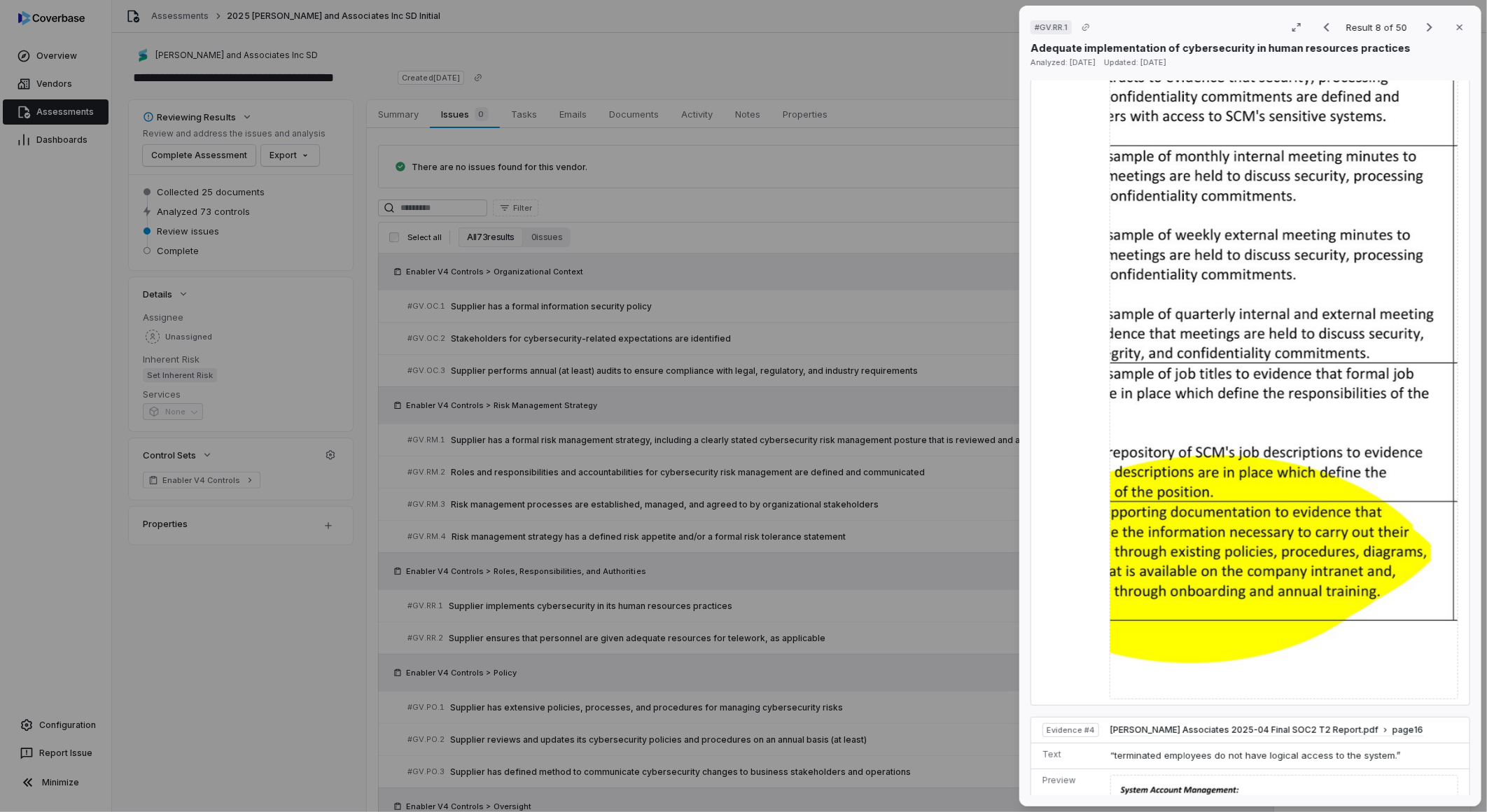
click at [717, 753] on div "# GV.RR.1 Result 8 of 50 Close Adequate implementation of cybersecurity in huma…" at bounding box center [744, 406] width 1487 height 812
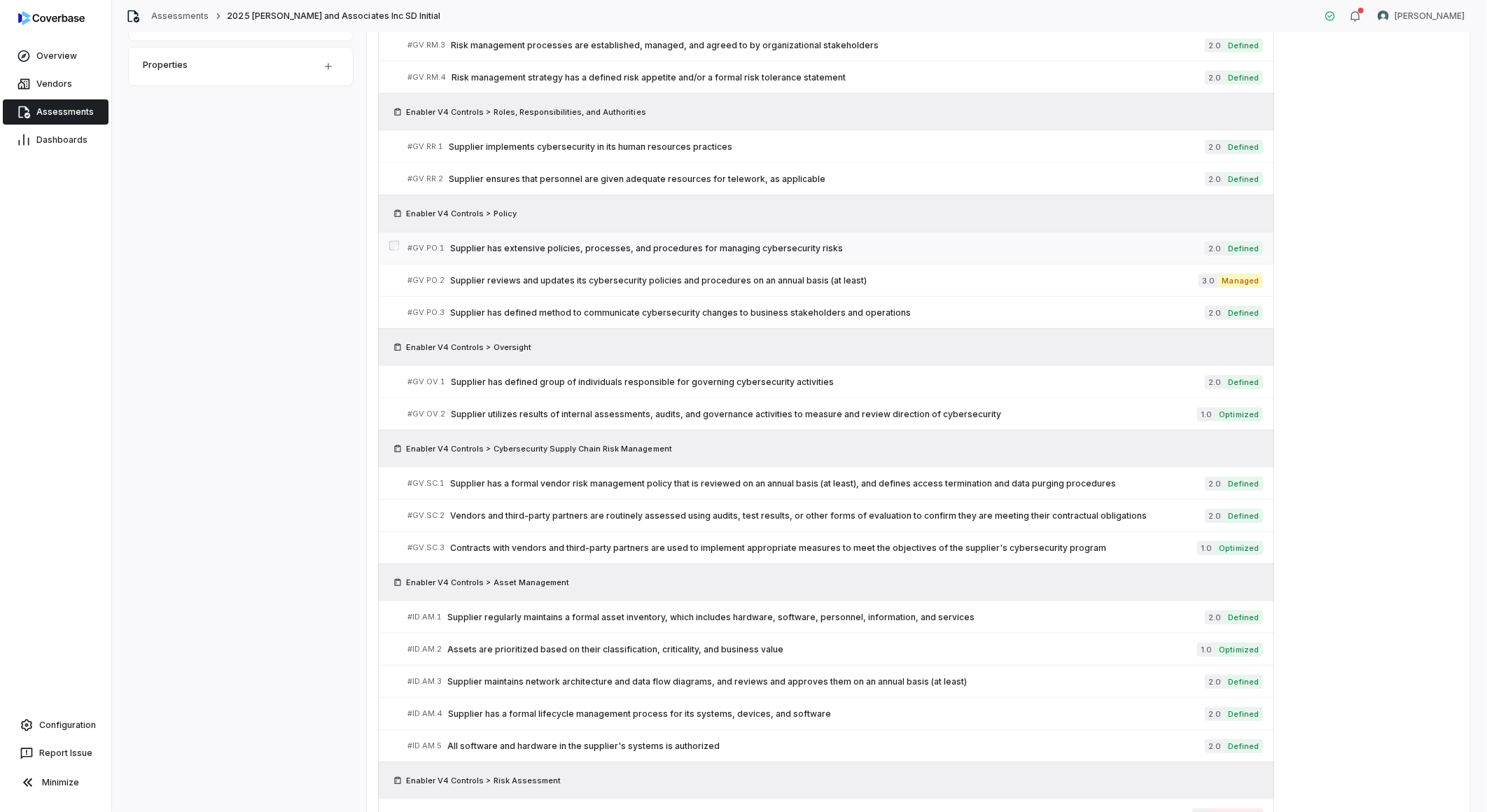
scroll to position [544, 0]
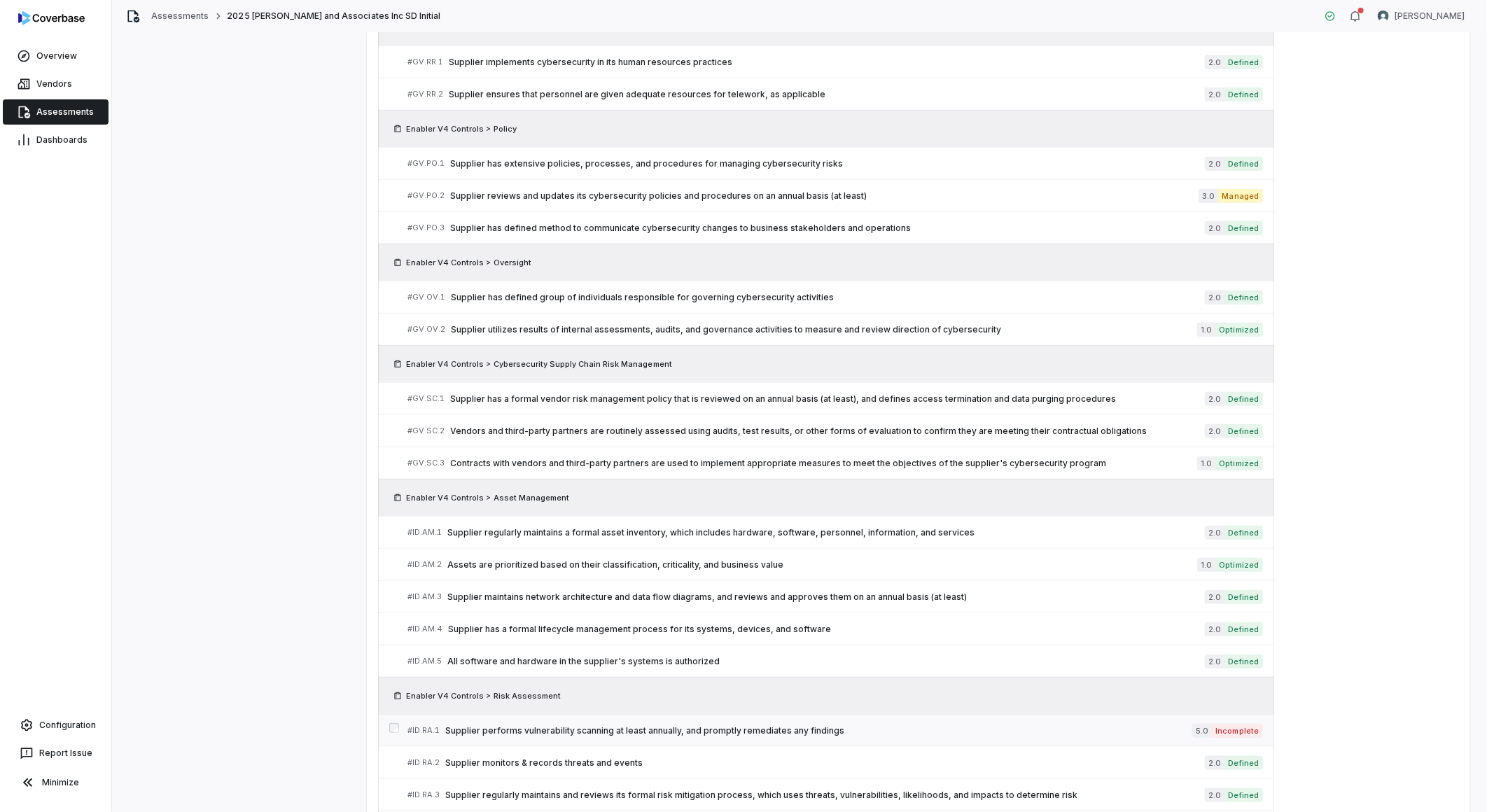
click at [579, 725] on span "Supplier performs vulnerability scanning at least annually, and promptly remedi…" at bounding box center [818, 731] width 747 height 11
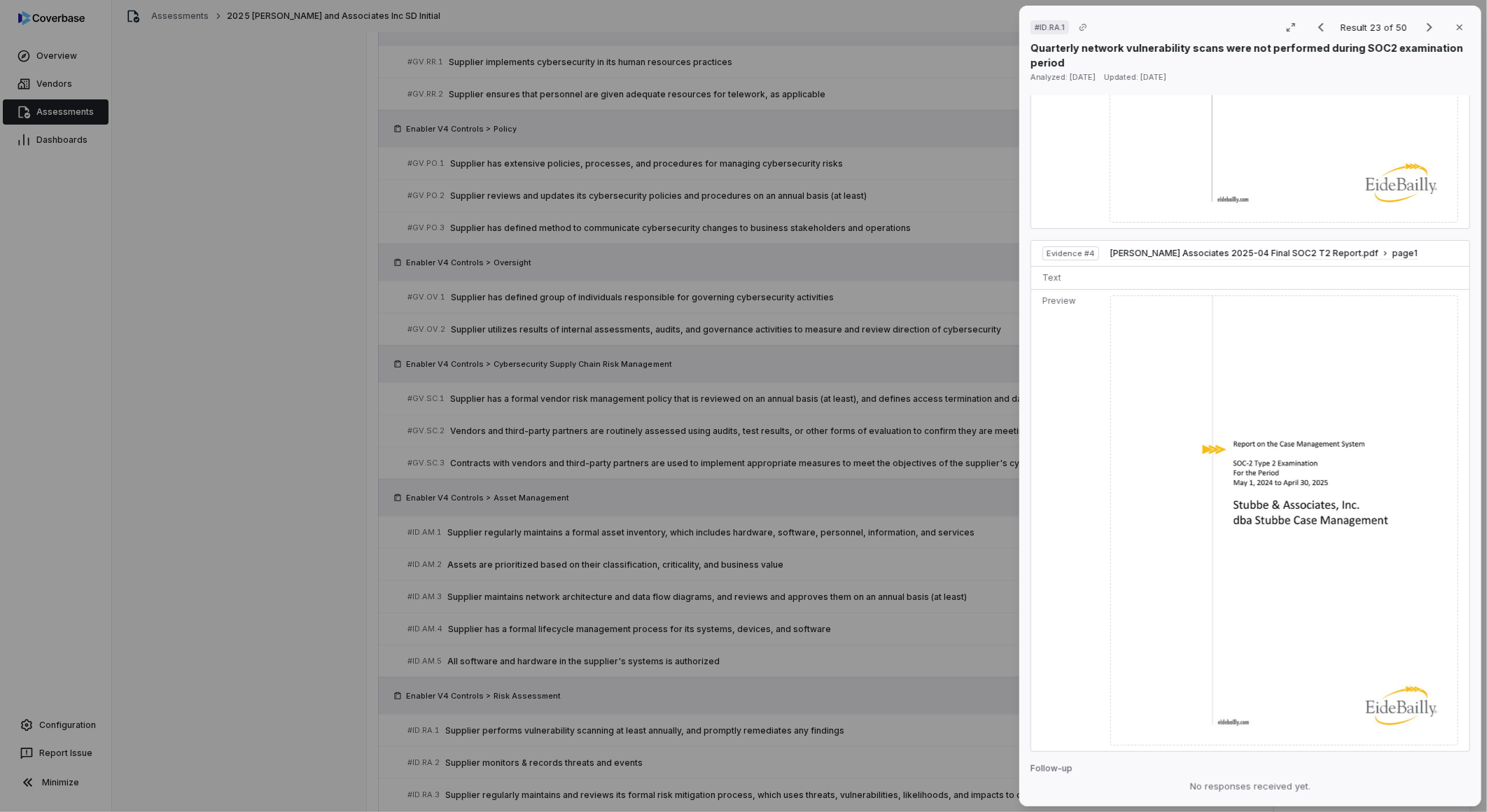
scroll to position [2213, 0]
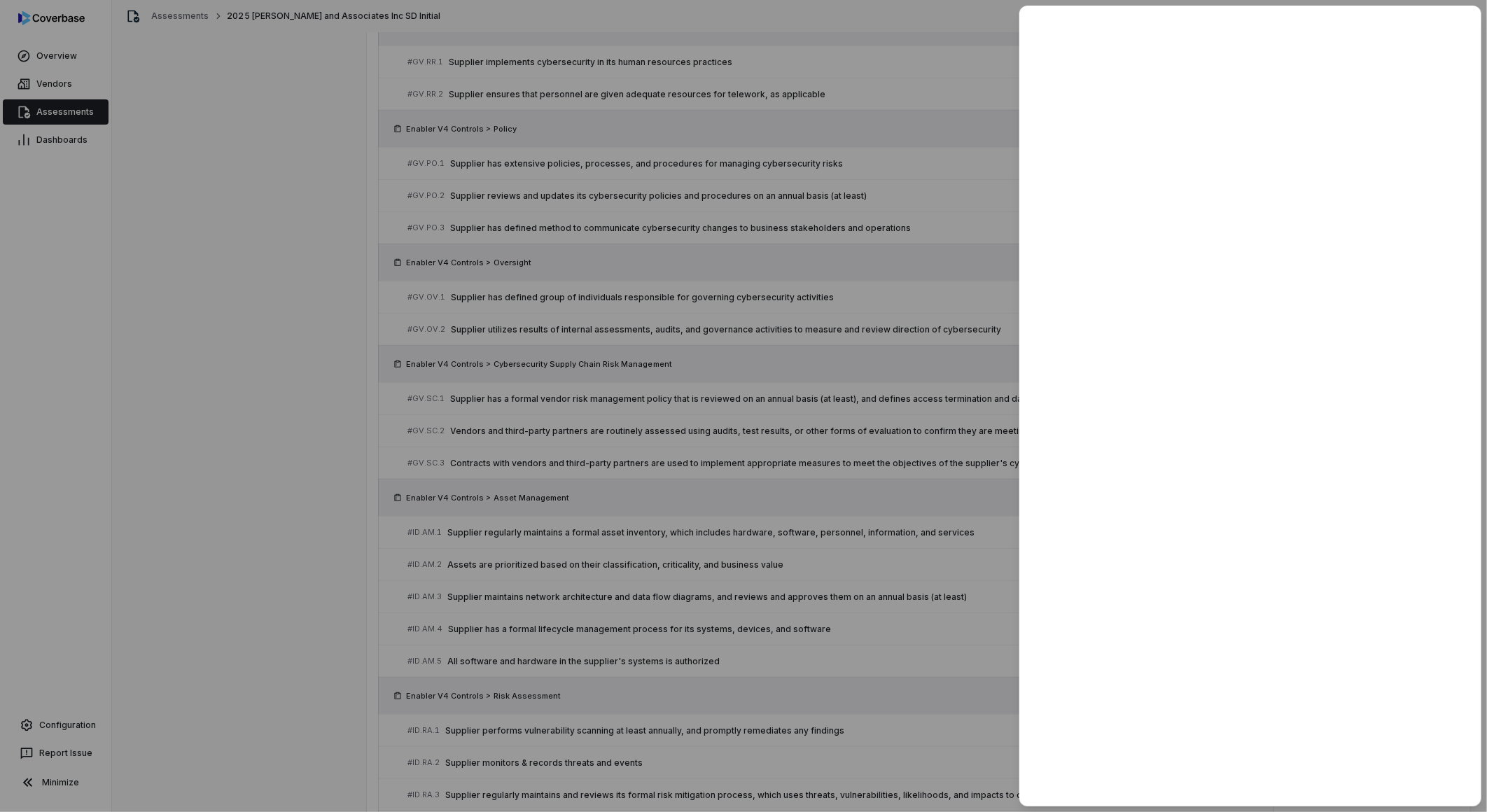
click at [809, 717] on div at bounding box center [744, 406] width 1487 height 812
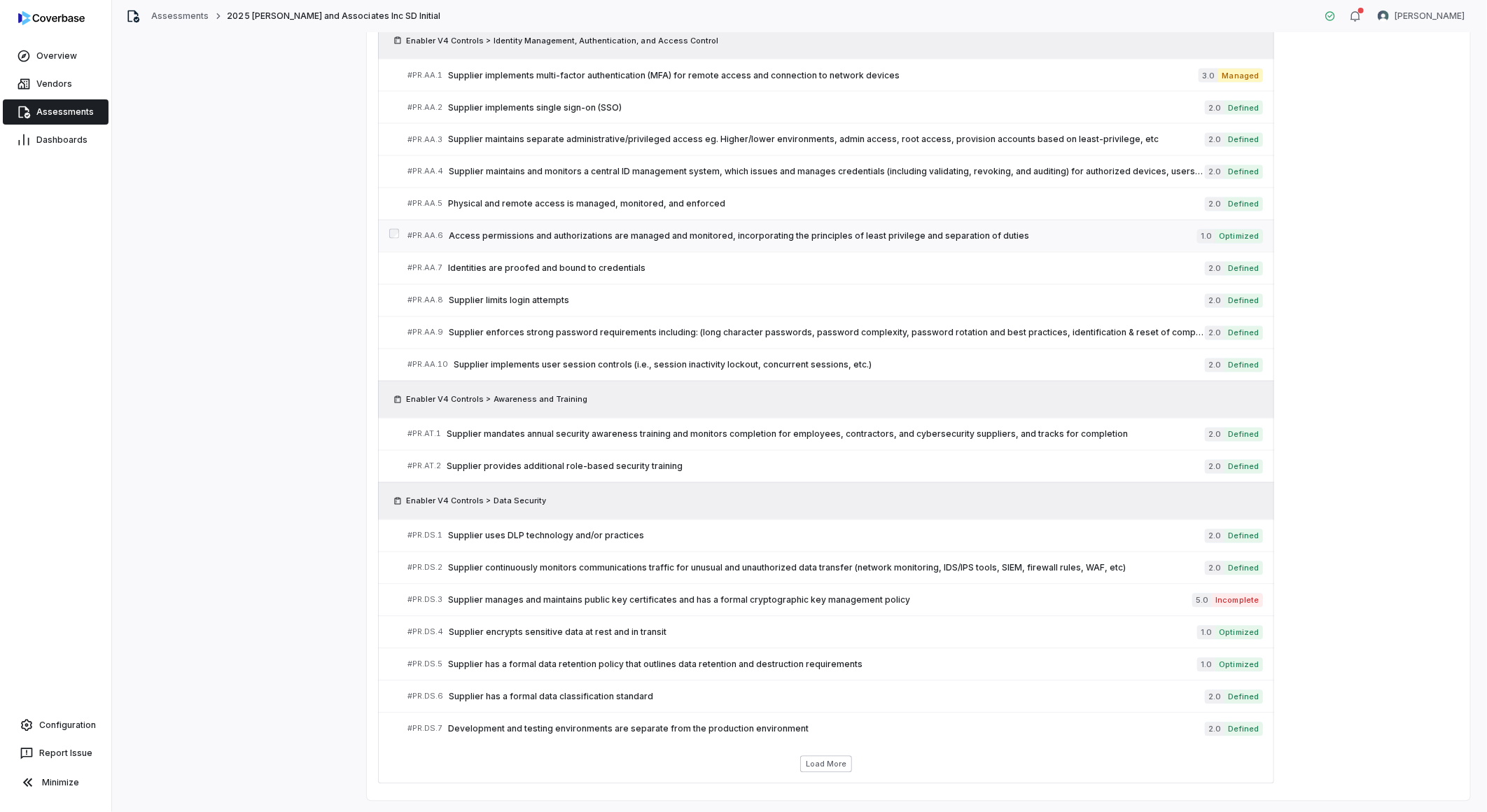
scroll to position [1600, 0]
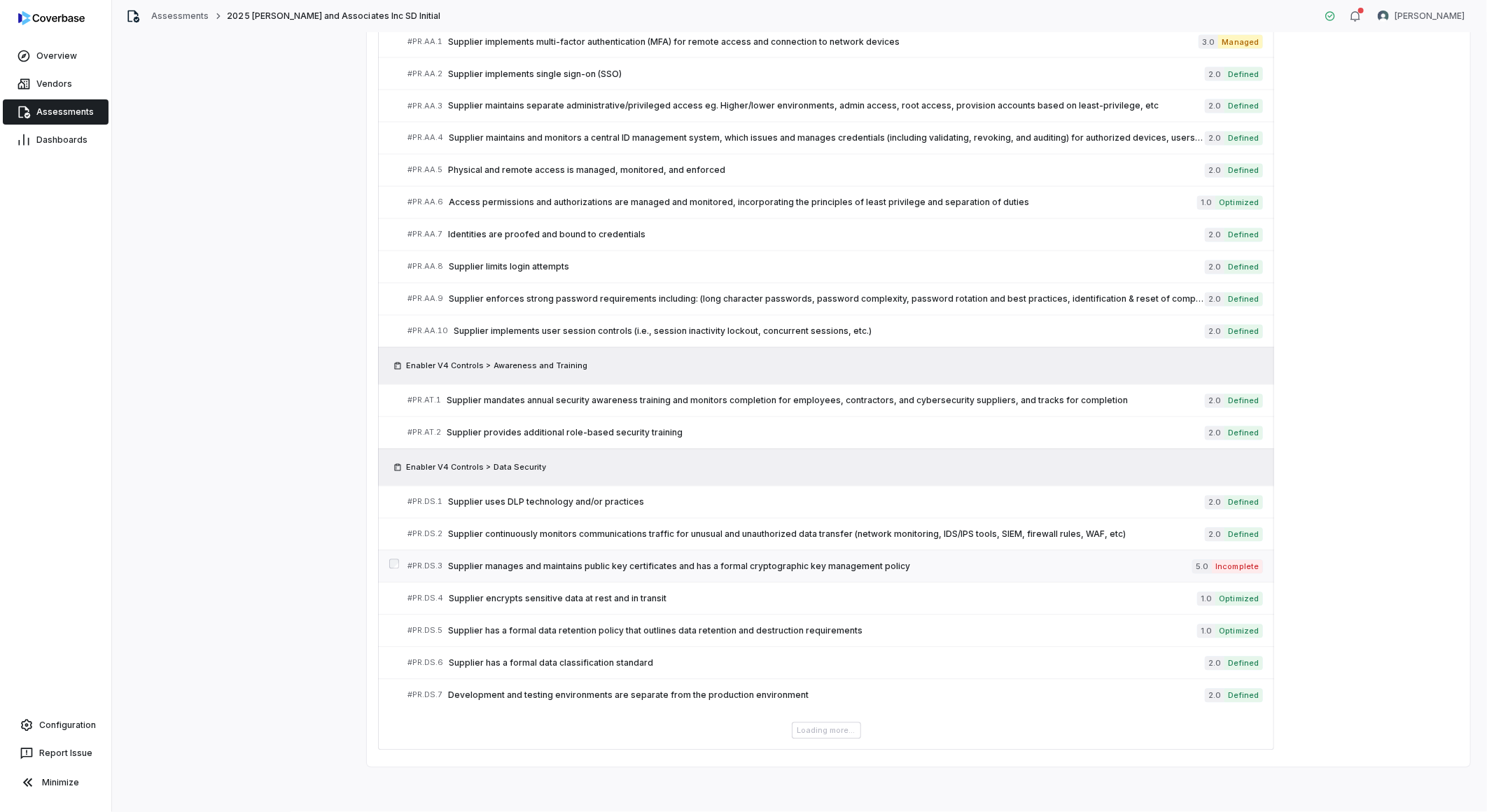
click at [689, 565] on span "Supplier manages and maintains public key certificates and has a formal cryptog…" at bounding box center [820, 567] width 744 height 11
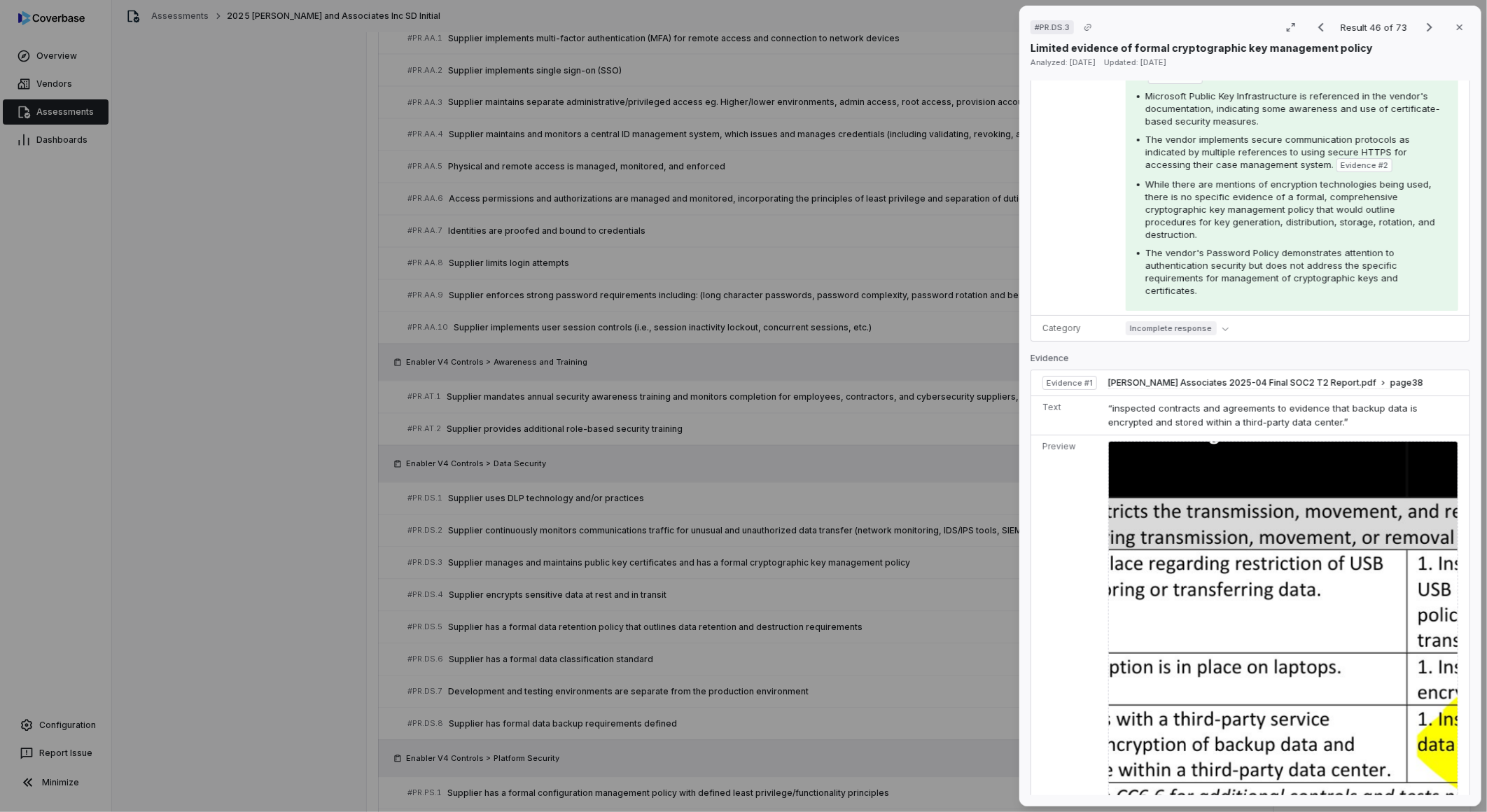
scroll to position [389, 0]
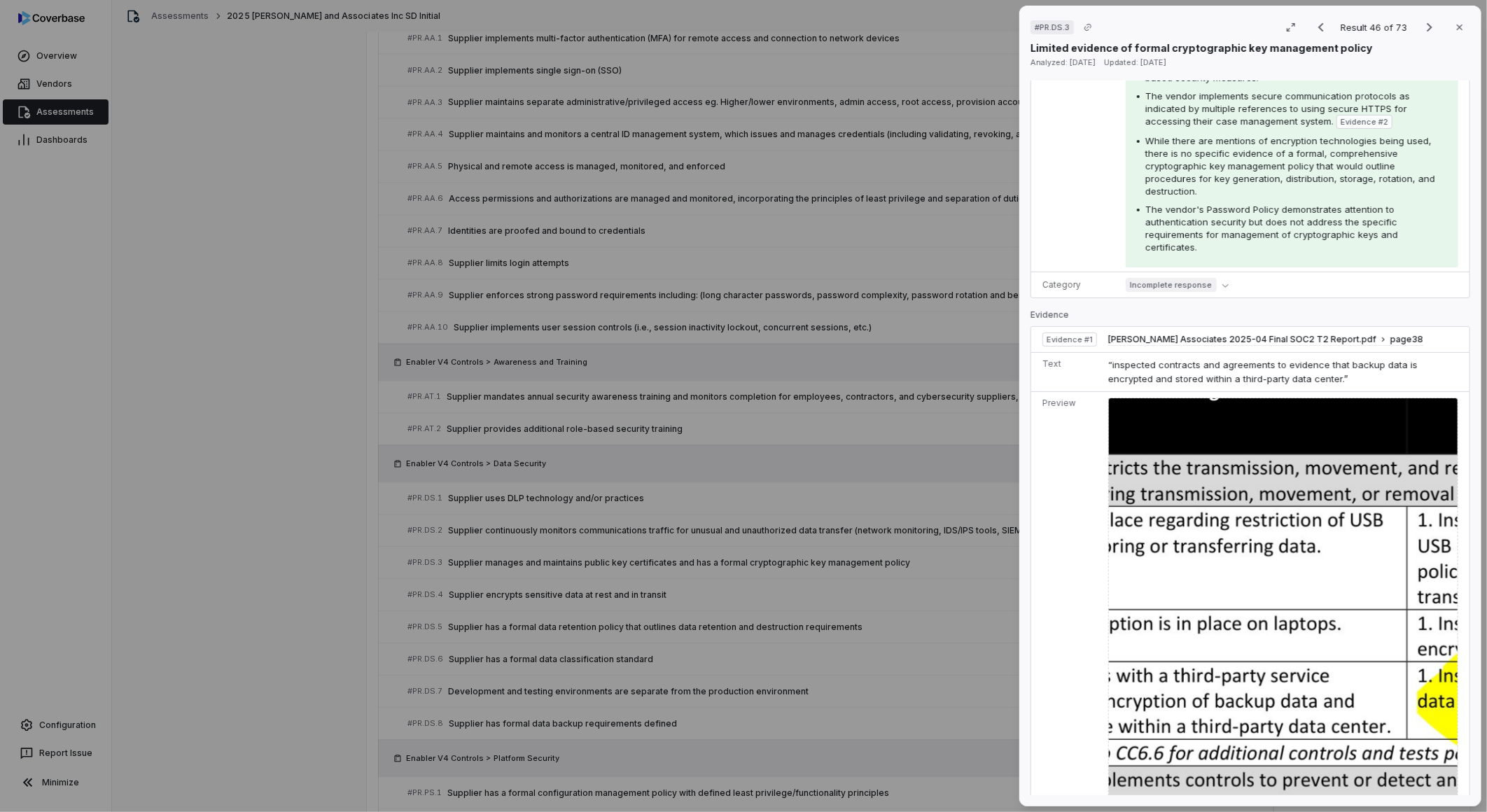
click at [1241, 625] on img at bounding box center [1283, 787] width 350 height 780
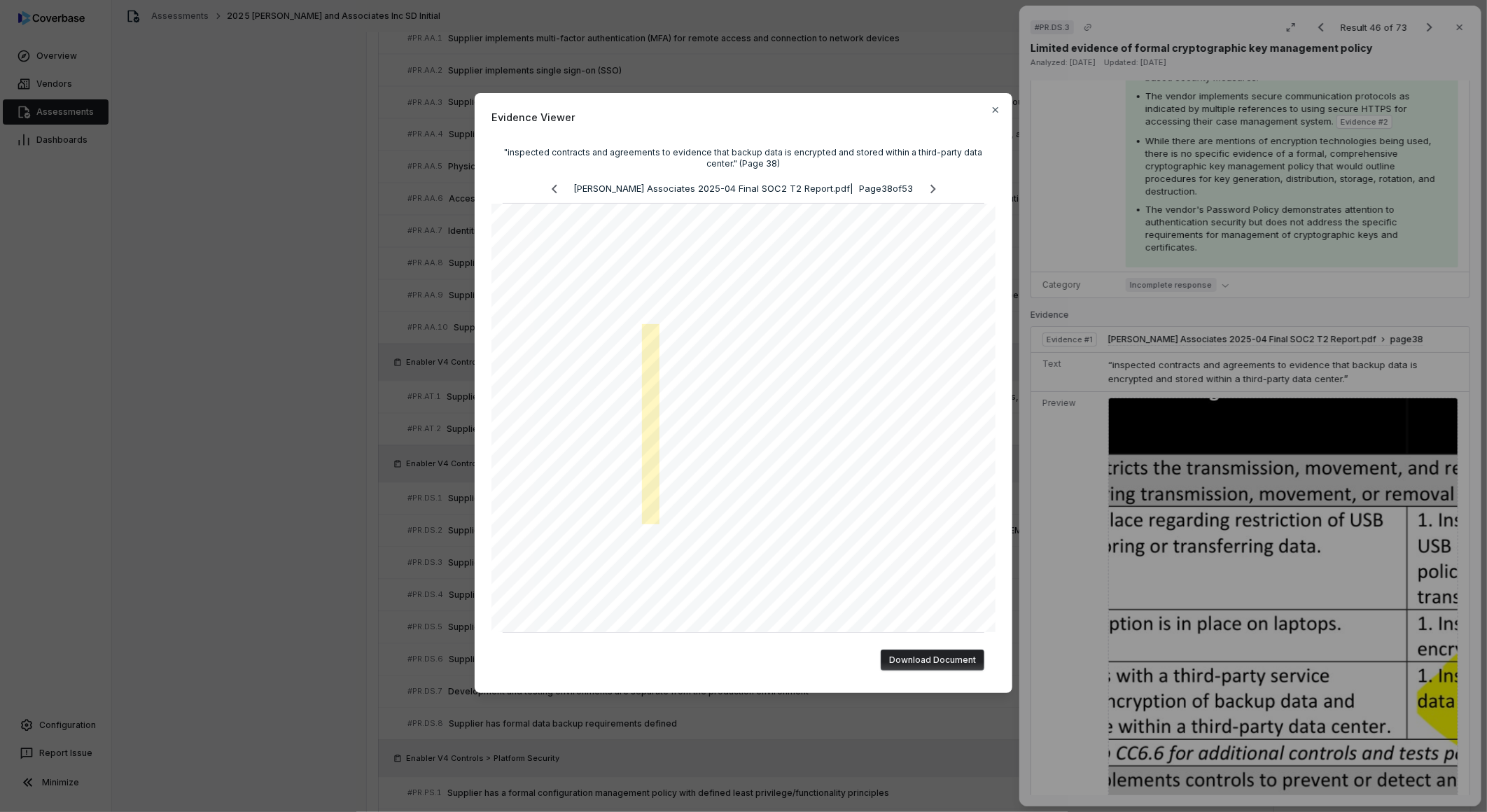
click at [1167, 642] on div "Evidence Viewer "inspected contracts and agreements to evidence that backup dat…" at bounding box center [744, 406] width 1487 height 812
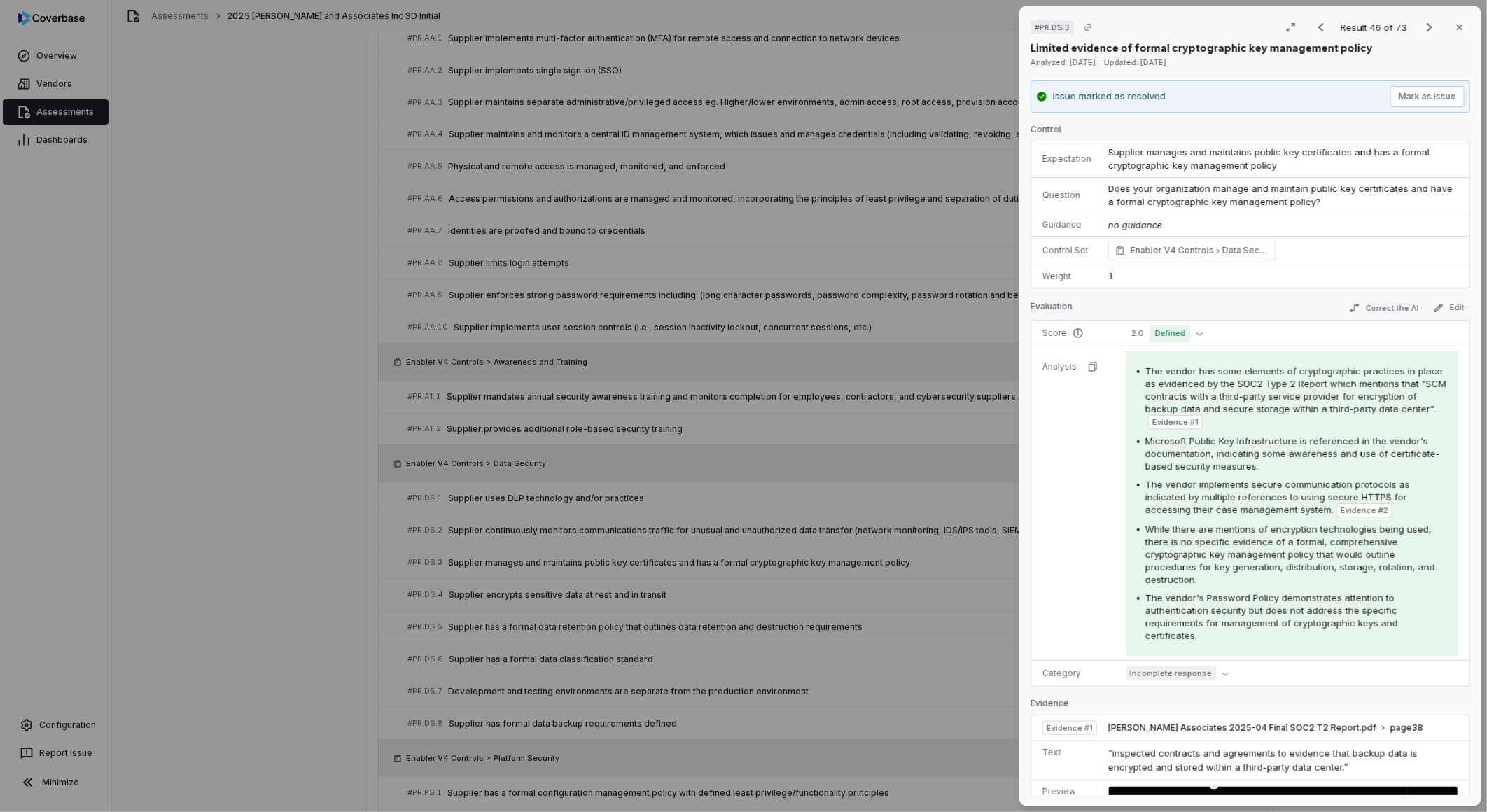
scroll to position [622, 0]
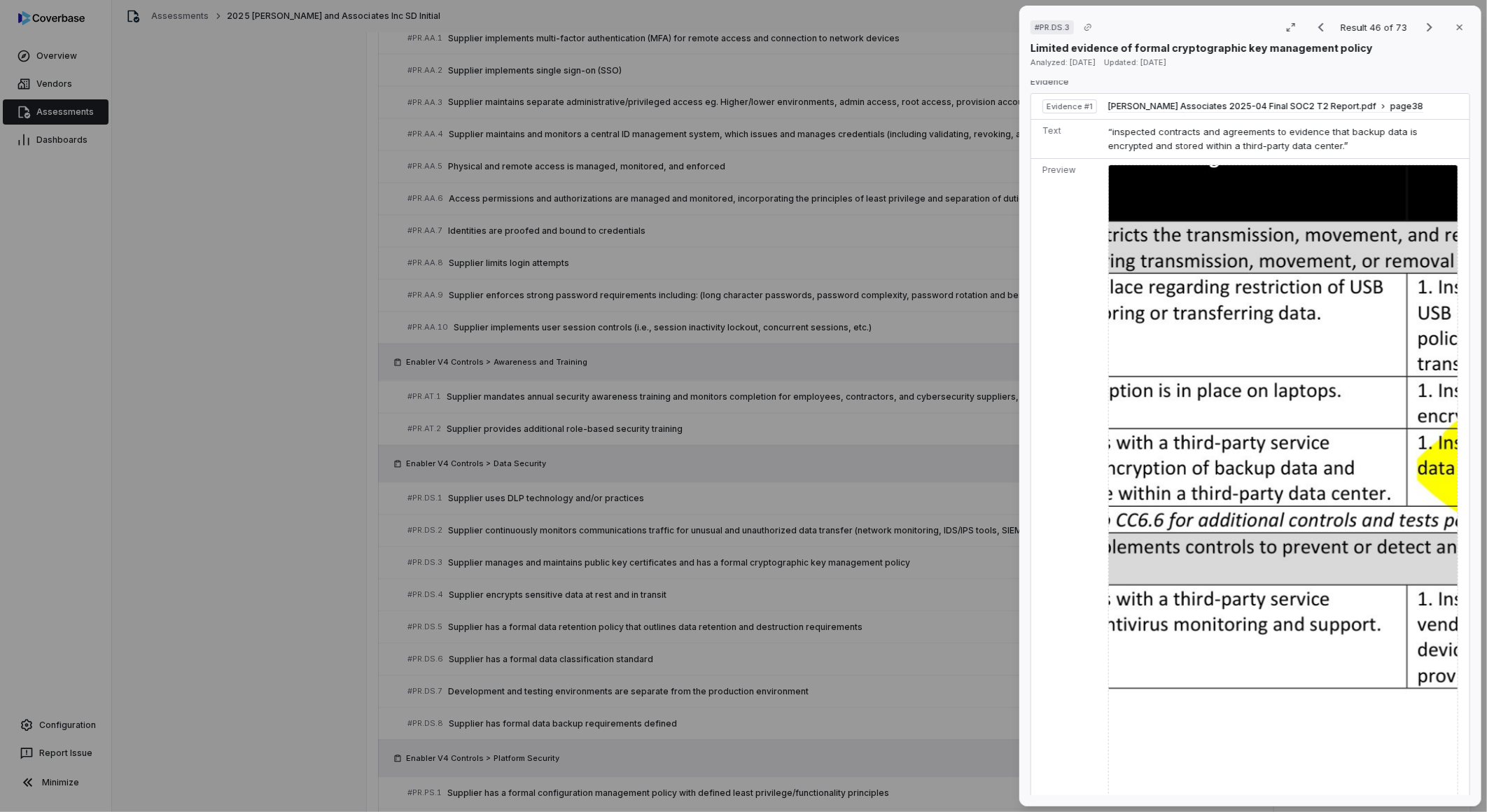
click at [753, 682] on div "# PR.DS.3 Result 46 of 73 Close Limited evidence of formal cryptographic key ma…" at bounding box center [744, 406] width 1487 height 812
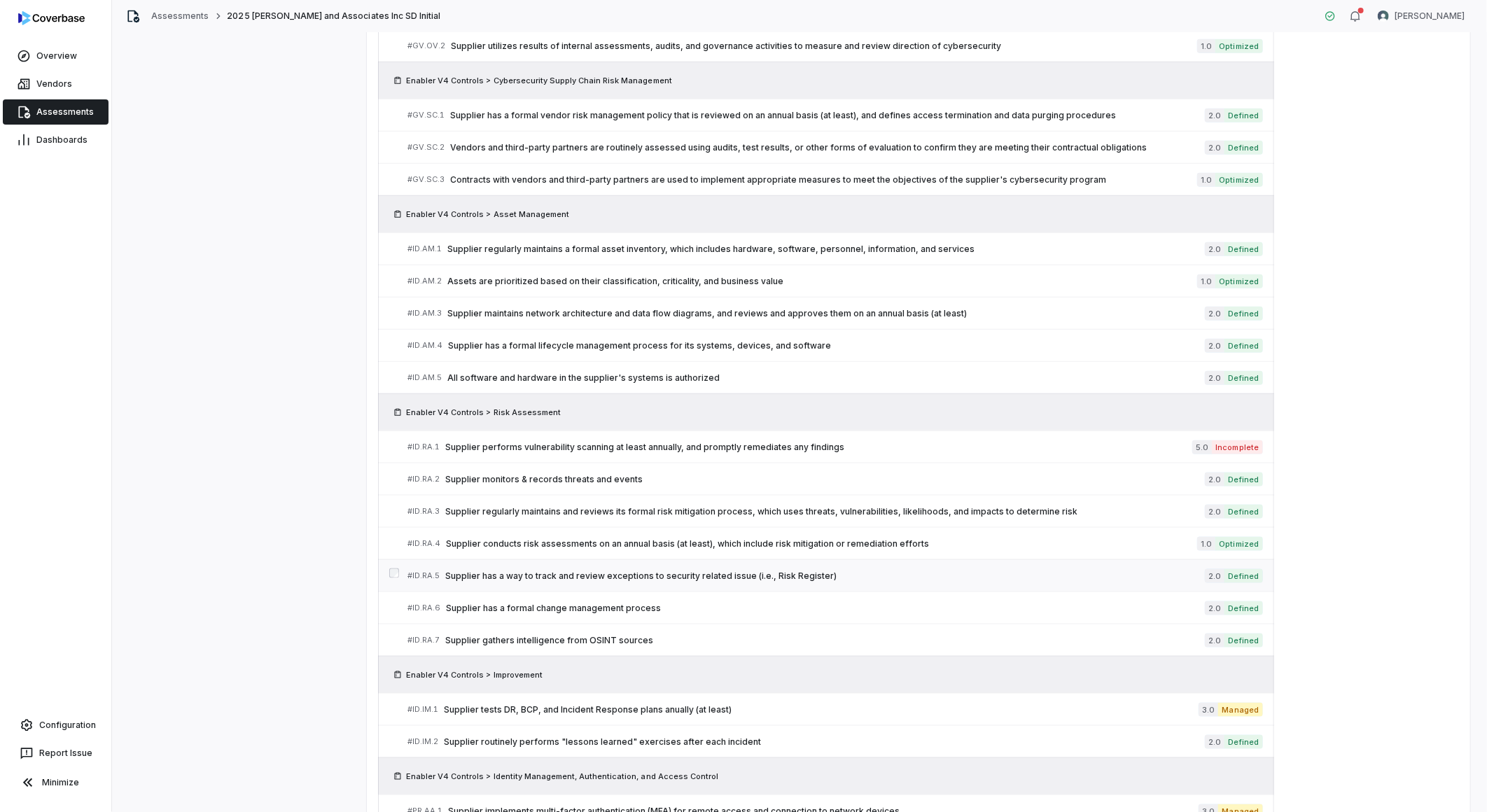
scroll to position [822, 0]
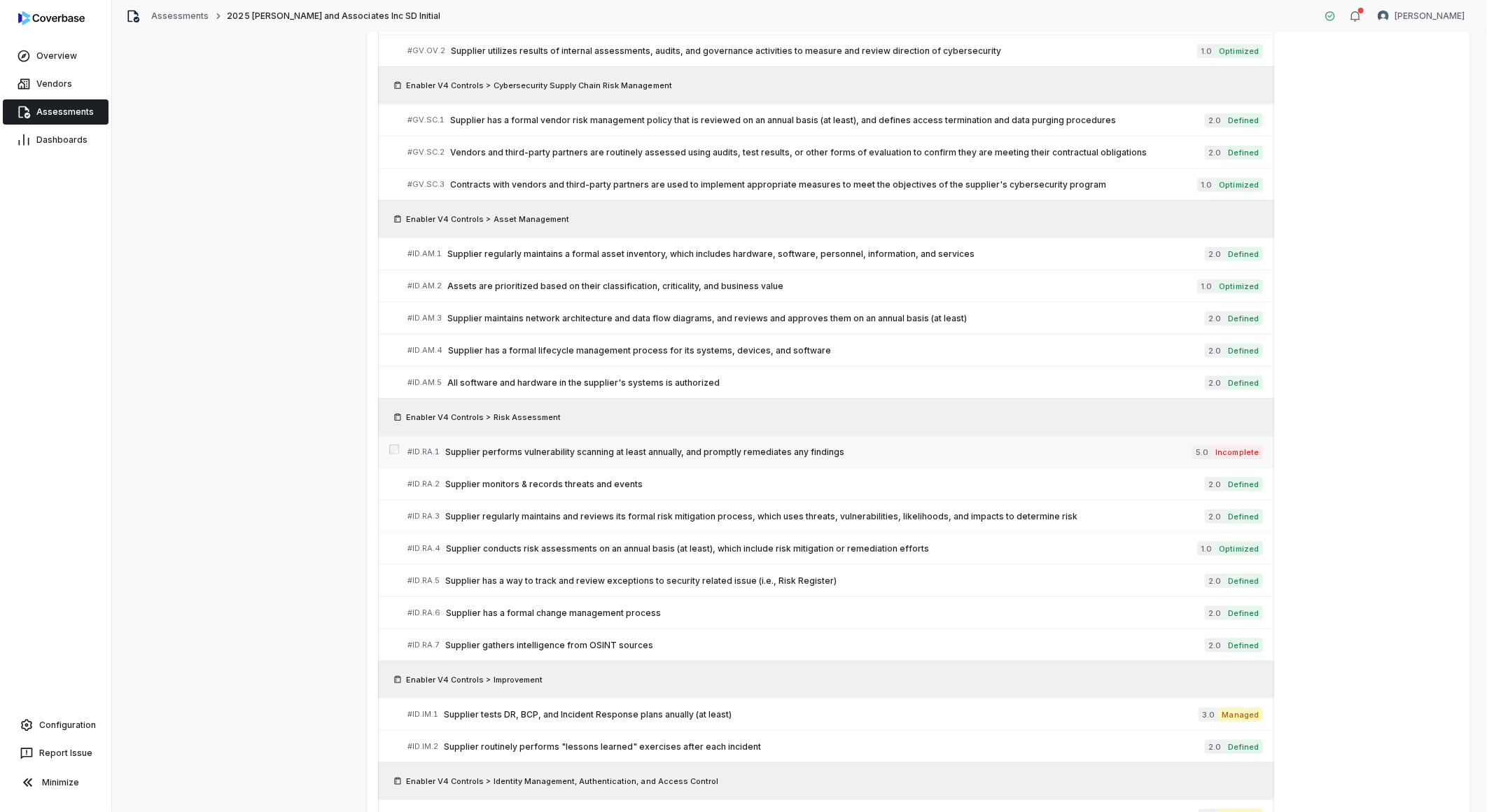
click at [771, 451] on span "Supplier performs vulnerability scanning at least annually, and promptly remedi…" at bounding box center [818, 452] width 747 height 11
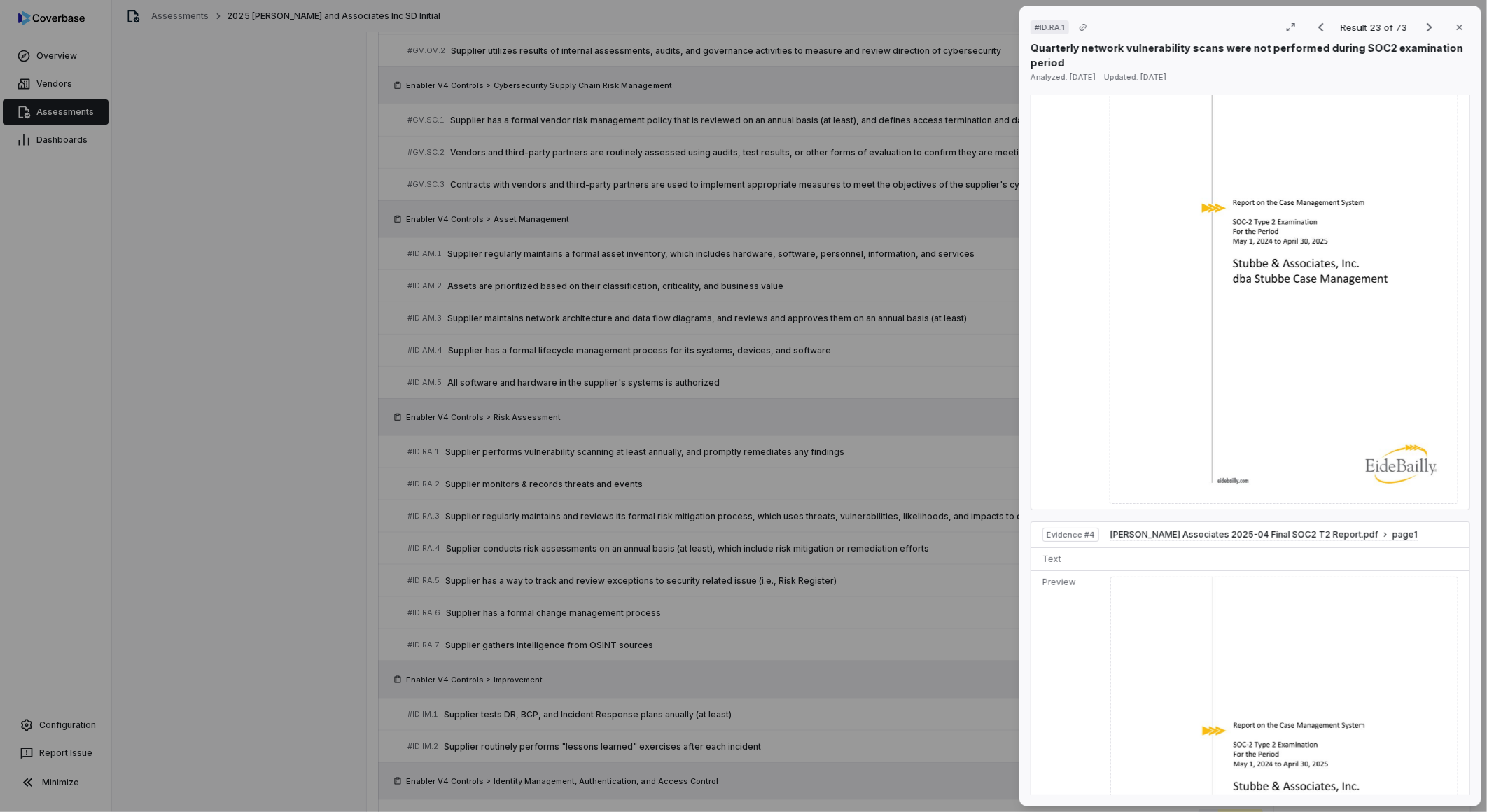
scroll to position [1944, 0]
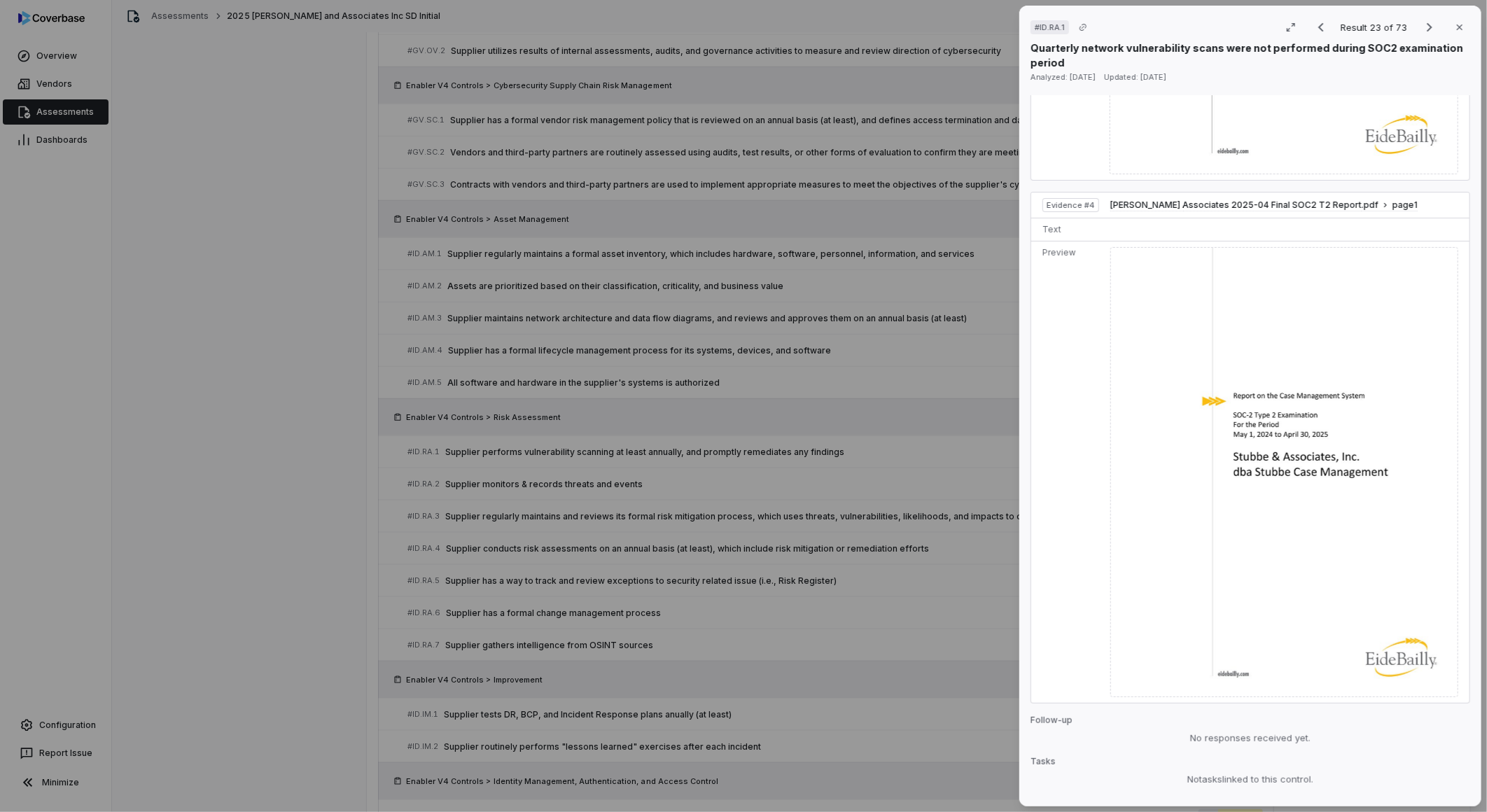
click at [757, 653] on div "# ID.RA.1 Result 23 of 73 Close Quarterly network vulnerability scans were not …" at bounding box center [744, 406] width 1487 height 812
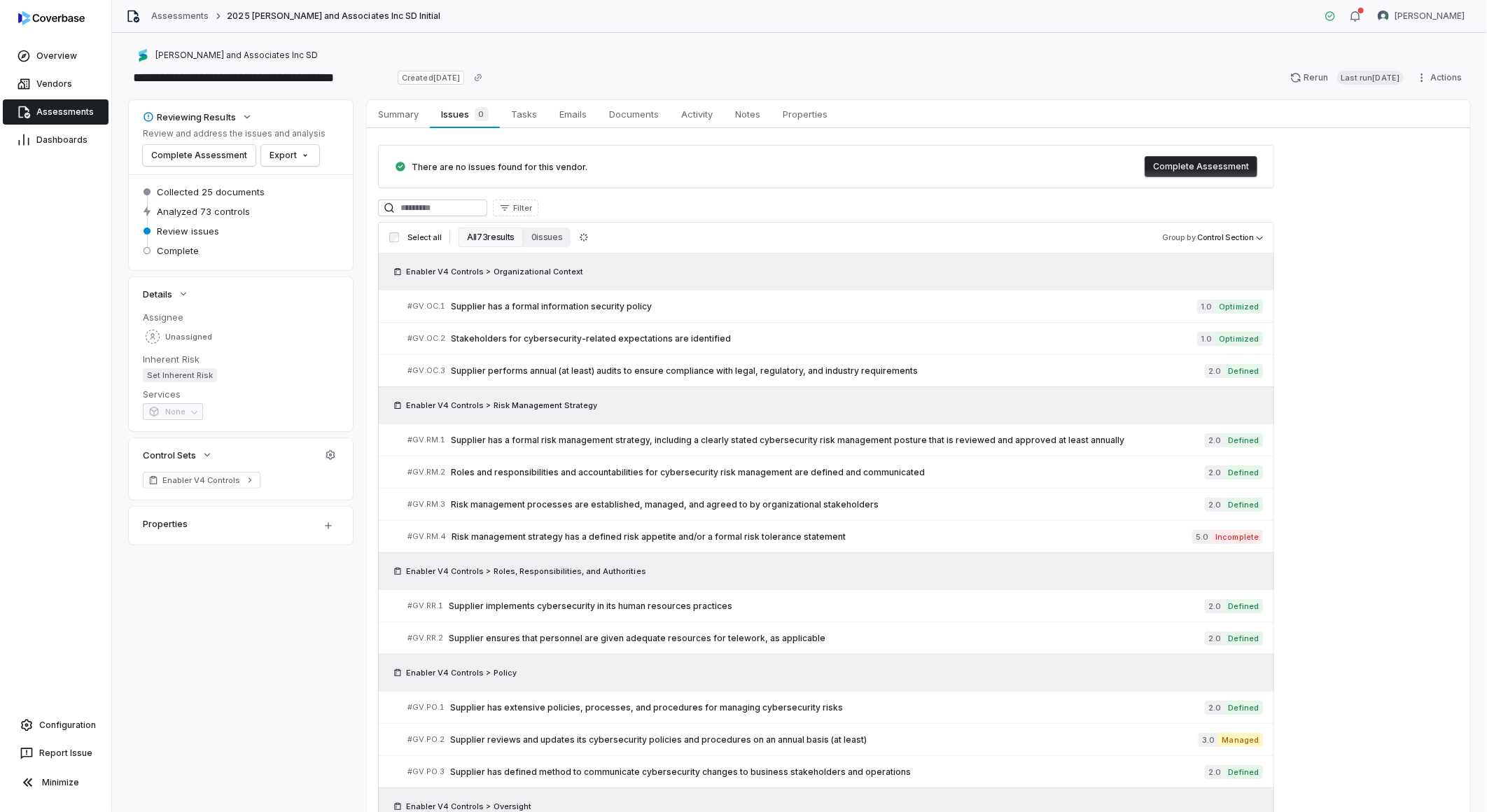
click at [65, 109] on span "Assessments" at bounding box center [65, 112] width 57 height 11
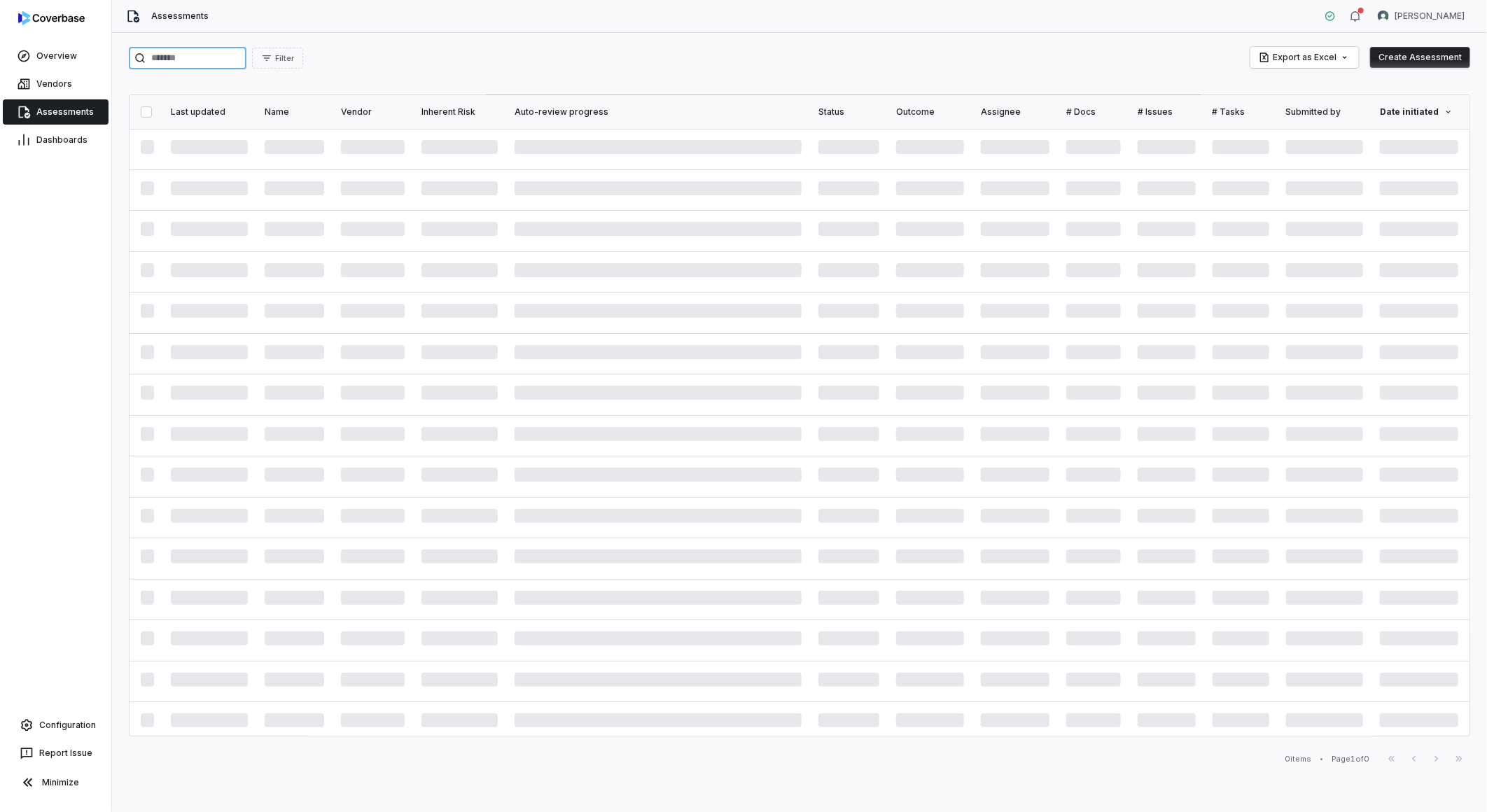
click at [204, 65] on input "search" at bounding box center [188, 58] width 118 height 22
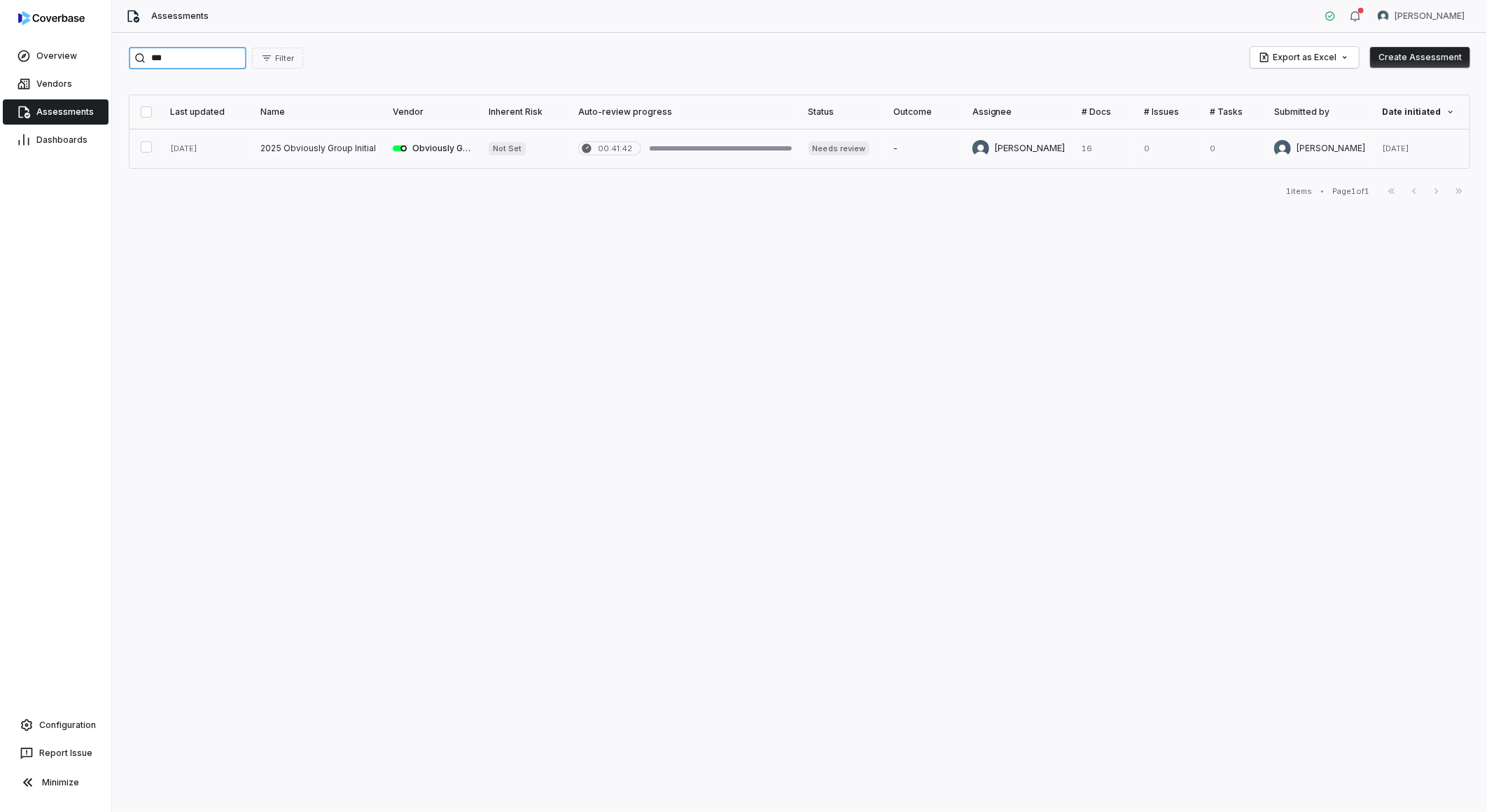
type input "***"
click at [308, 151] on link at bounding box center [318, 148] width 132 height 39
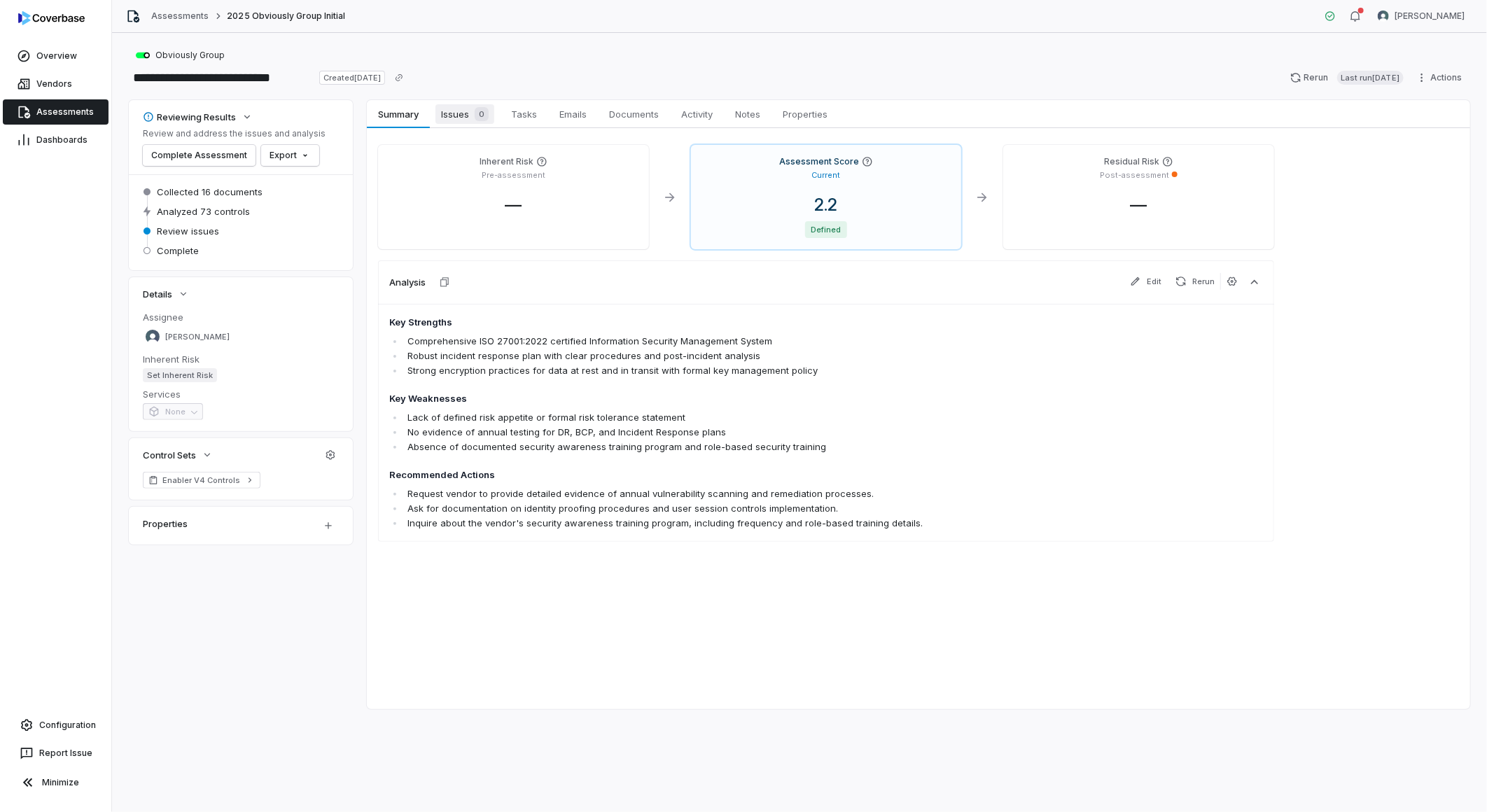
click at [450, 113] on span "Issues 0" at bounding box center [465, 114] width 59 height 20
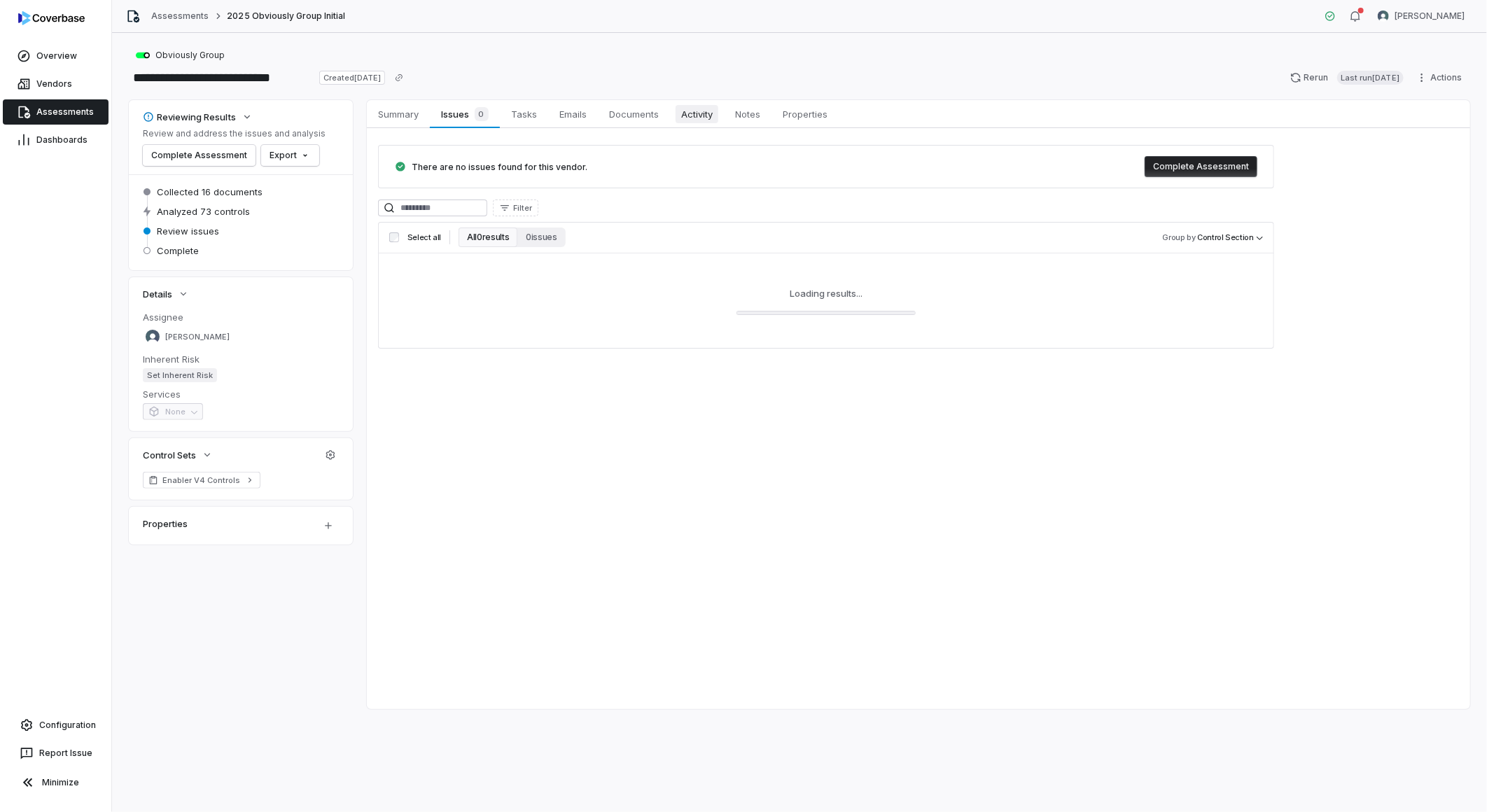
click at [718, 116] on span "Activity" at bounding box center [697, 114] width 43 height 18
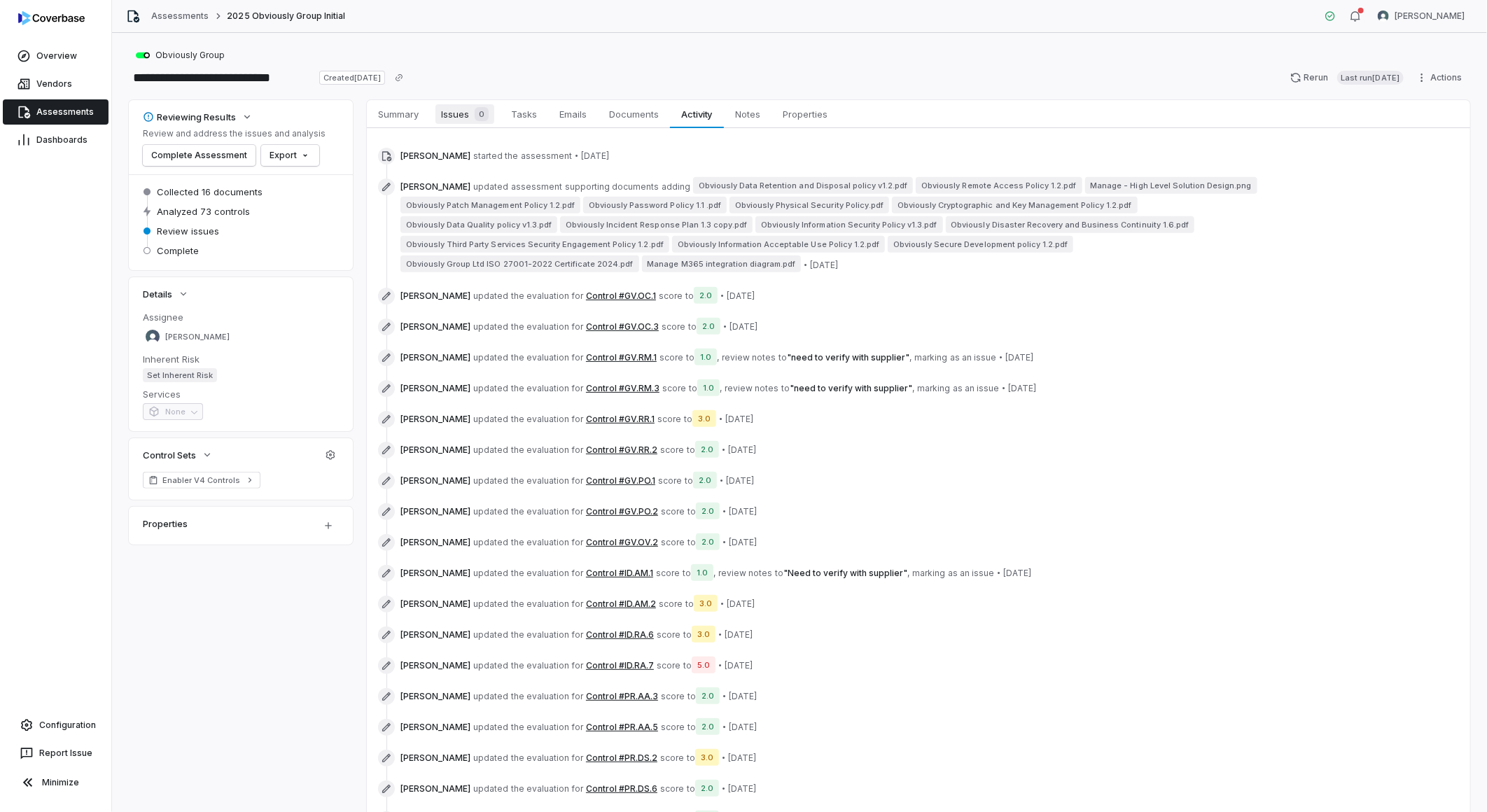
click at [469, 120] on div "0" at bounding box center [479, 114] width 20 height 14
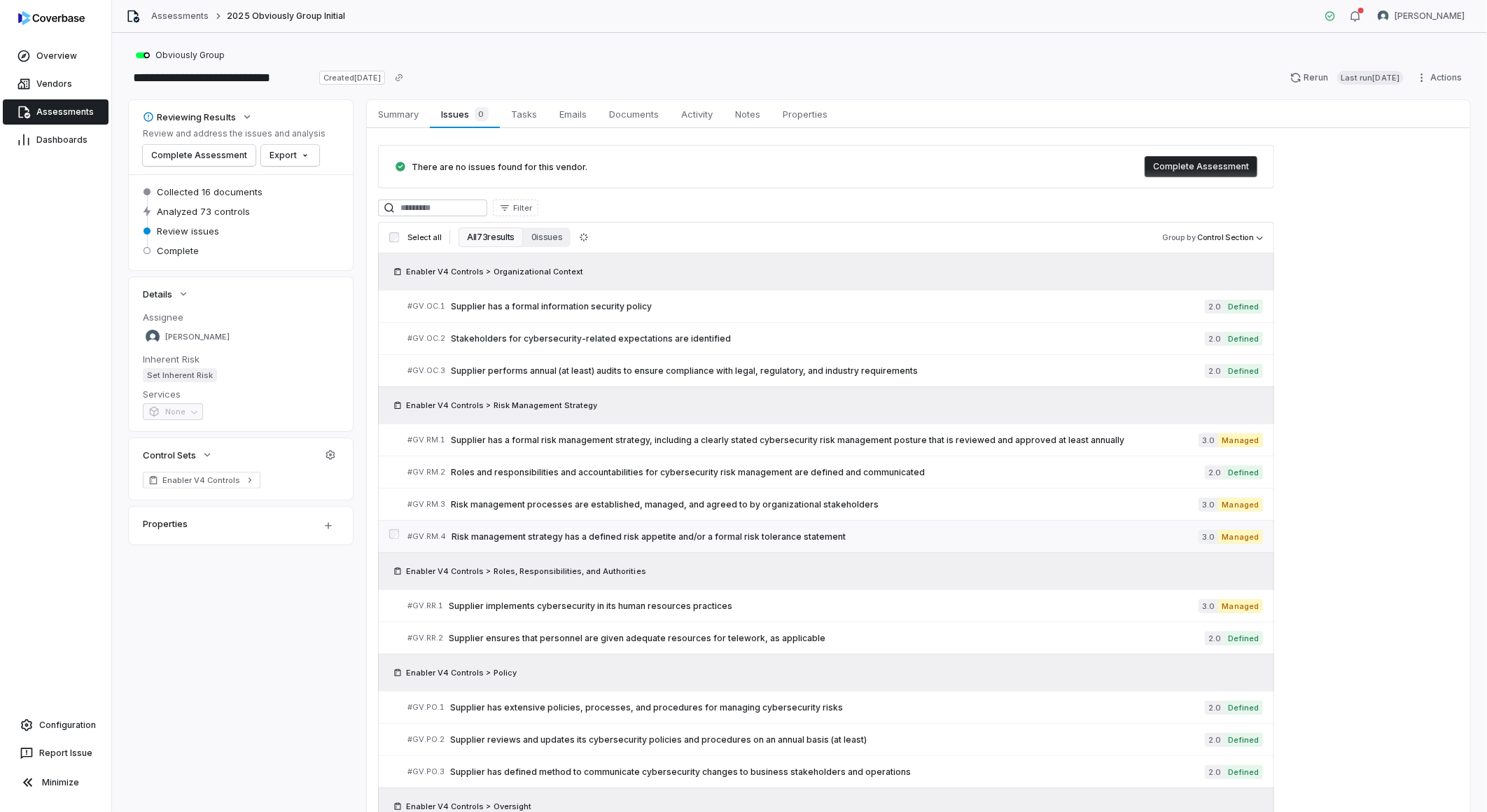
click at [638, 534] on span "Risk management strategy has a defined risk appetite and/or a formal risk toler…" at bounding box center [825, 537] width 747 height 11
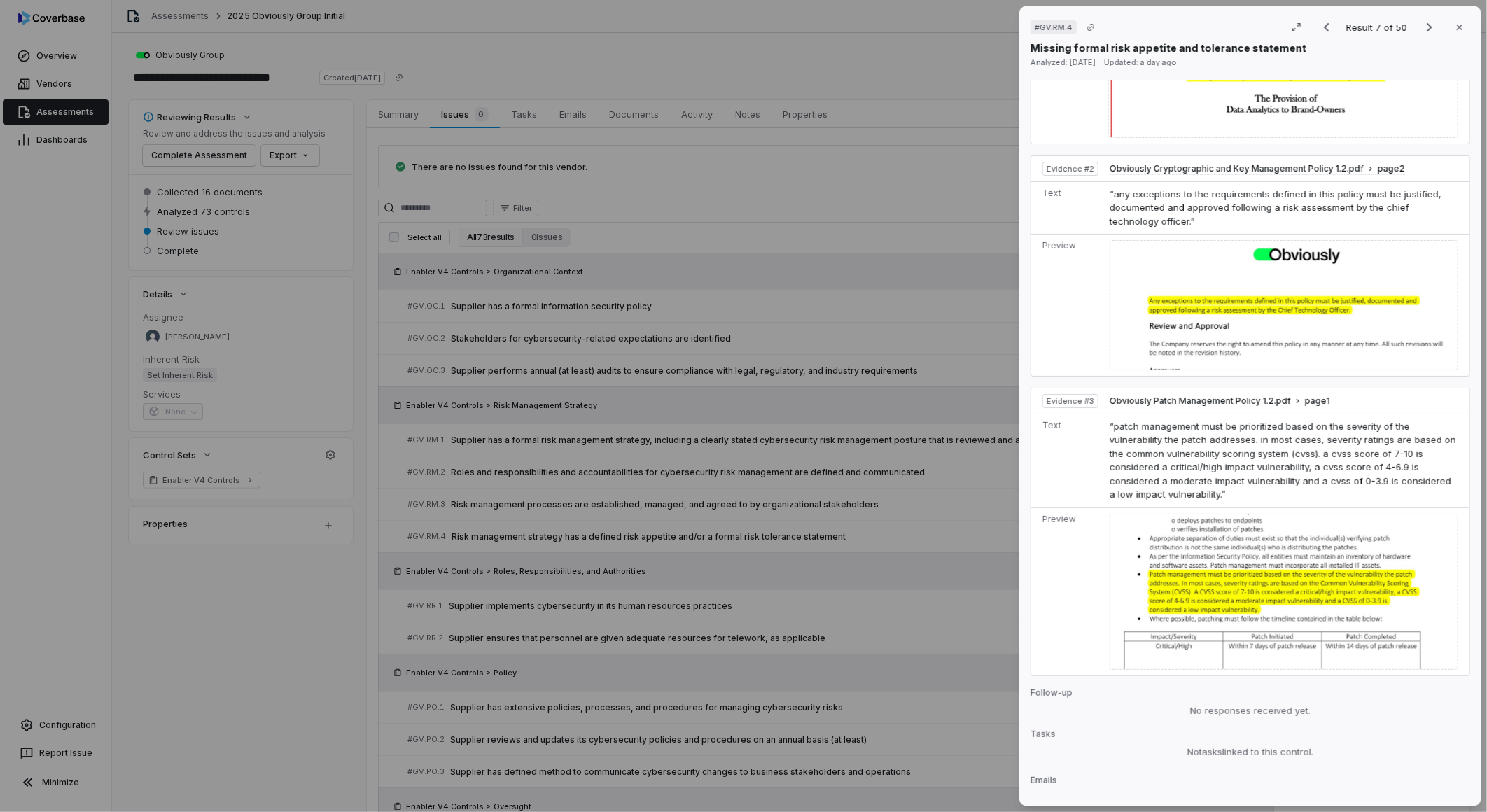
scroll to position [1300, 0]
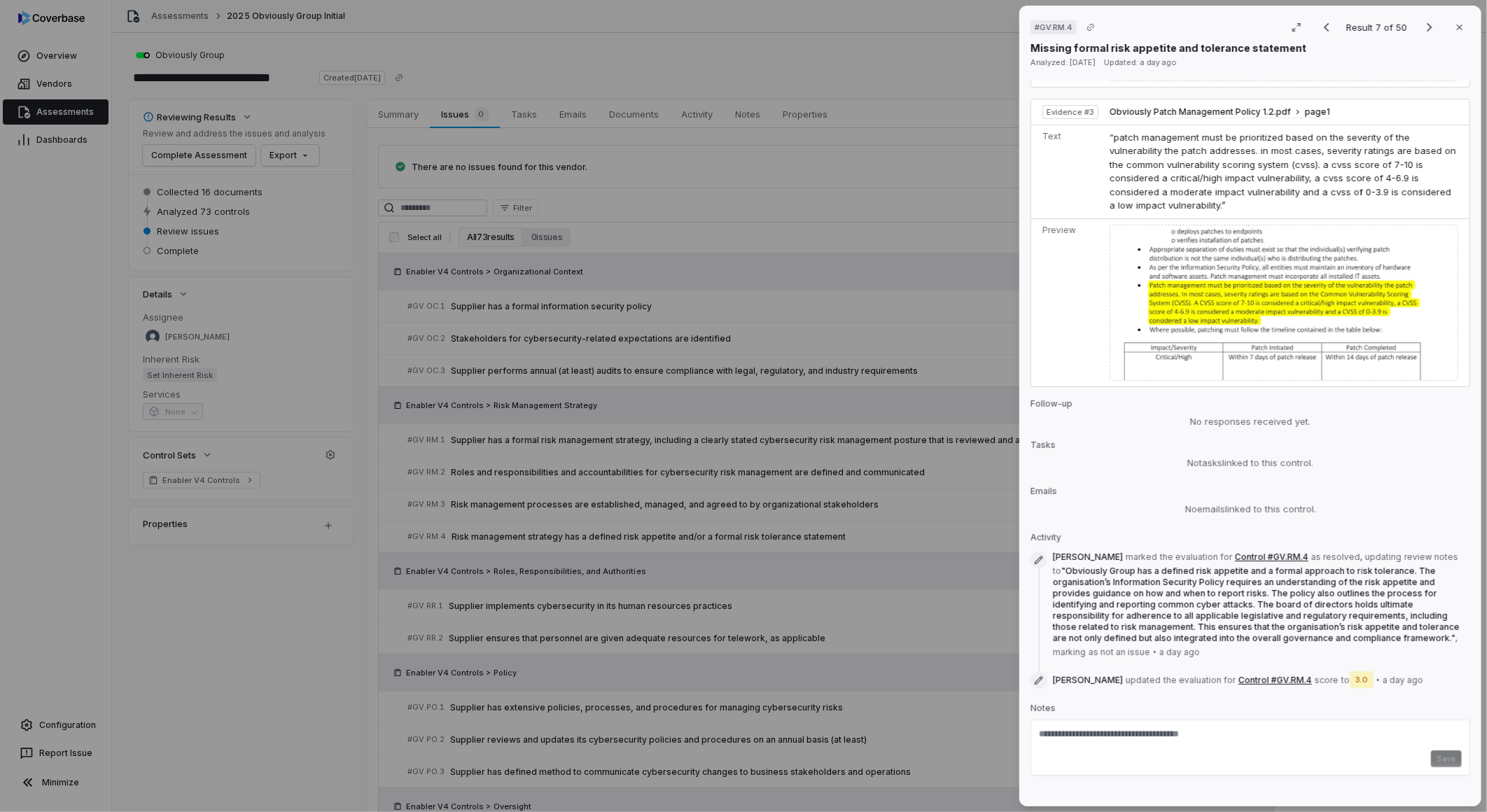
click at [960, 490] on div "# GV.RM.4 Result 7 of 50 Close Missing formal risk appetite and tolerance state…" at bounding box center [744, 406] width 1487 height 812
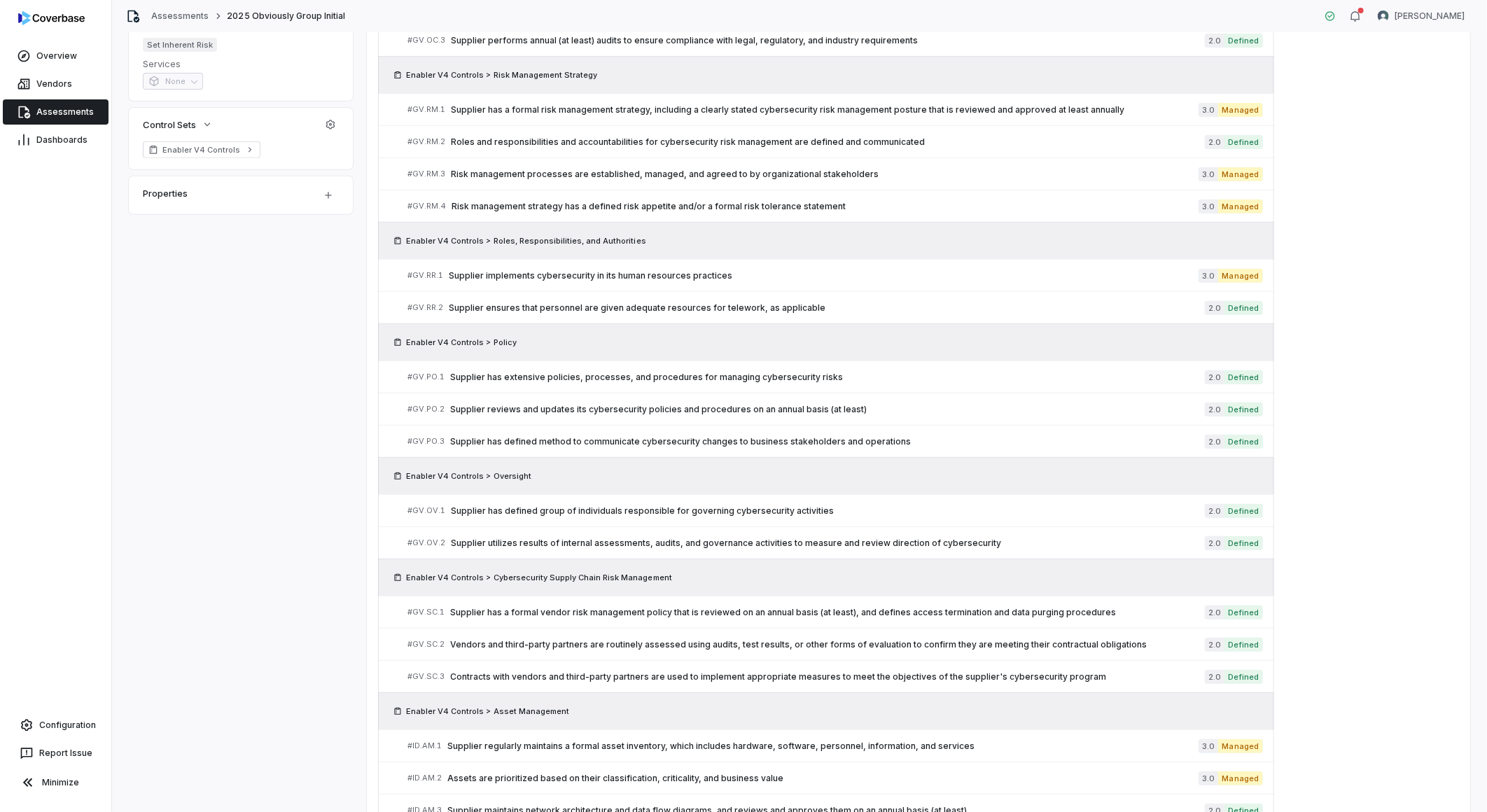
scroll to position [544, 0]
